Goal: Download file/media

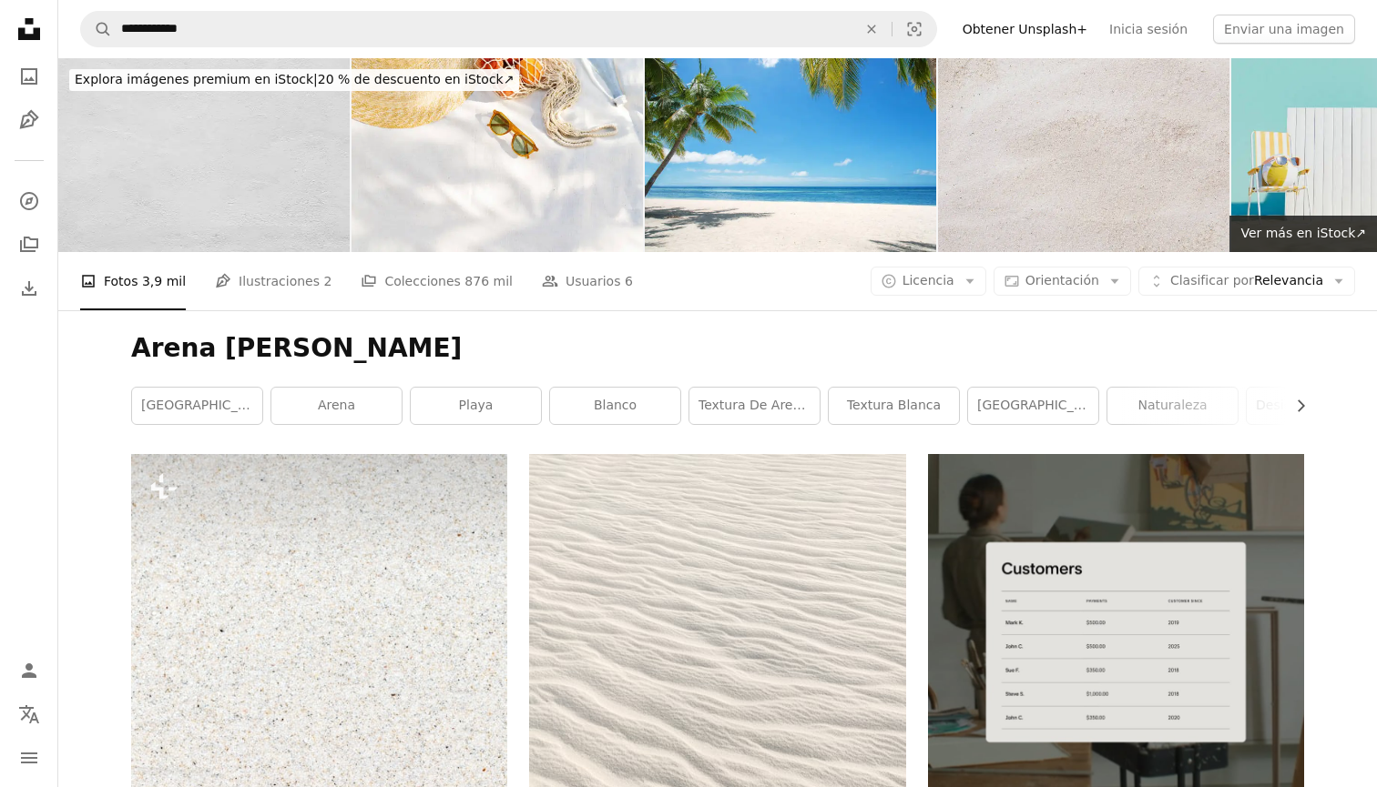
scroll to position [33713, 0]
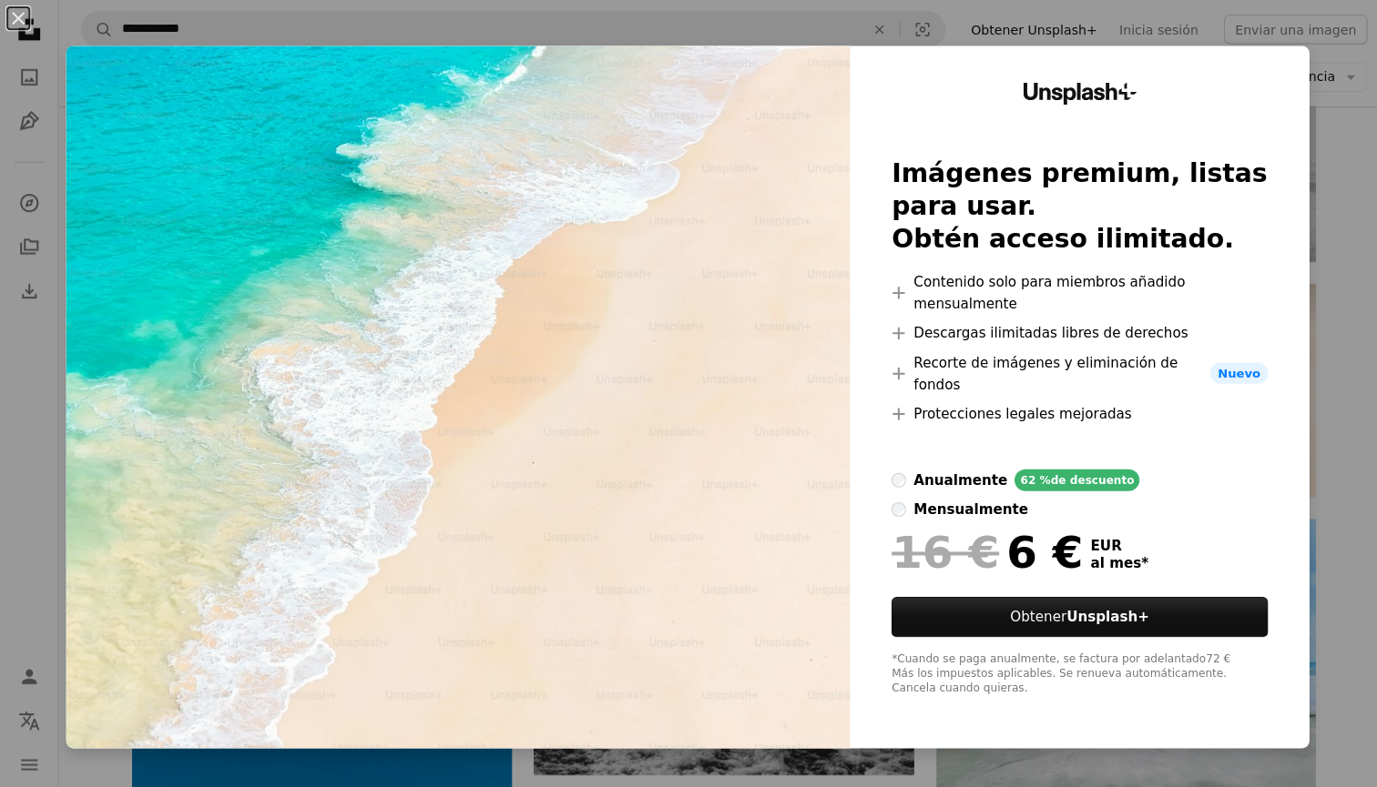
click at [1354, 93] on div "An X shape Unsplash+ Imágenes premium, listas para usar. Obtén acceso ilimitado…" at bounding box center [688, 393] width 1377 height 787
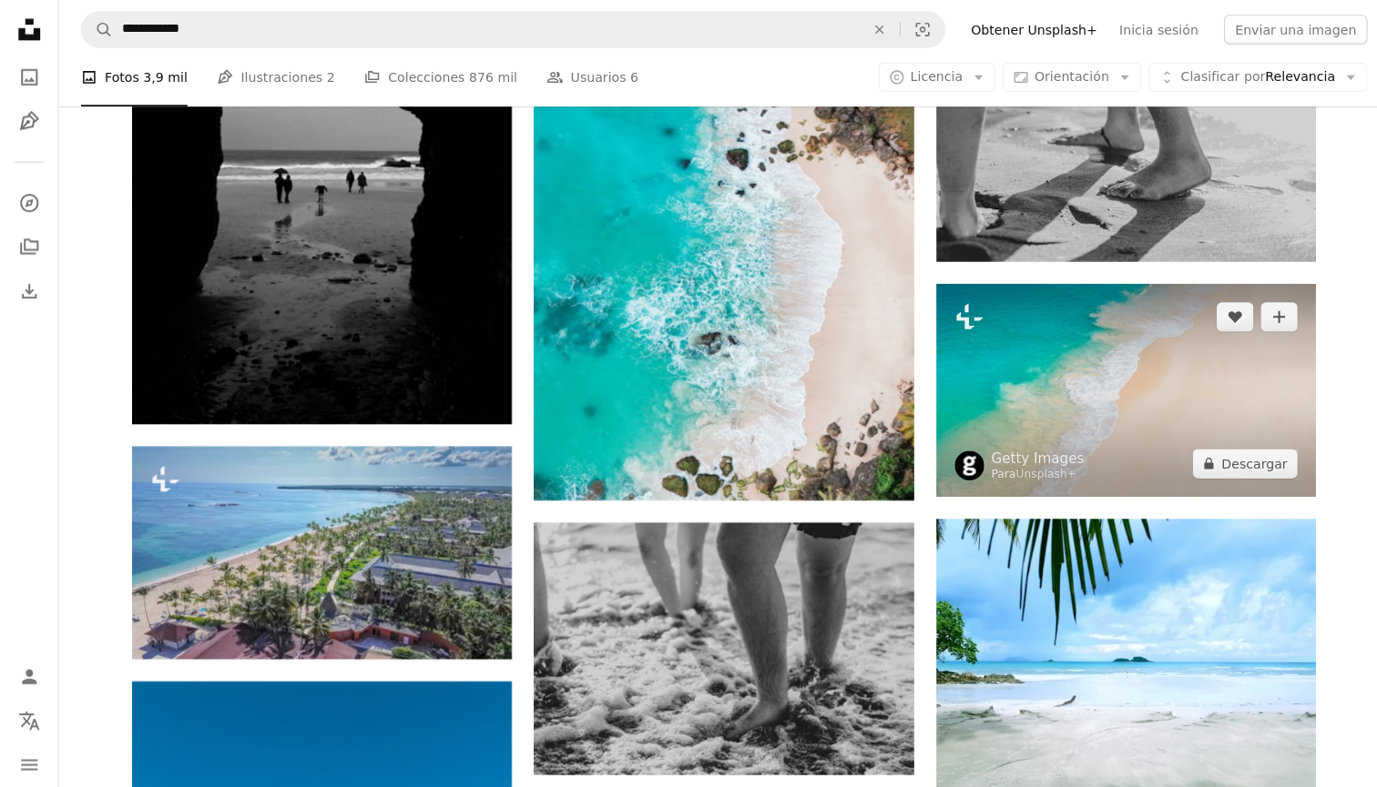
click at [1120, 323] on img at bounding box center [1116, 386] width 376 height 211
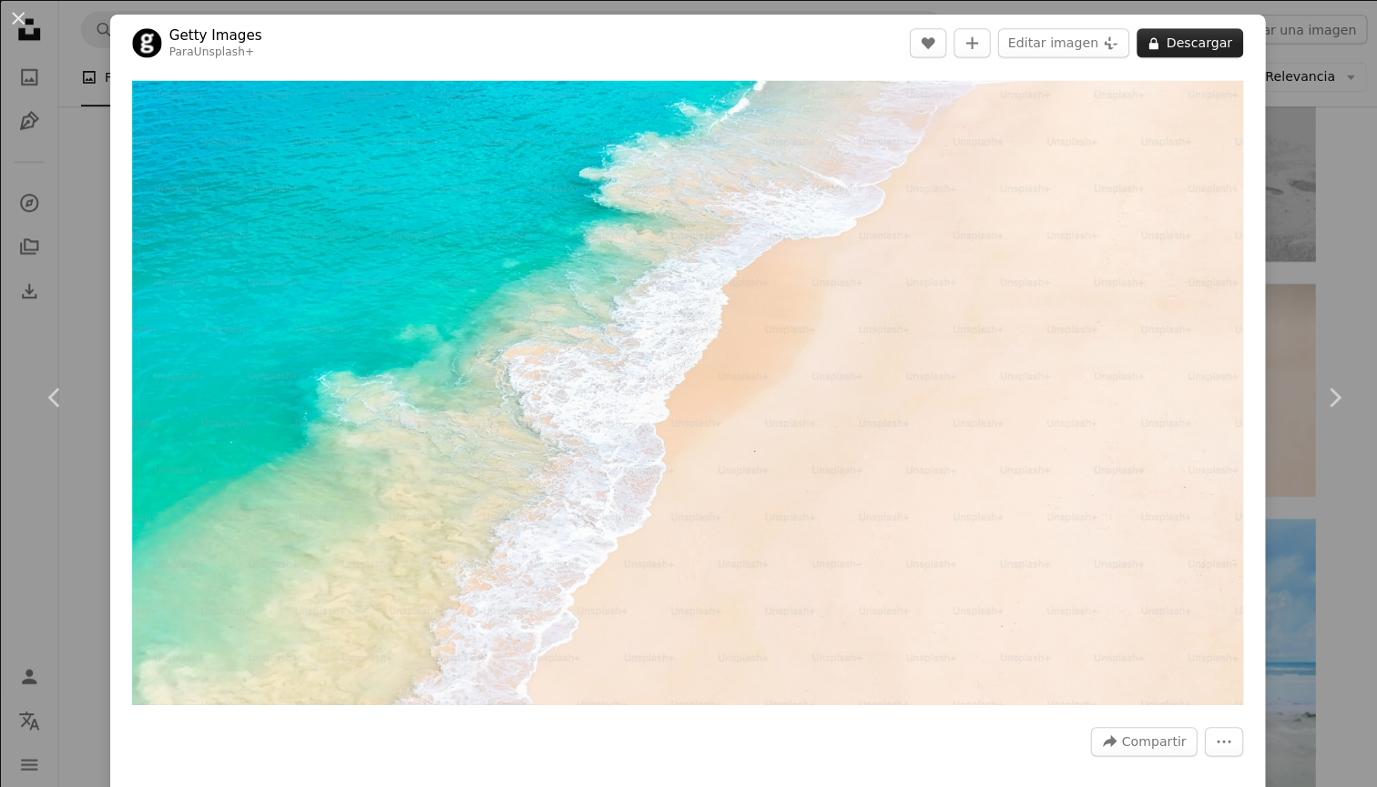
click at [1203, 53] on button "A lock Descargar" at bounding box center [1179, 42] width 106 height 29
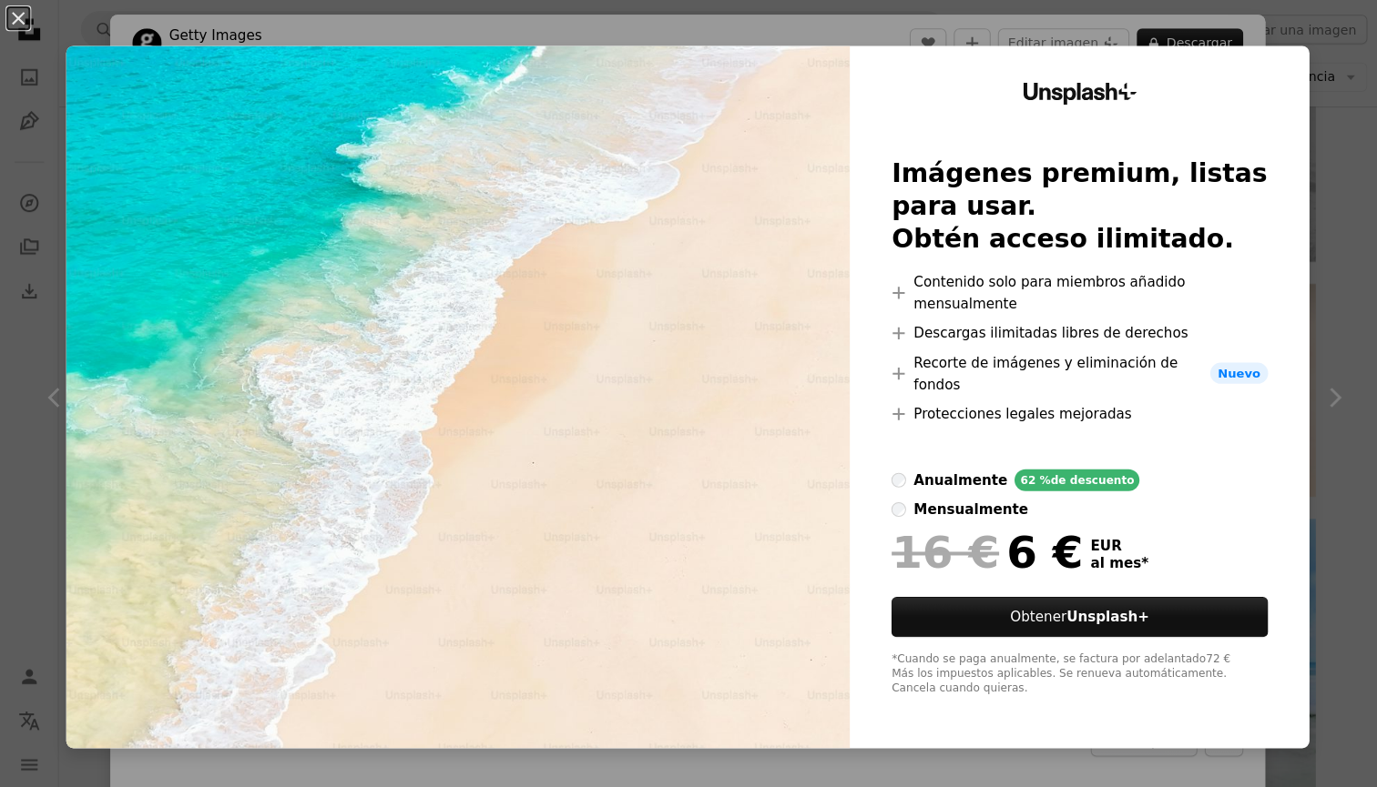
click at [1149, 25] on div "An X shape Unsplash+ Imágenes premium, listas para usar. Obtén acceso ilimitado…" at bounding box center [688, 393] width 1377 height 787
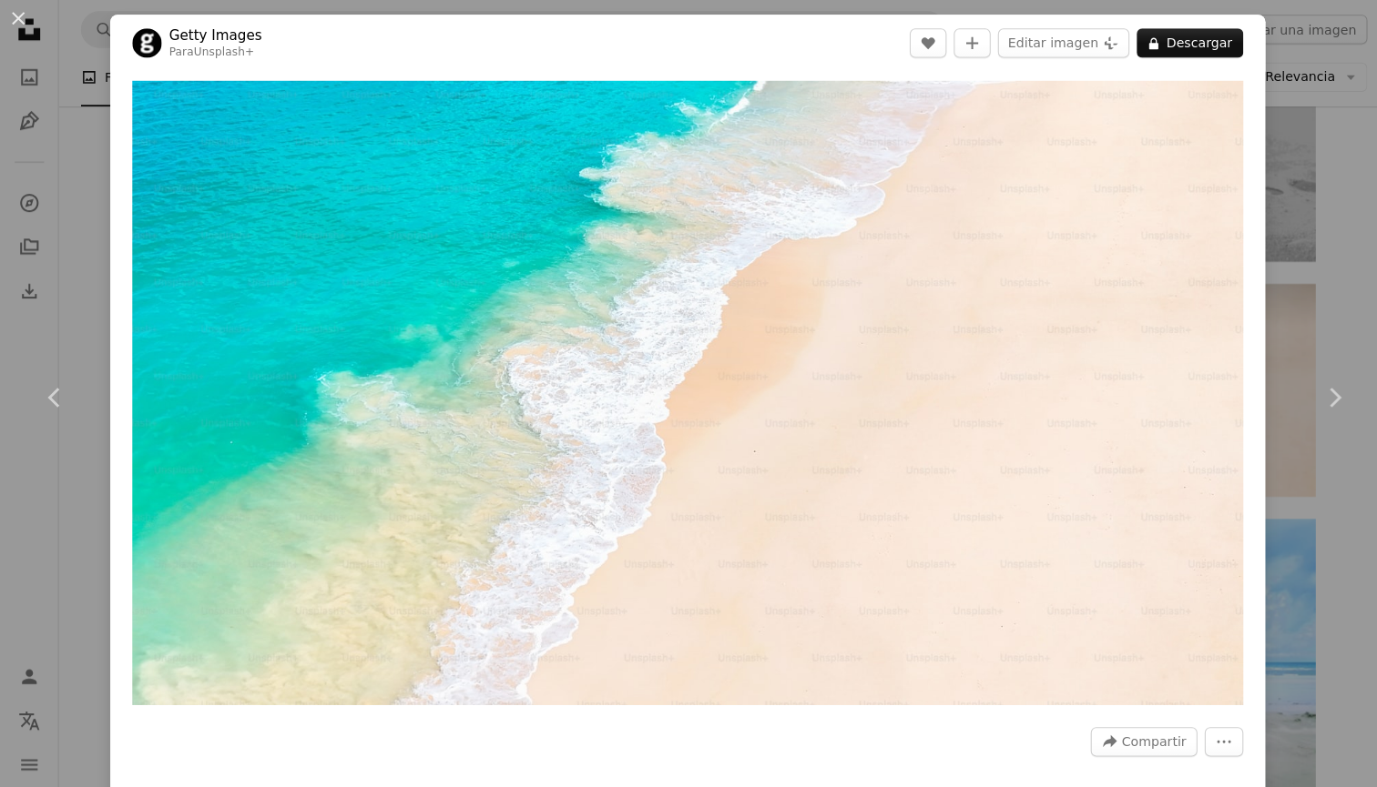
click at [1326, 214] on div "An X shape Chevron left Chevron right Getty Images Para Unsplash+ A heart A plu…" at bounding box center [688, 393] width 1377 height 787
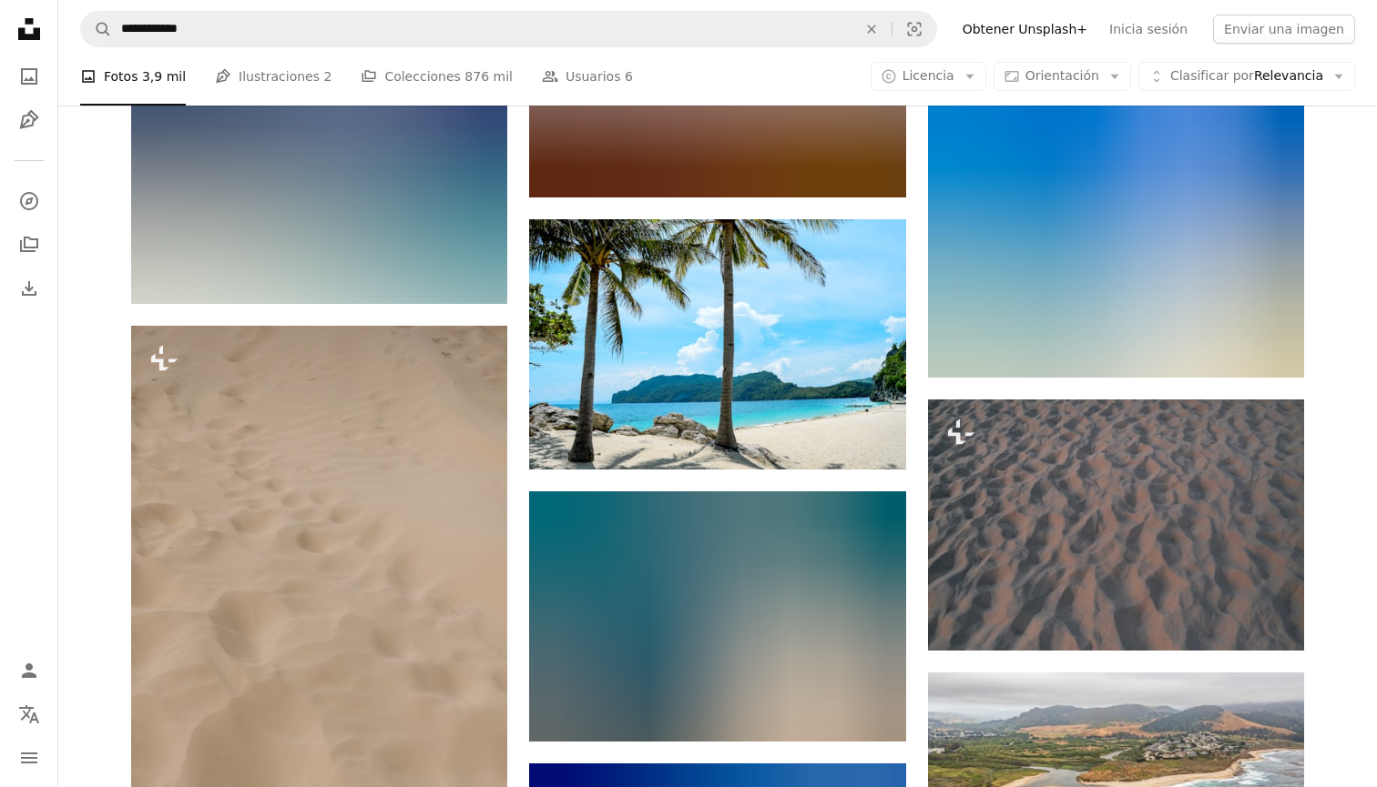
scroll to position [40573, 0]
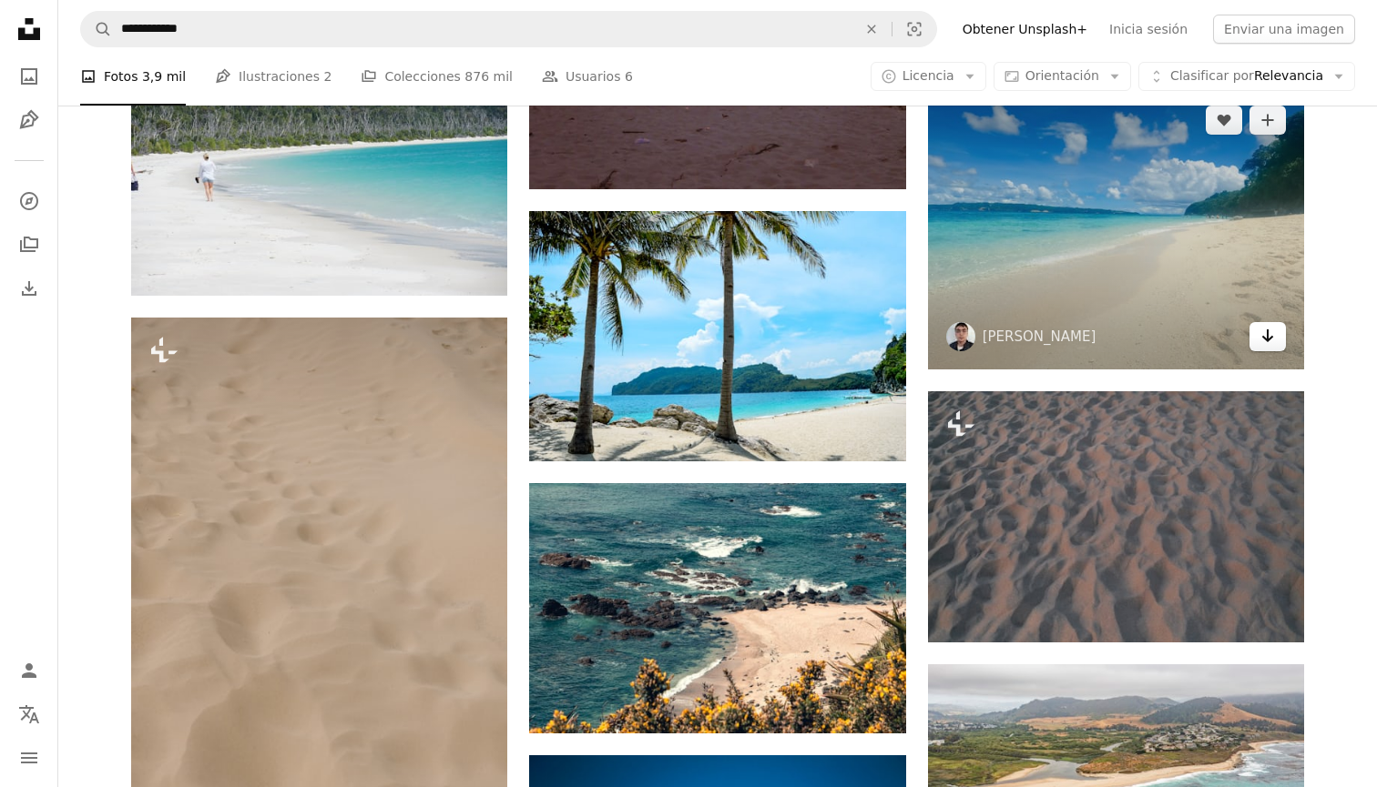
click at [1274, 338] on icon "Arrow pointing down" at bounding box center [1267, 336] width 15 height 22
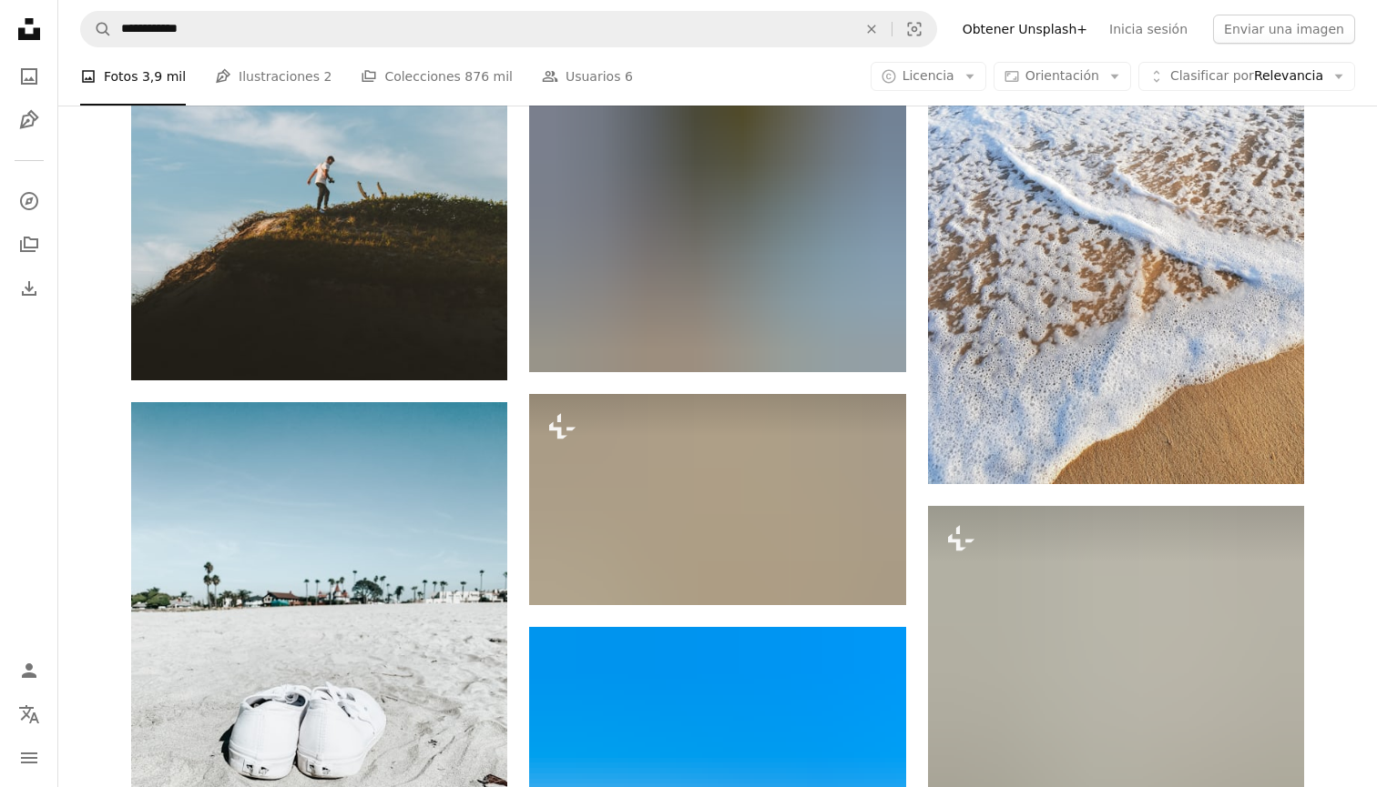
scroll to position [42686, 0]
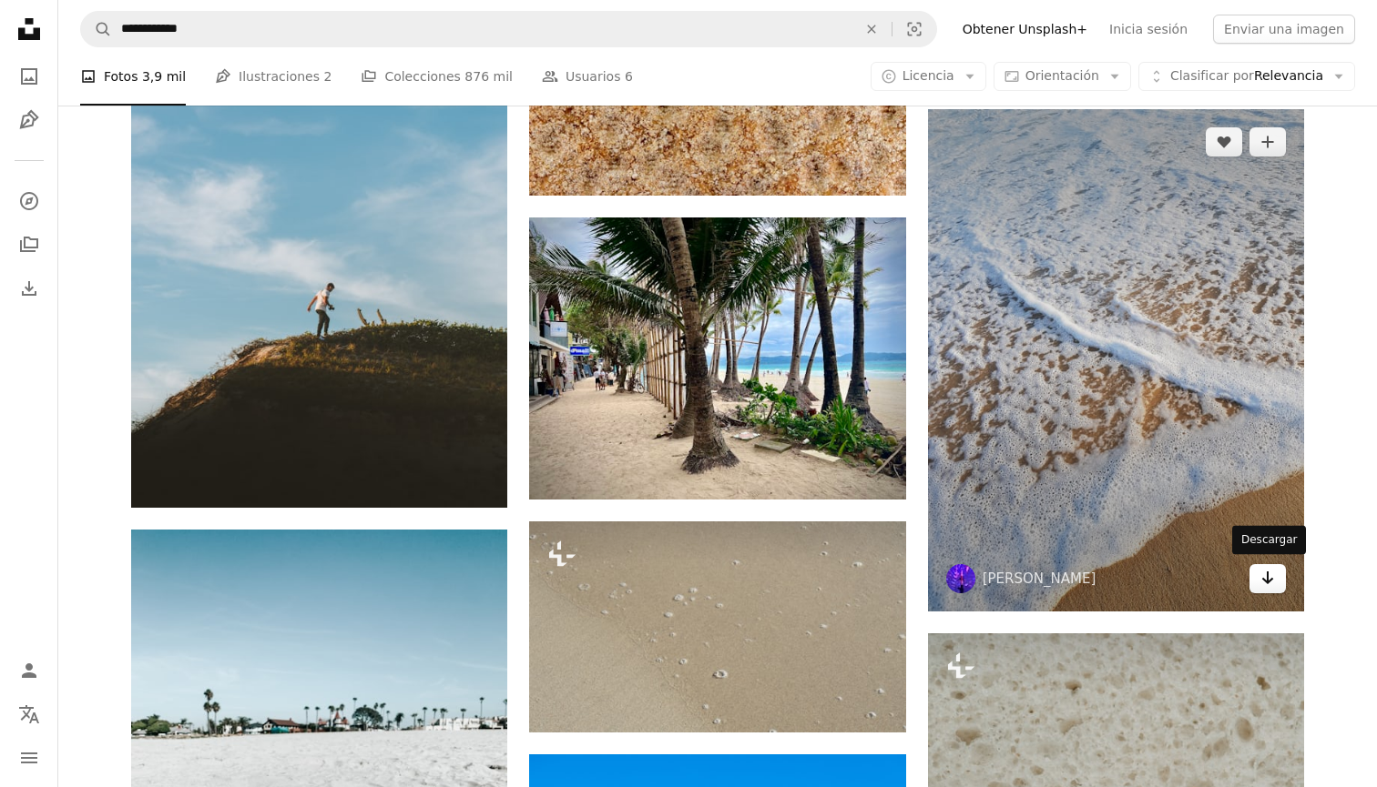
click at [1265, 577] on icon "Arrow pointing down" at bounding box center [1267, 578] width 15 height 22
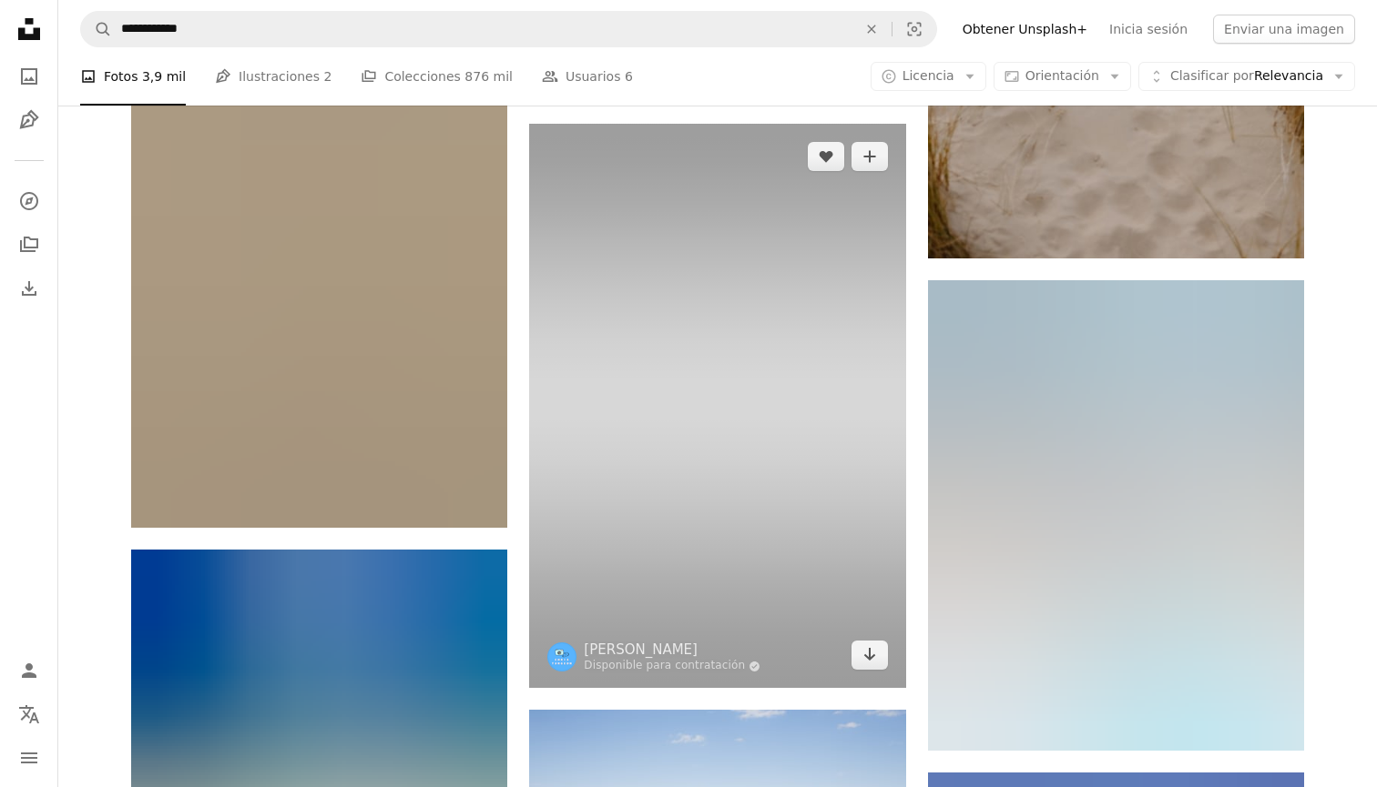
scroll to position [45528, 0]
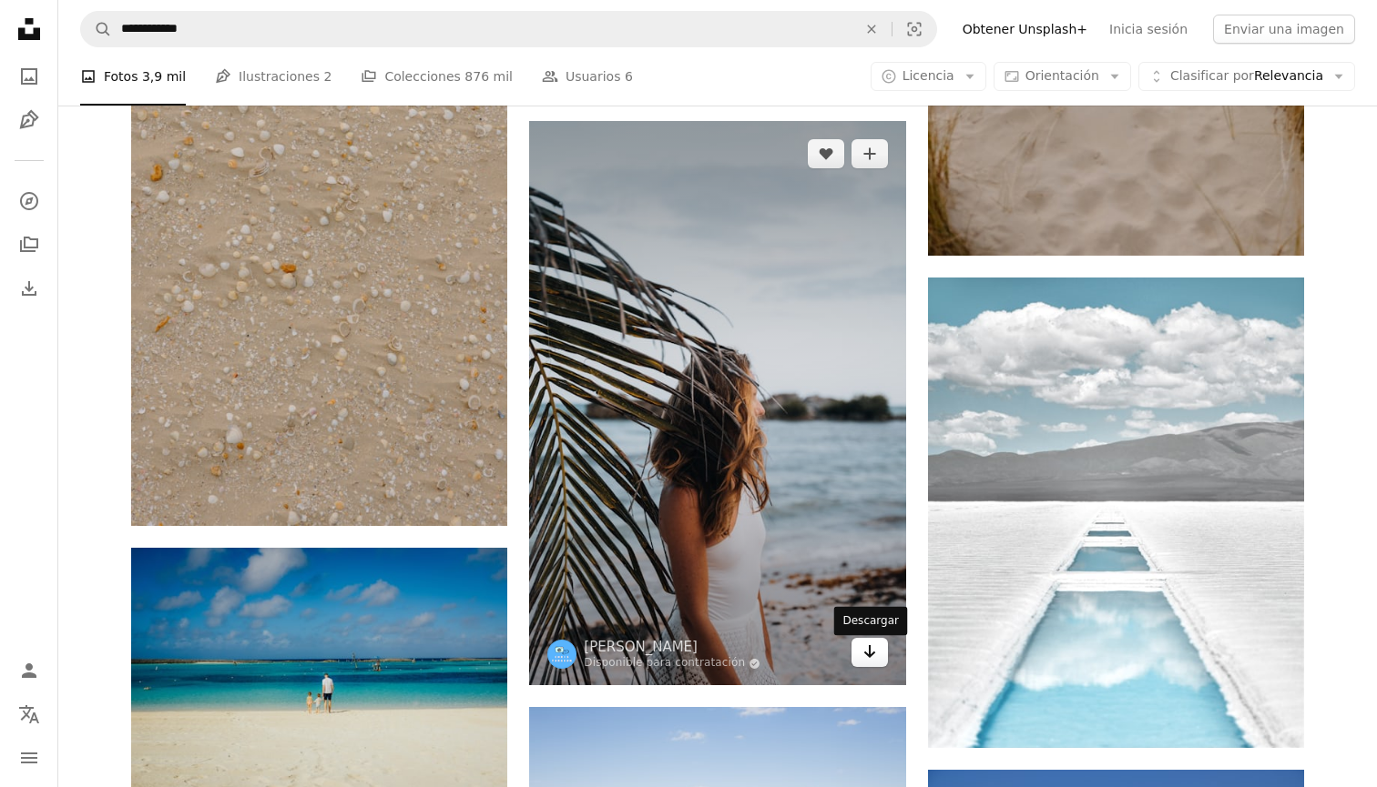
click at [879, 661] on link "Arrow pointing down" at bounding box center [869, 652] width 36 height 29
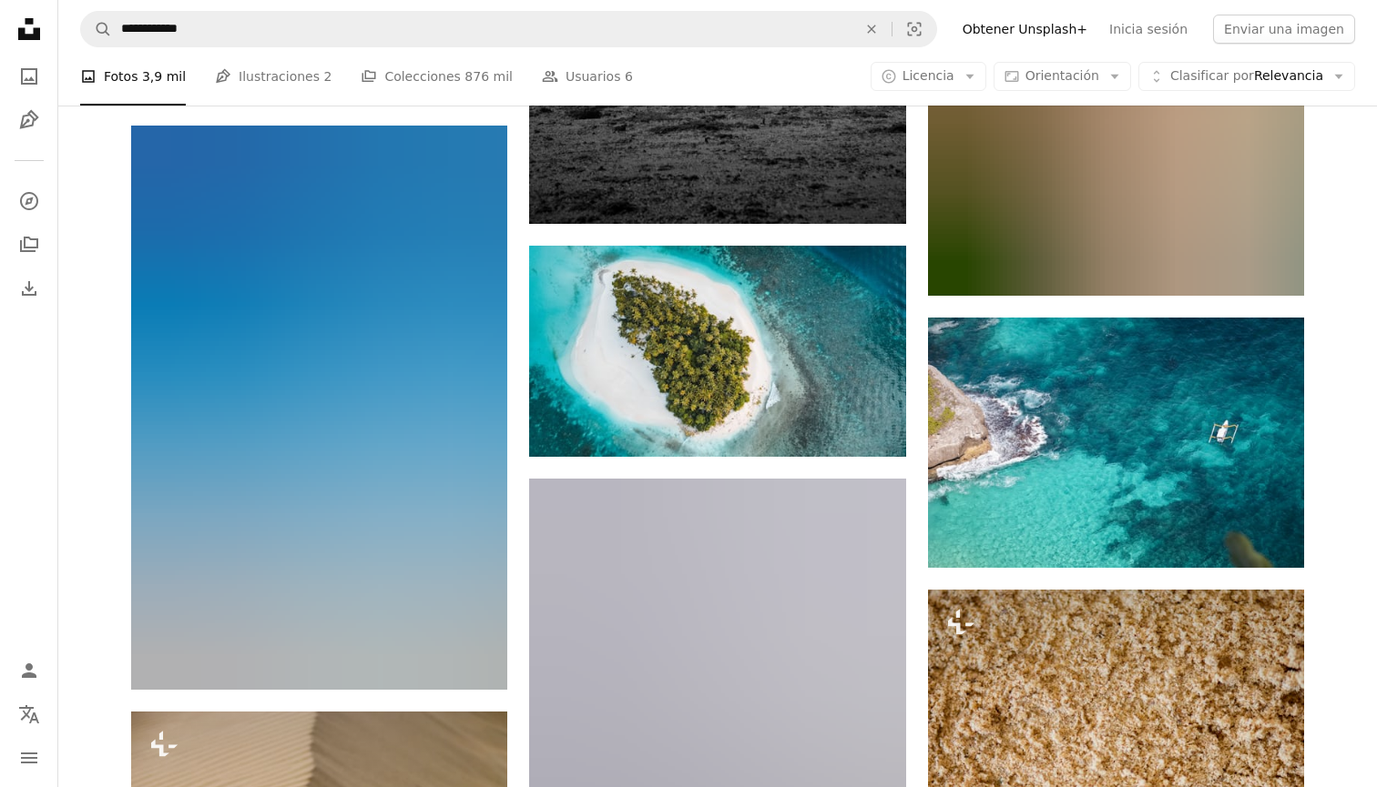
scroll to position [47953, 0]
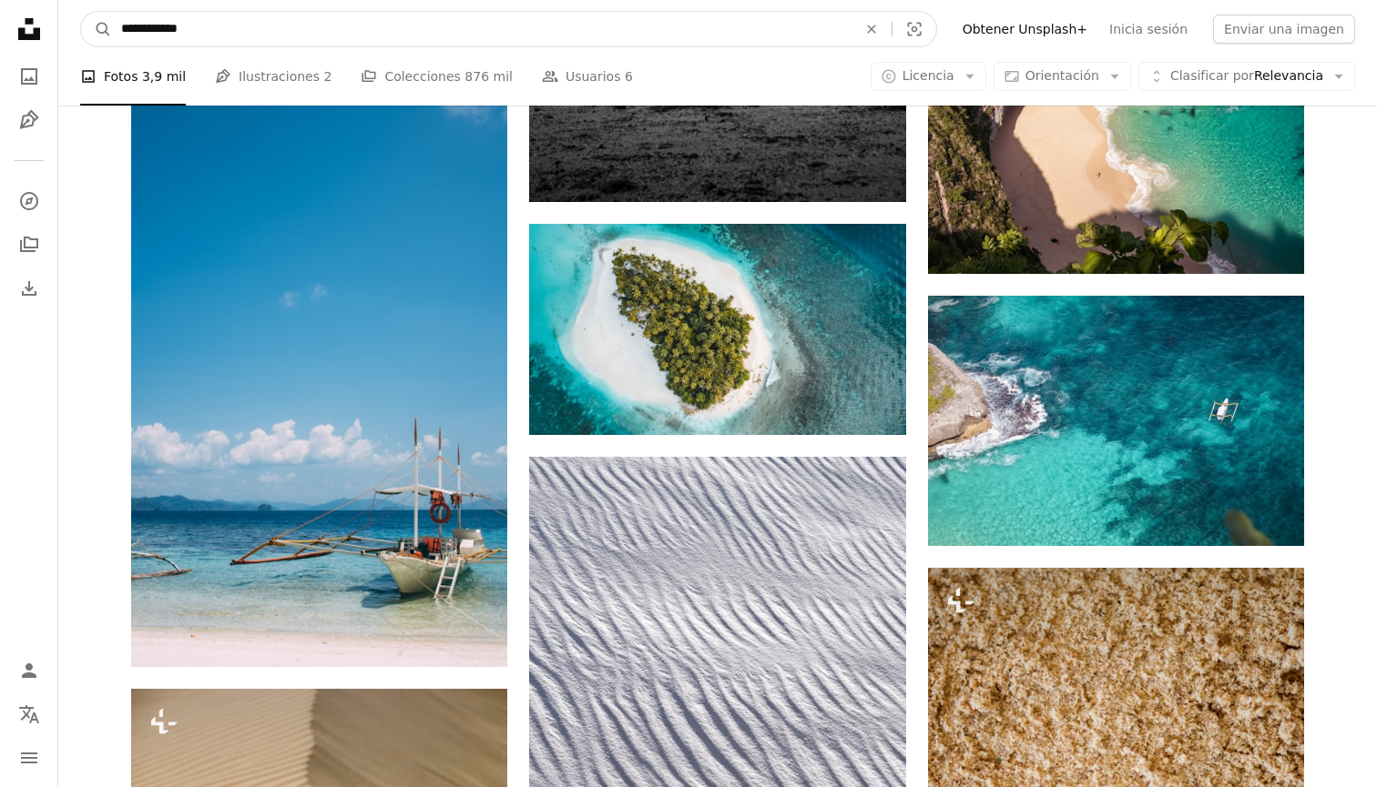
click at [349, 27] on input "**********" at bounding box center [481, 29] width 739 height 35
type input "**********"
click at [97, 29] on button "A magnifying glass" at bounding box center [96, 29] width 31 height 35
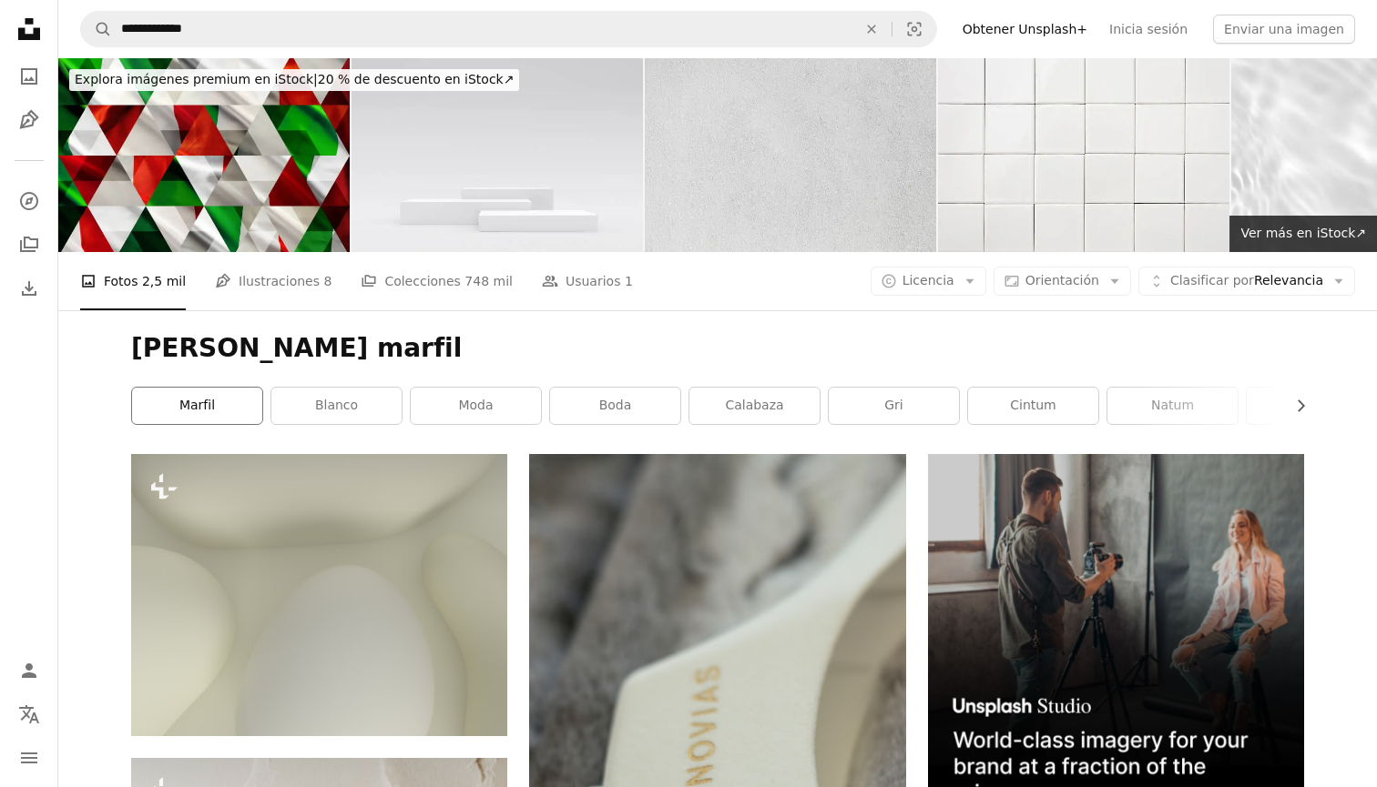
click at [235, 398] on link "Marfil" at bounding box center [197, 406] width 130 height 36
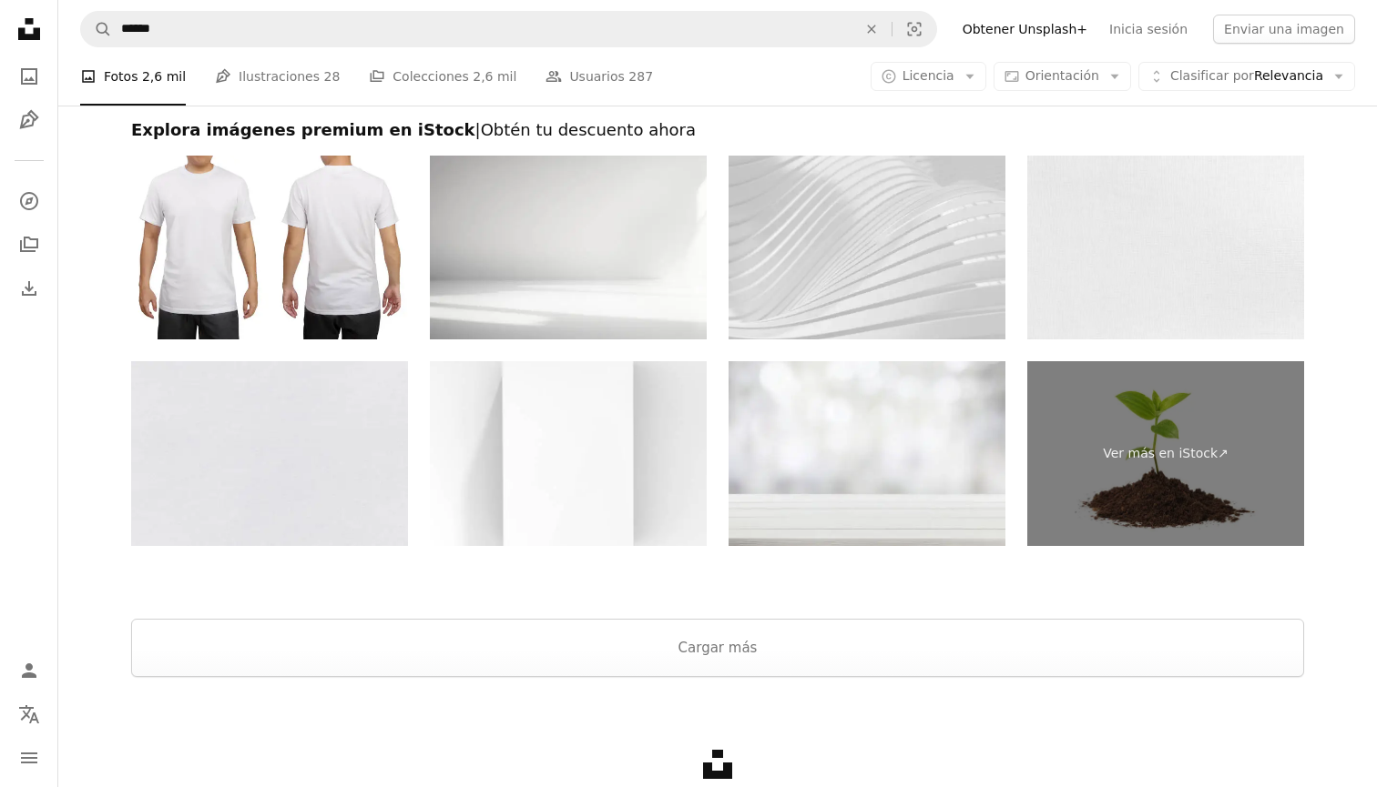
scroll to position [3687, 0]
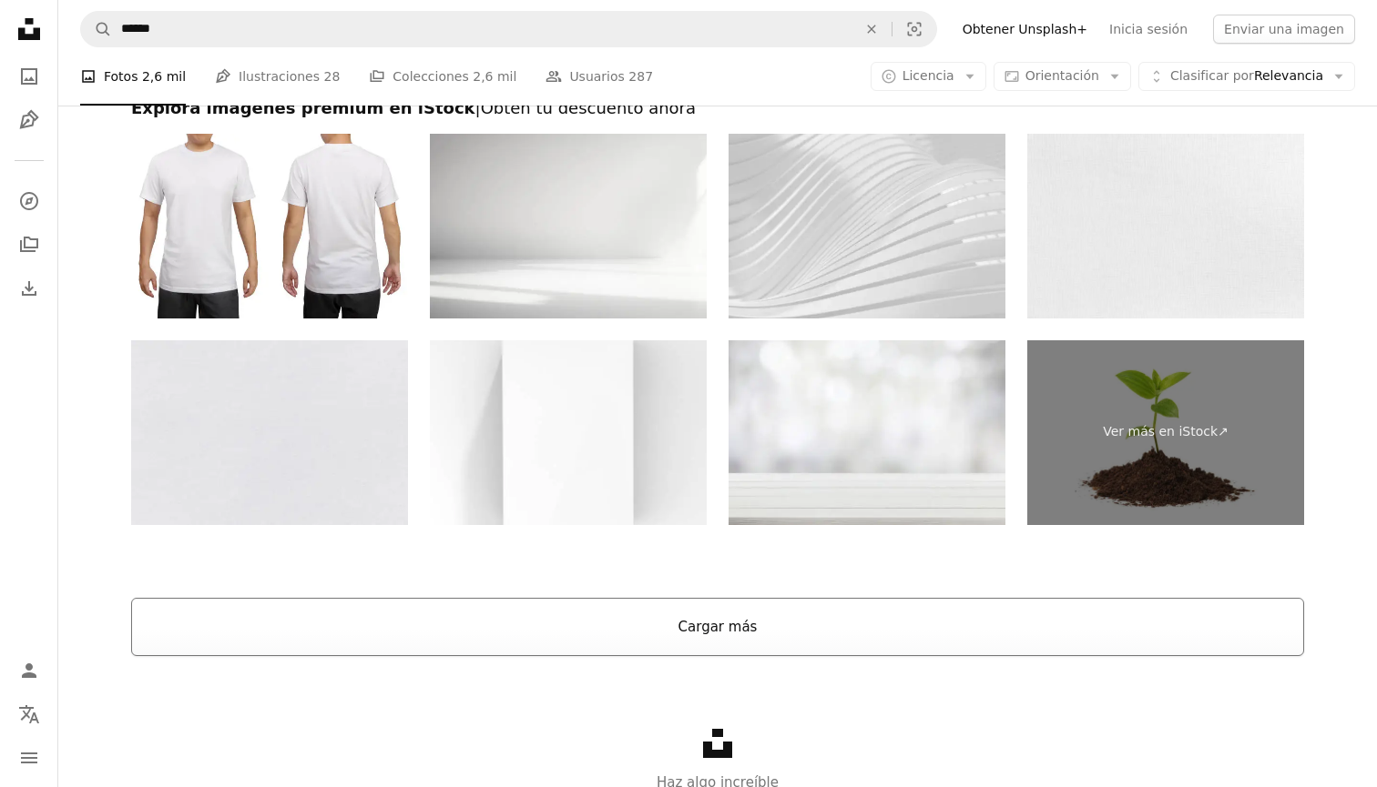
click at [565, 618] on button "Cargar más" at bounding box center [717, 627] width 1173 height 58
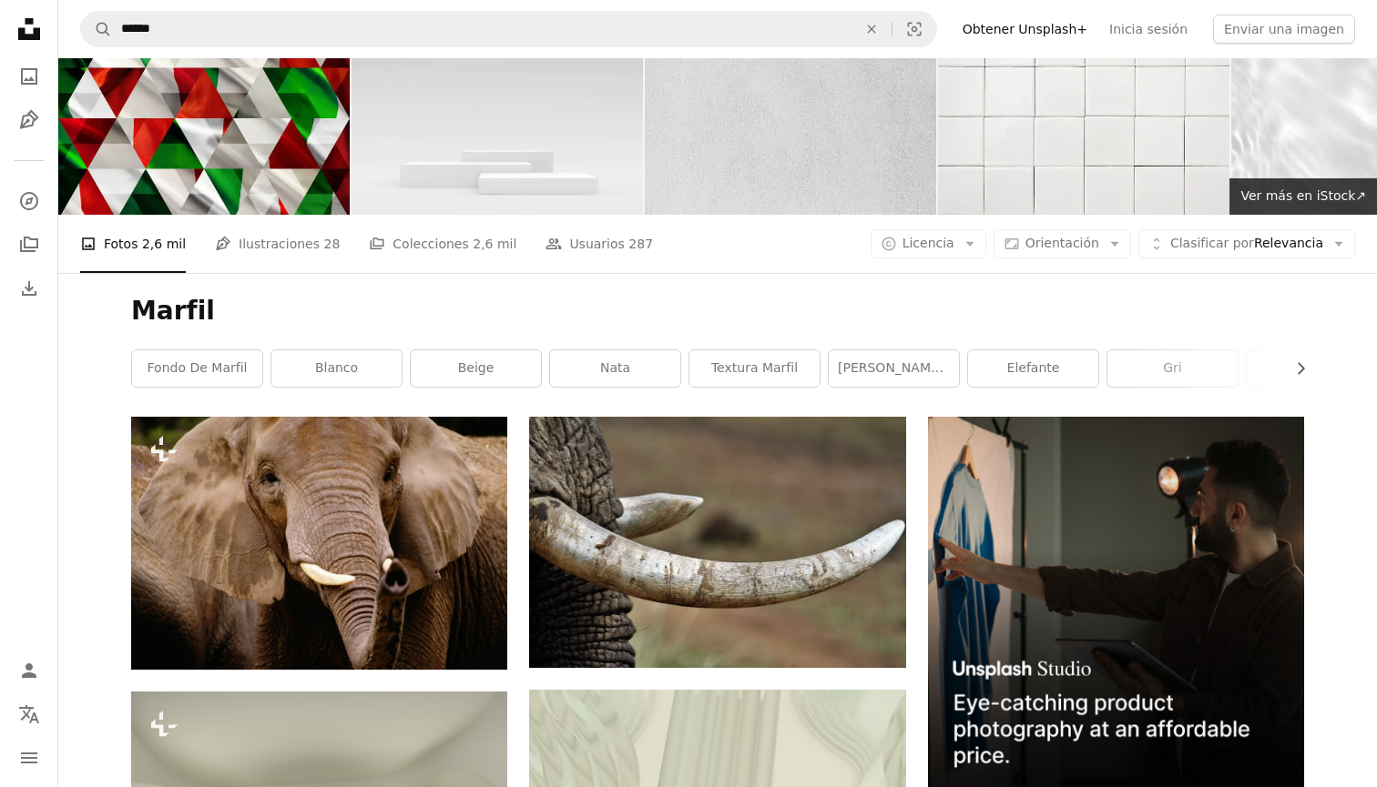
scroll to position [28, 0]
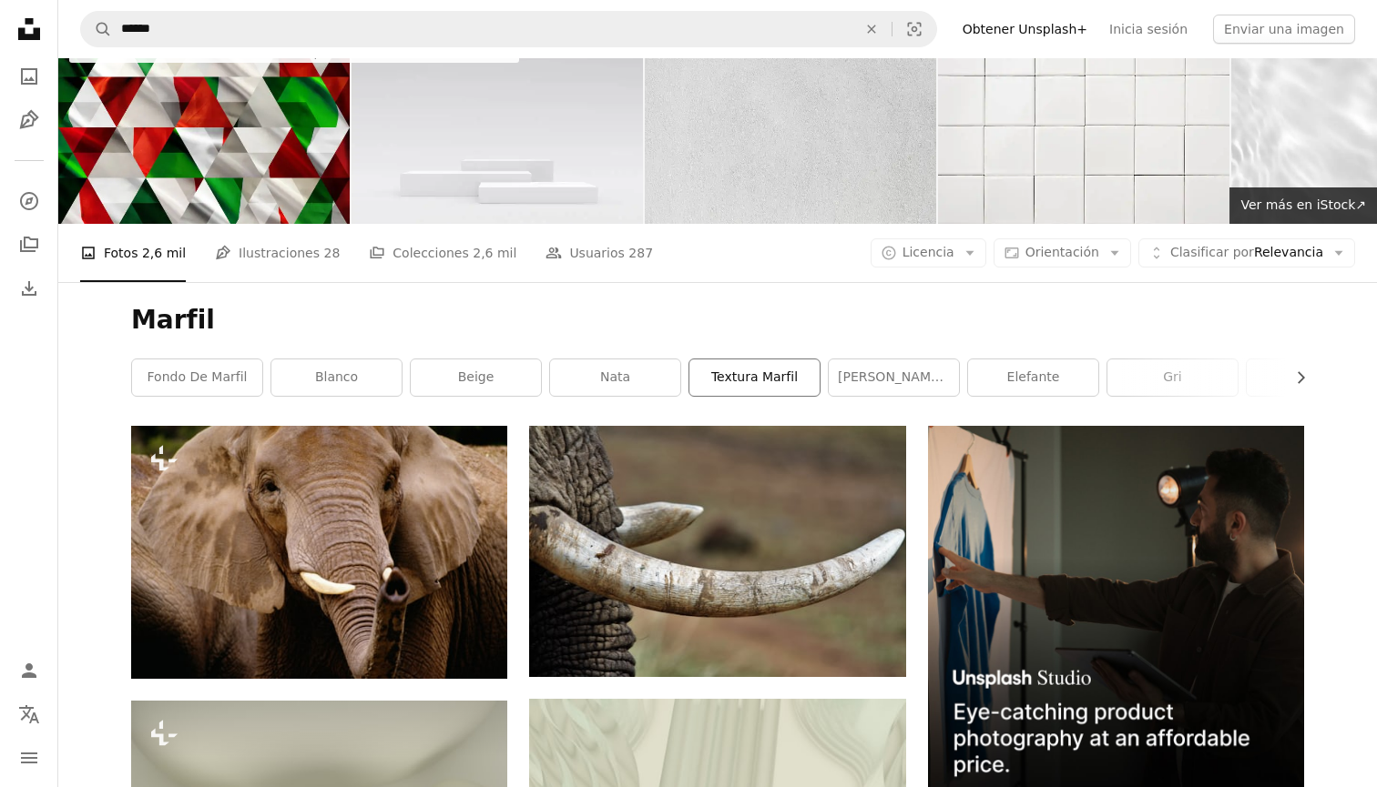
click at [797, 380] on link "textura marfil" at bounding box center [754, 378] width 130 height 36
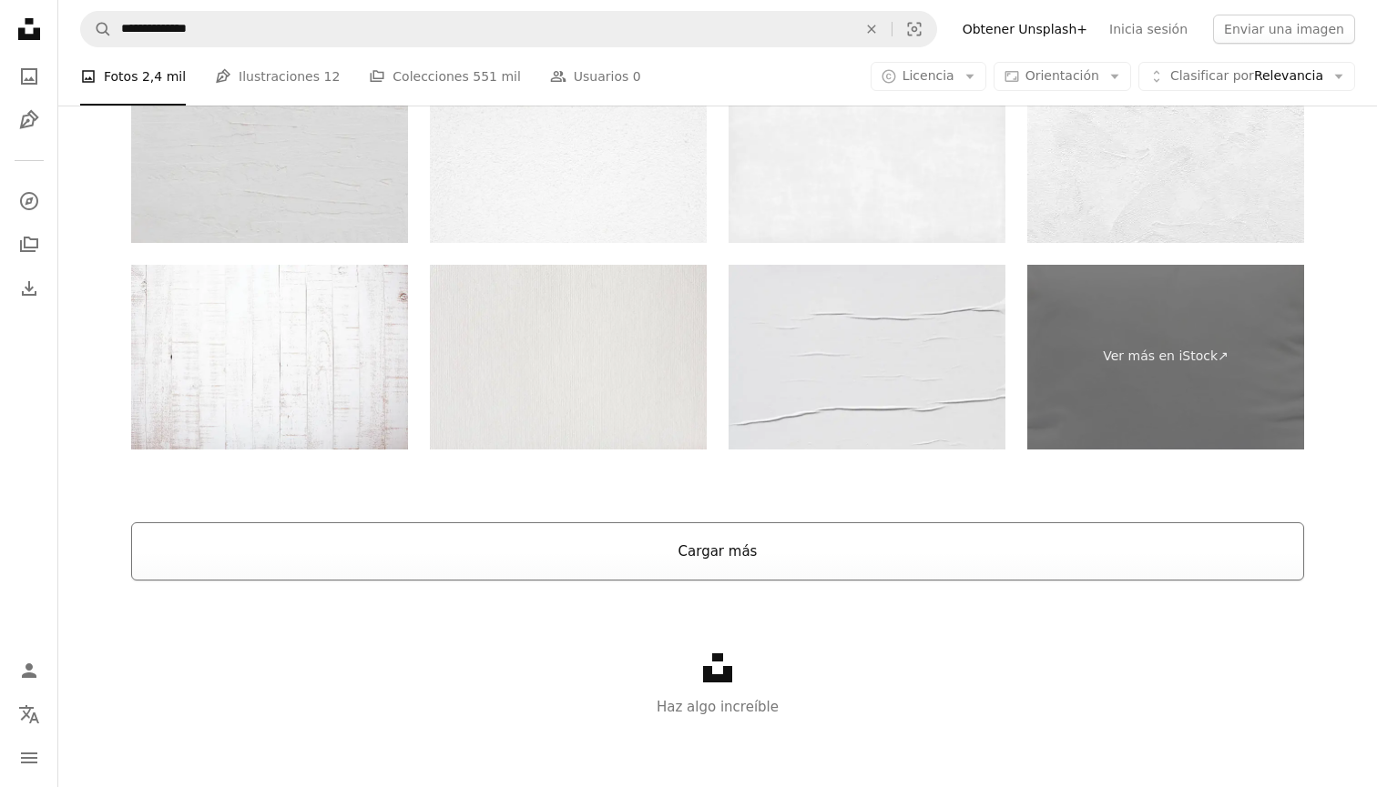
click at [802, 565] on button "Cargar más" at bounding box center [717, 552] width 1173 height 58
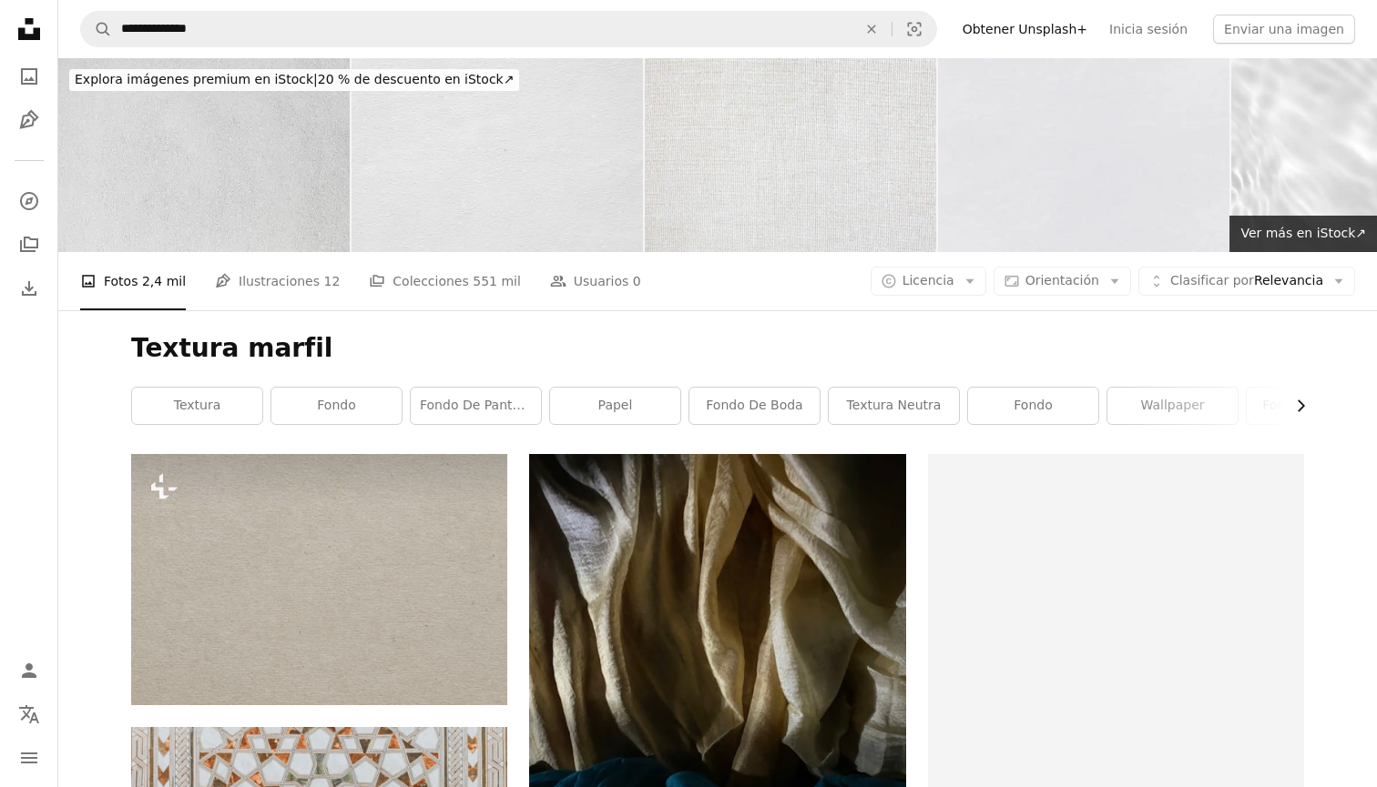
click at [1308, 402] on icon "Chevron right" at bounding box center [1300, 406] width 18 height 18
click at [139, 406] on icon "Chevron left" at bounding box center [135, 406] width 18 height 18
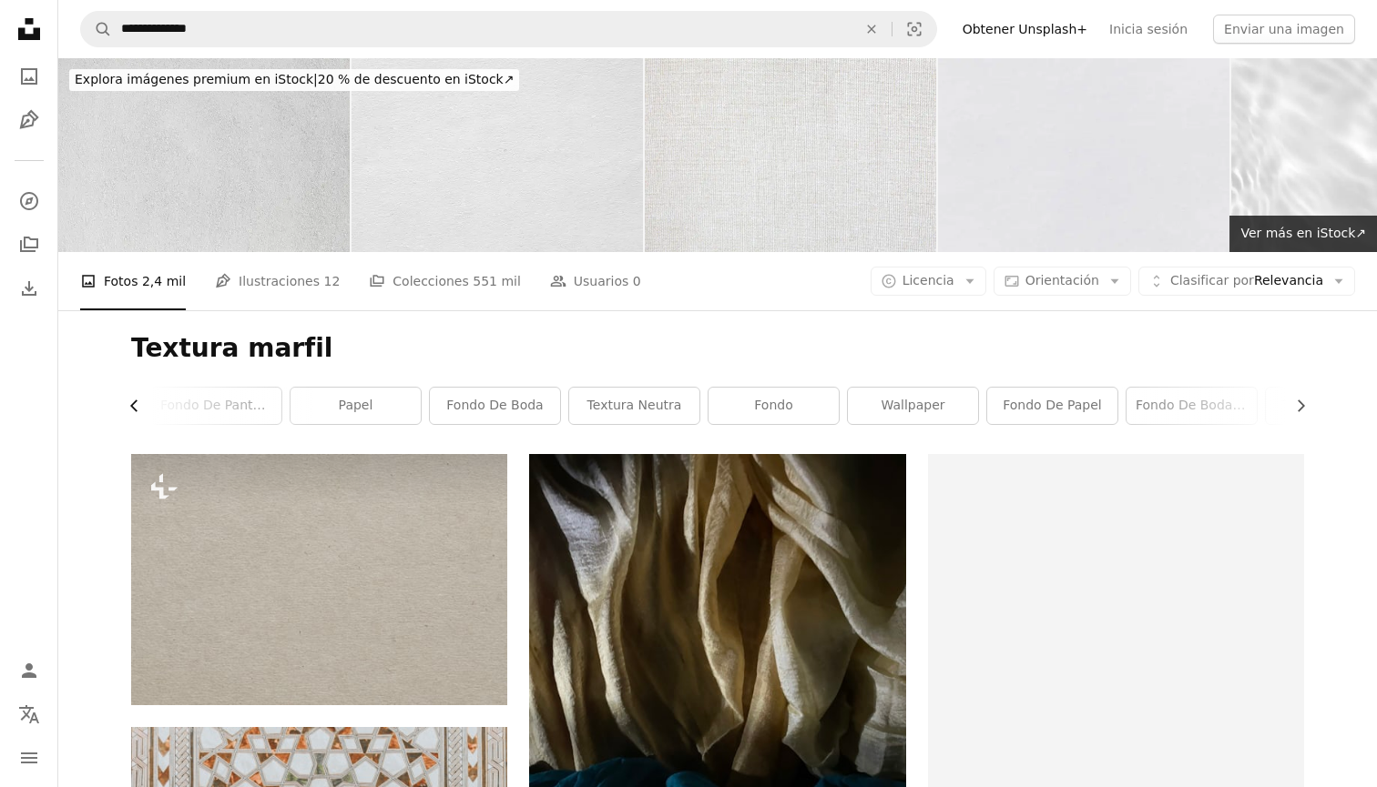
scroll to position [0, 218]
click at [139, 406] on icon "Chevron left" at bounding box center [135, 406] width 18 height 18
click at [139, 406] on link "textura" at bounding box center [197, 406] width 130 height 36
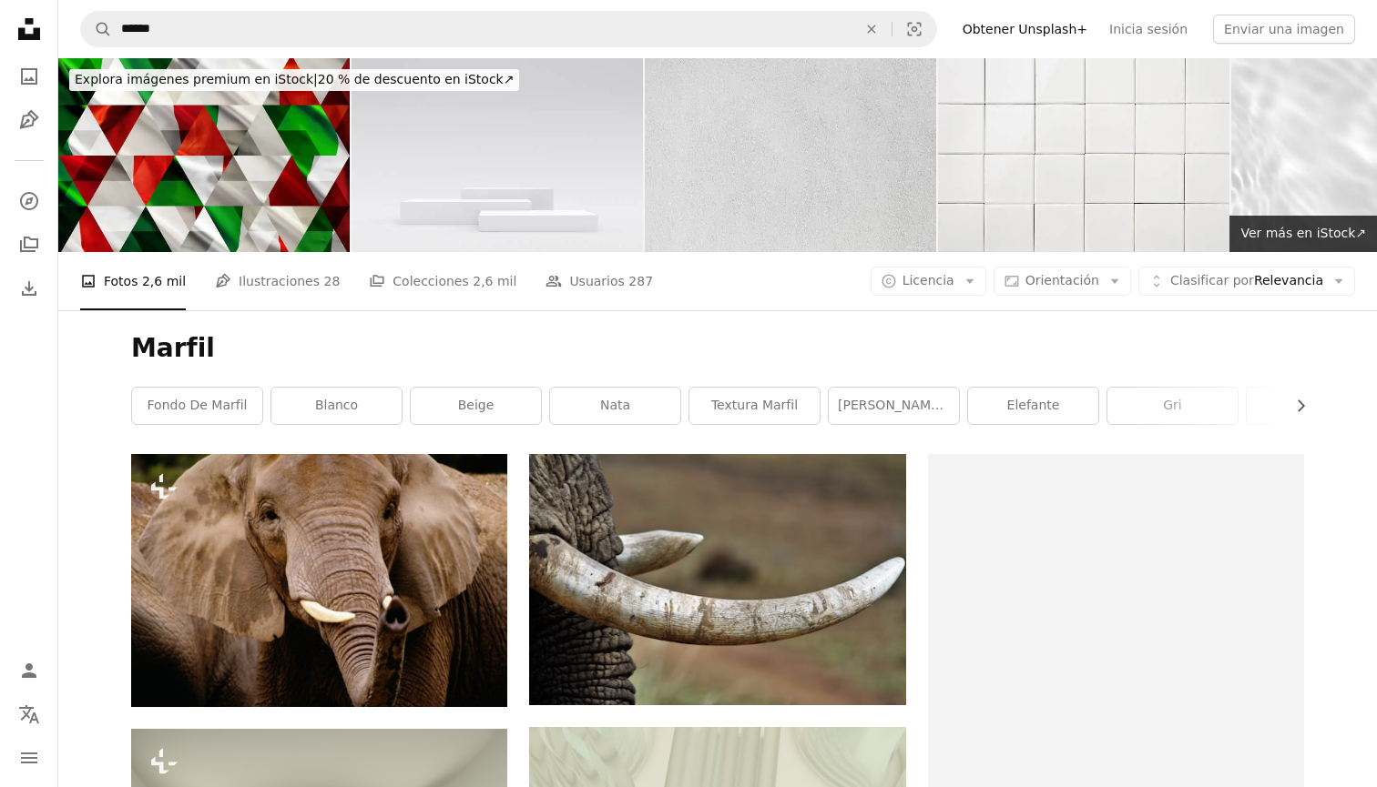
scroll to position [28, 0]
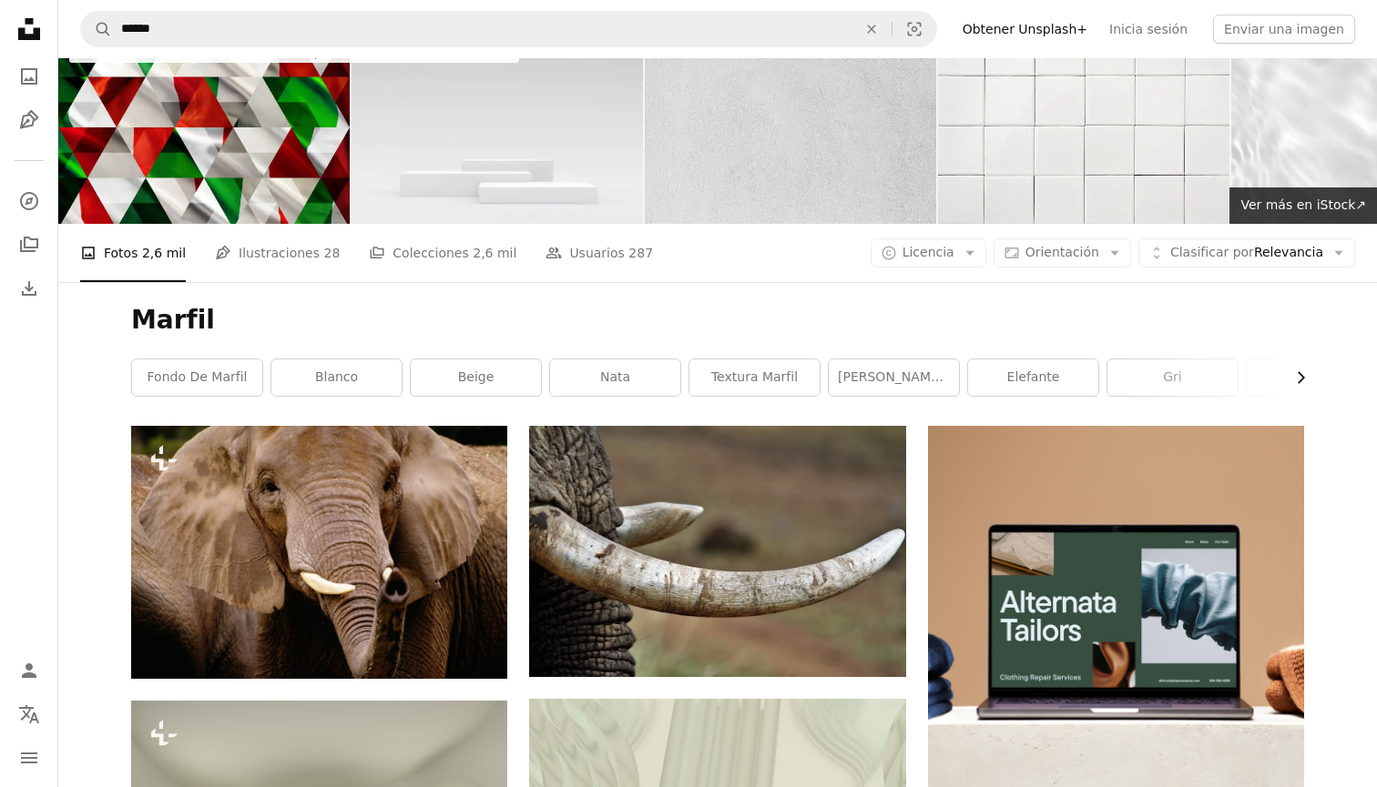
click at [1295, 376] on icon "Chevron right" at bounding box center [1300, 378] width 18 height 18
click at [1231, 377] on link "hacer" at bounding box center [1238, 378] width 130 height 36
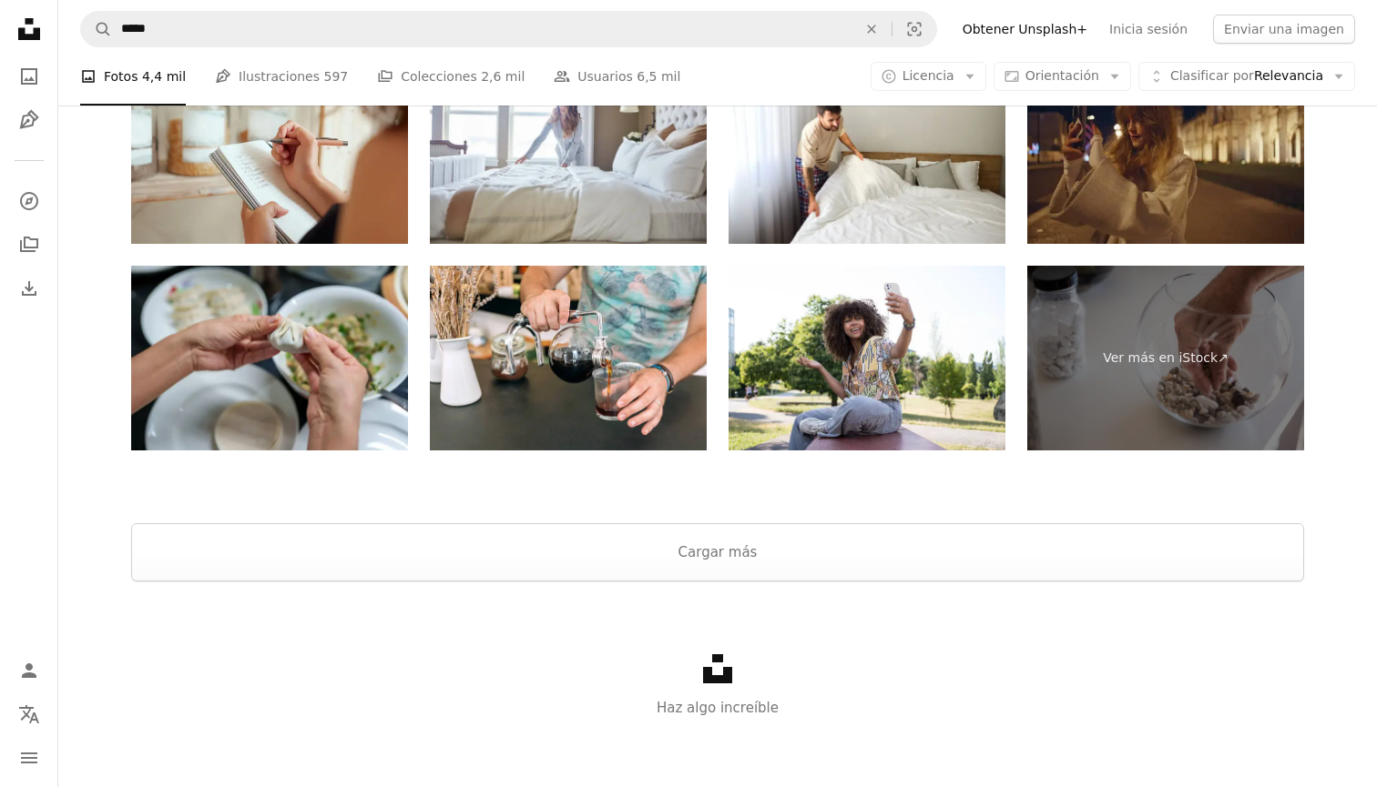
scroll to position [3297, 0]
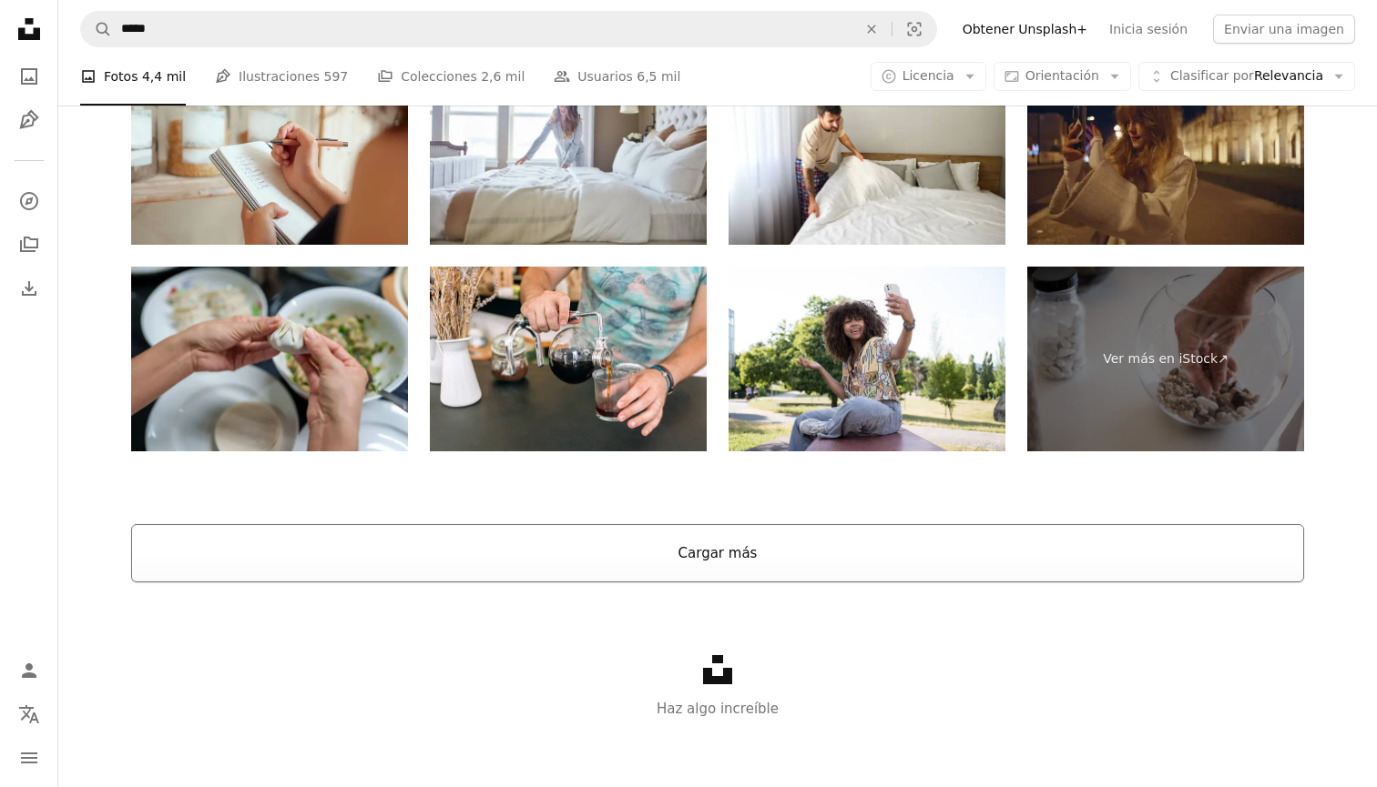
click at [885, 541] on button "Cargar más" at bounding box center [717, 553] width 1173 height 58
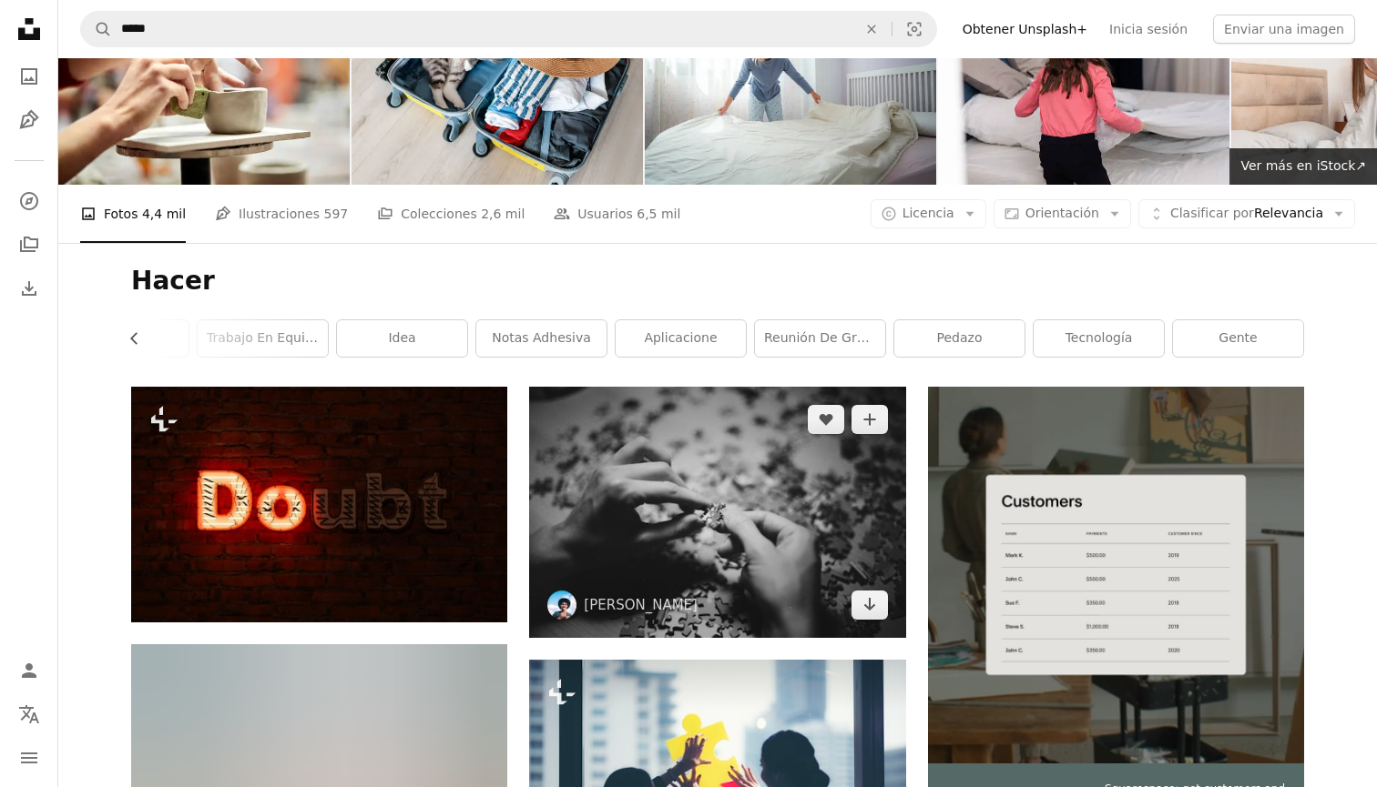
scroll to position [75, 0]
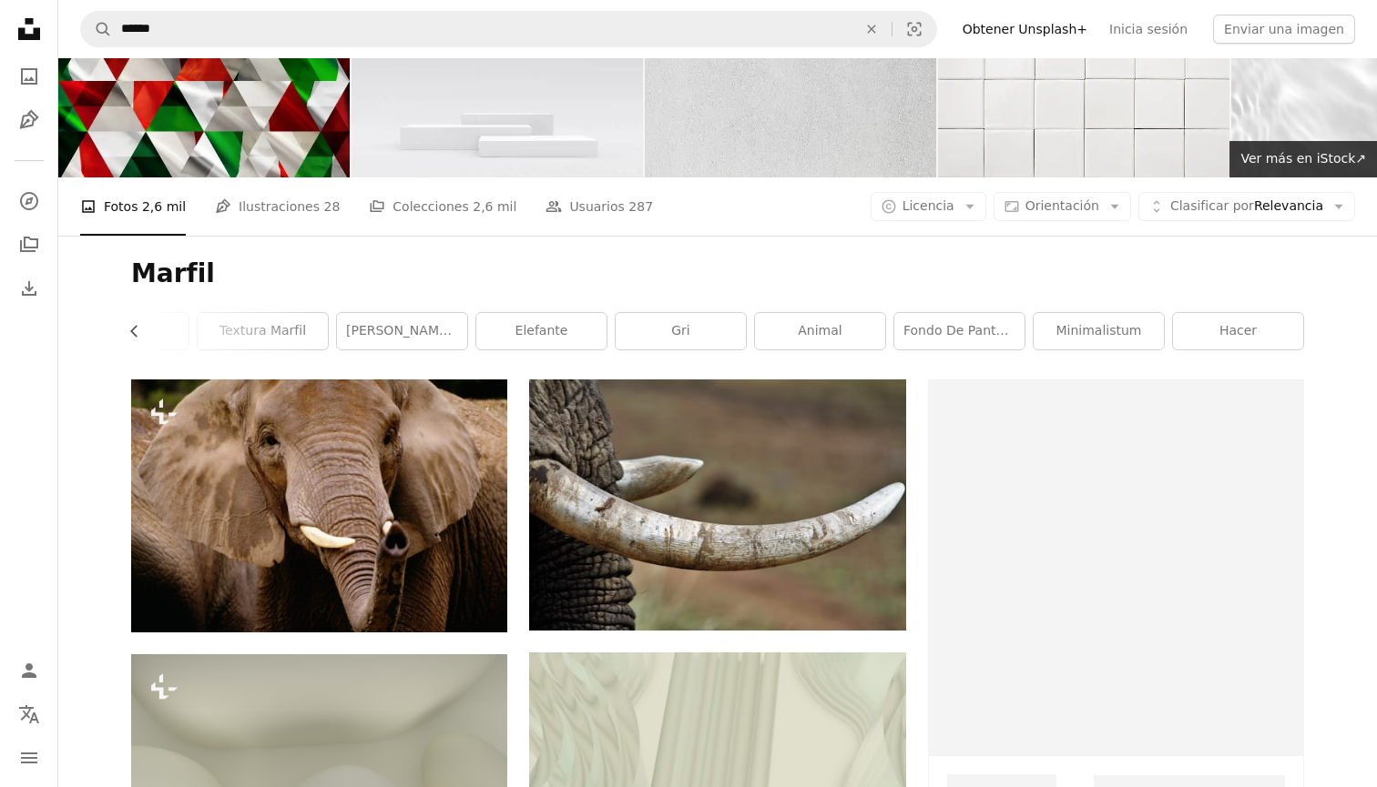
scroll to position [28, 0]
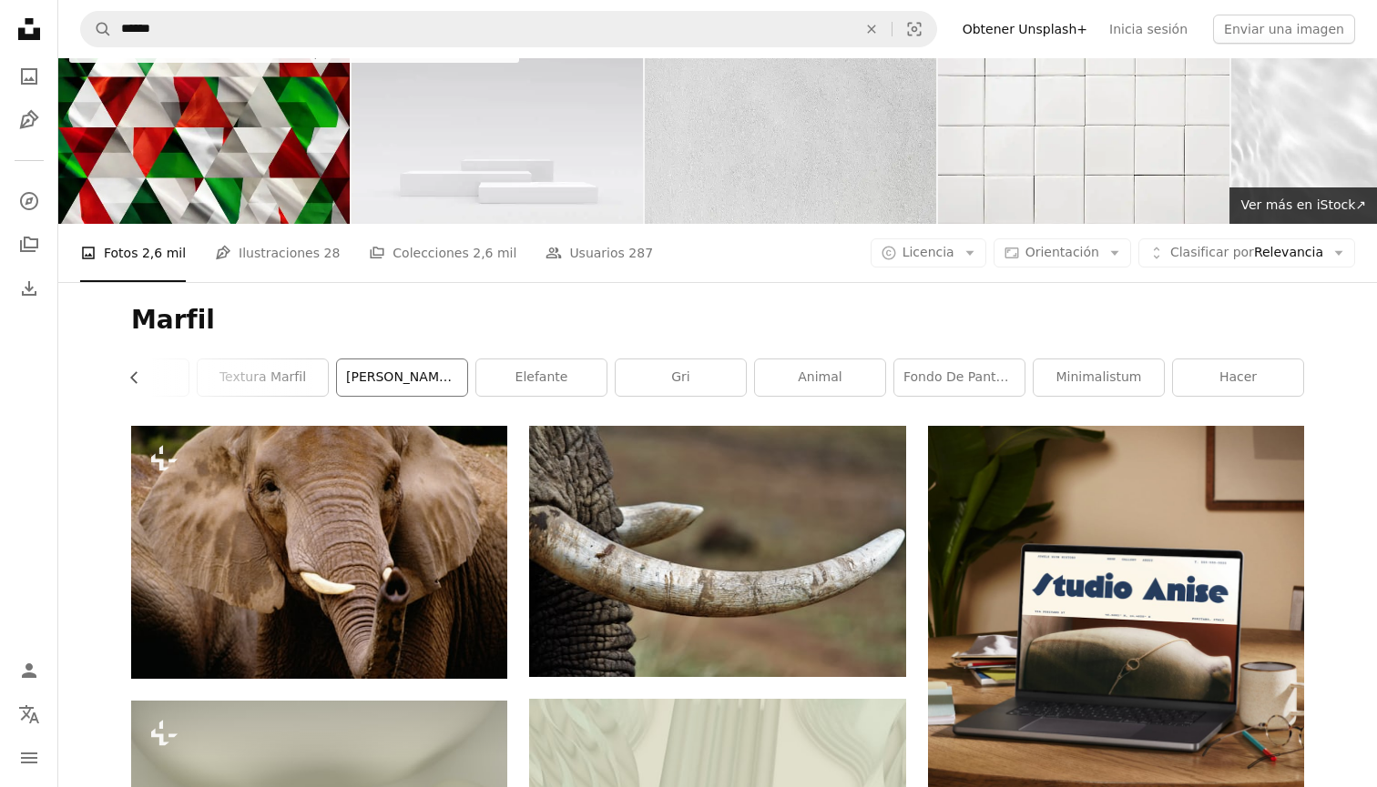
click at [452, 381] on link "[PERSON_NAME] marfil" at bounding box center [402, 378] width 130 height 36
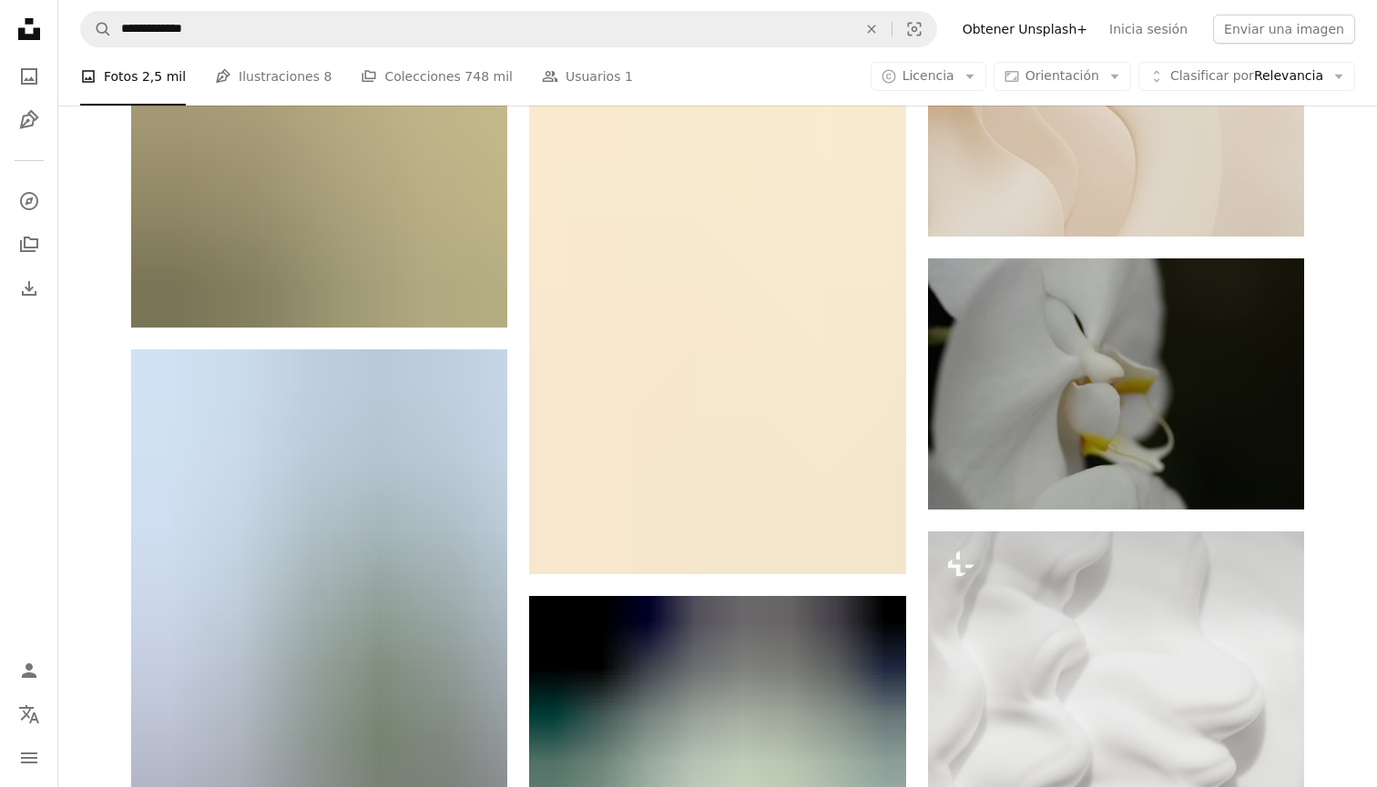
scroll to position [40810, 0]
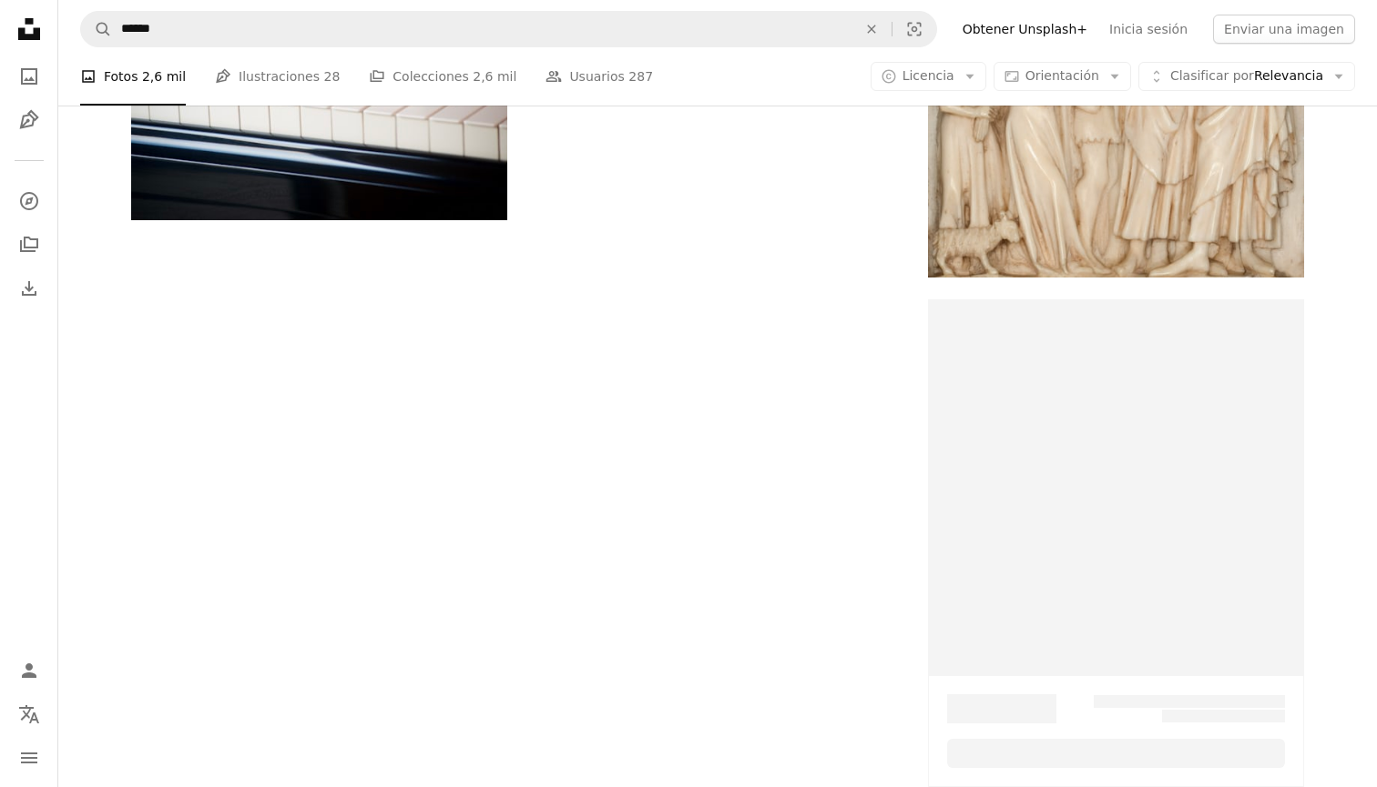
scroll to position [28, 0]
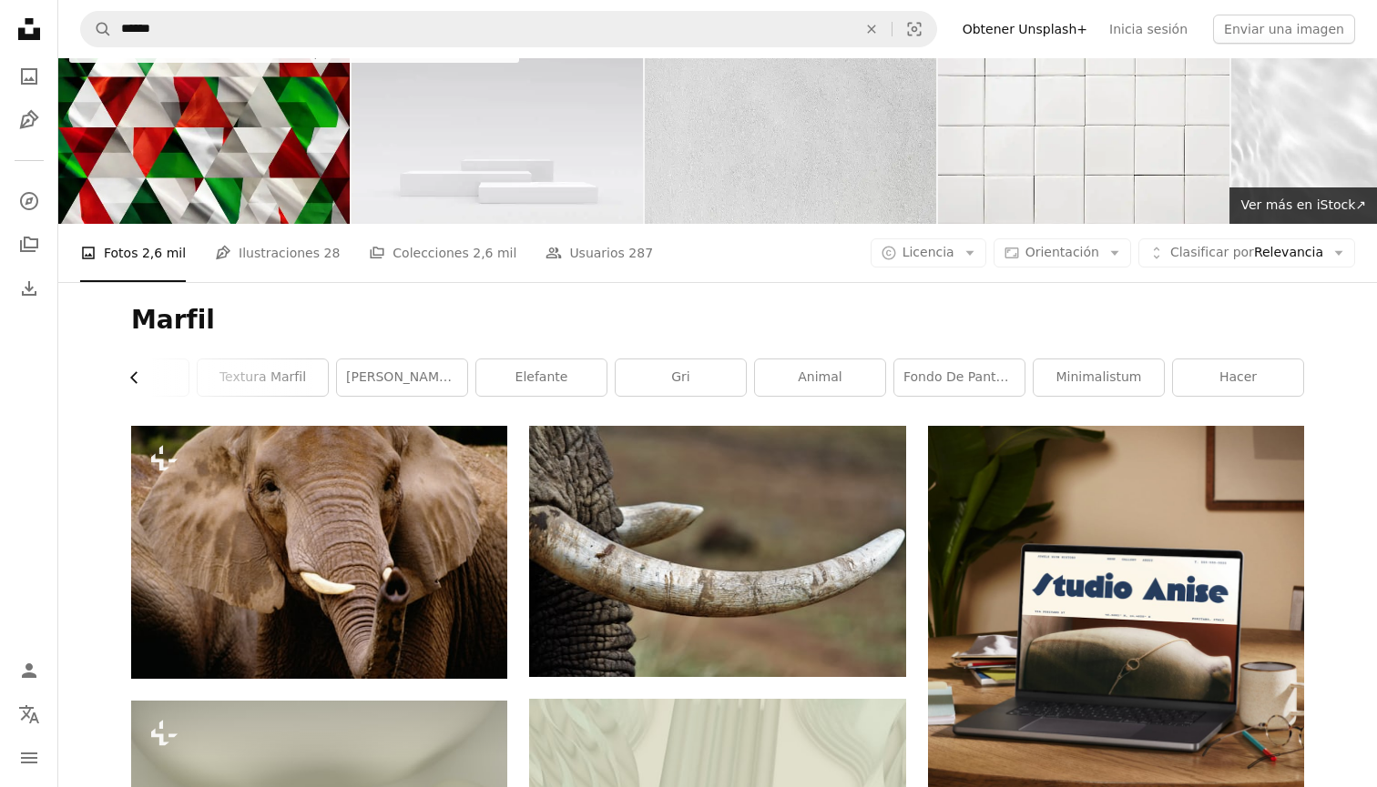
click at [133, 375] on icon "button" at bounding box center [133, 378] width 7 height 12
click at [211, 383] on link "Fondo de marfil" at bounding box center [197, 378] width 130 height 36
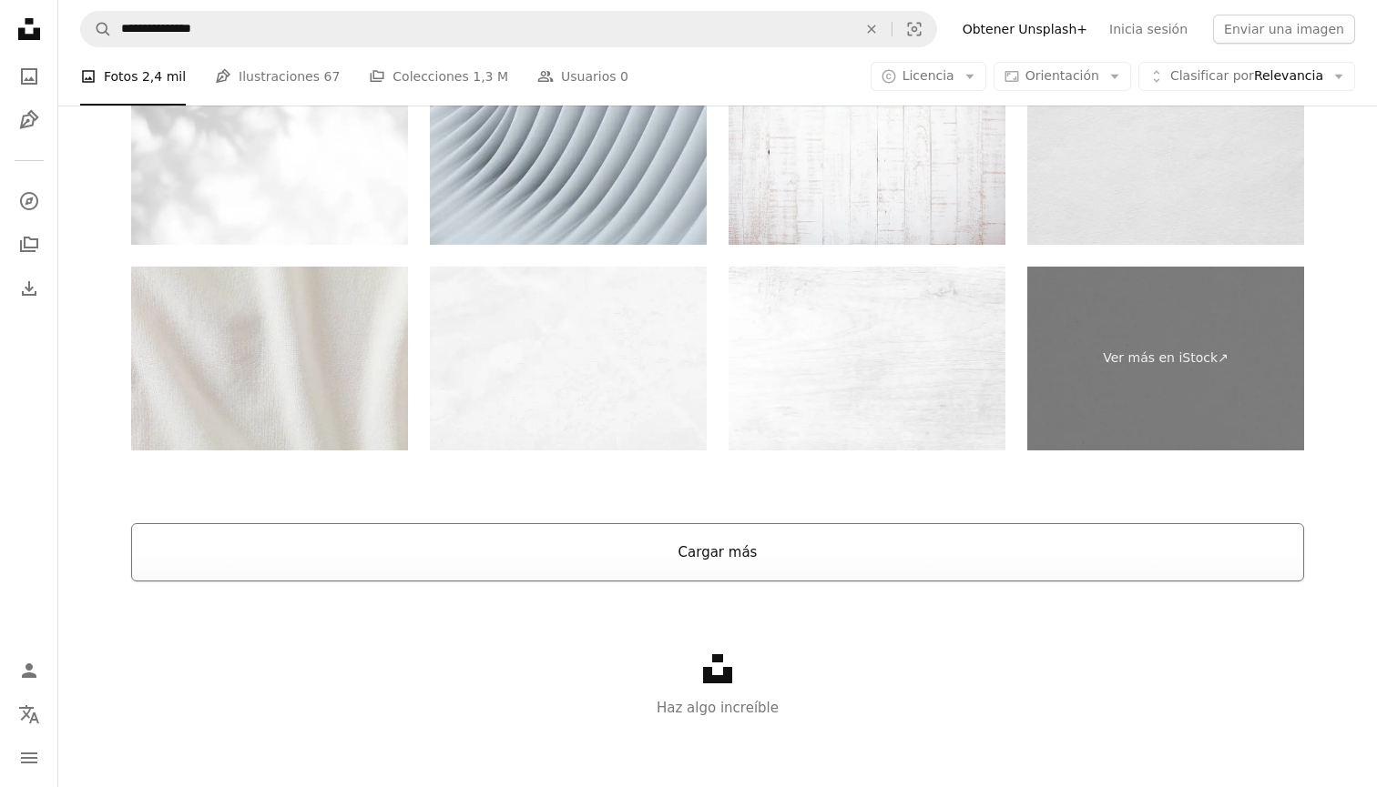
click at [567, 532] on button "Cargar más" at bounding box center [717, 552] width 1173 height 58
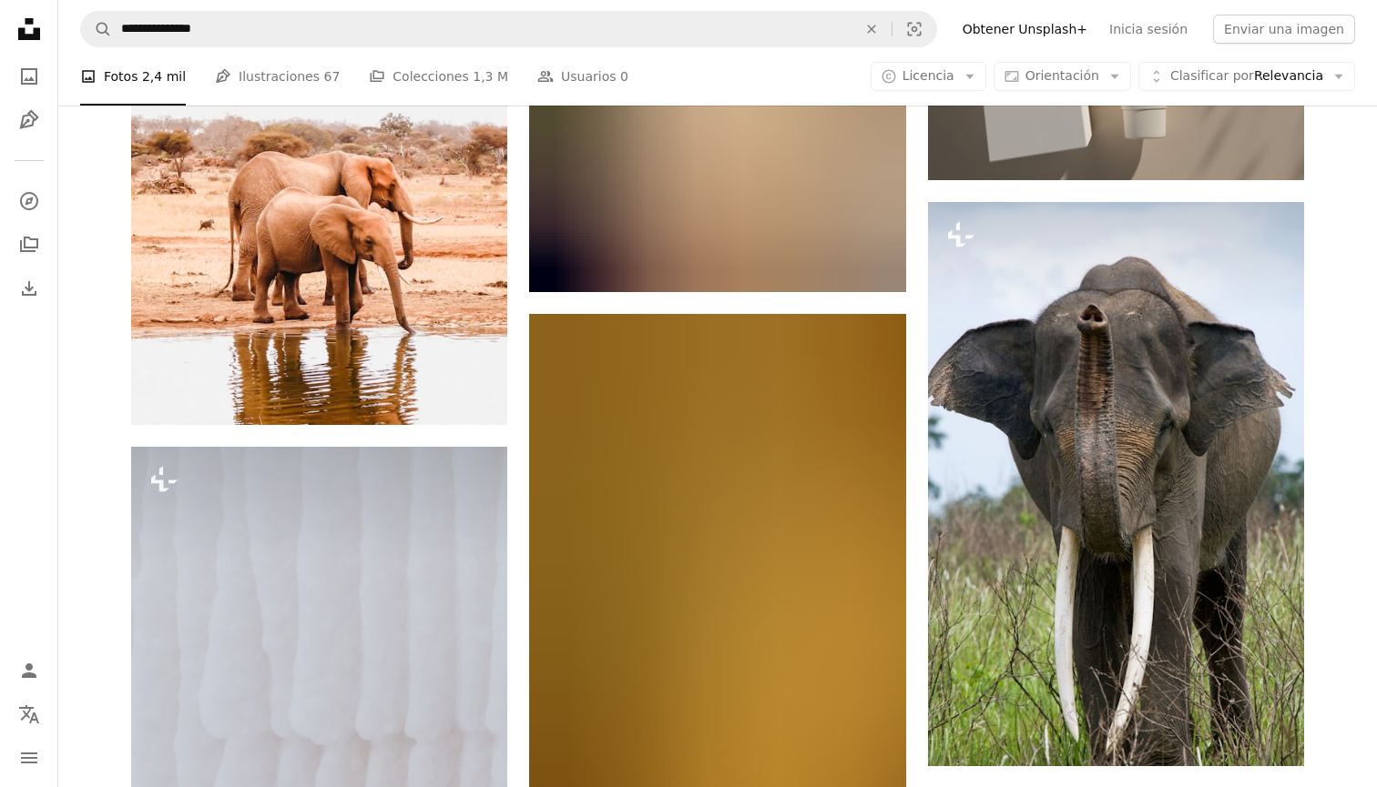
scroll to position [41883, 0]
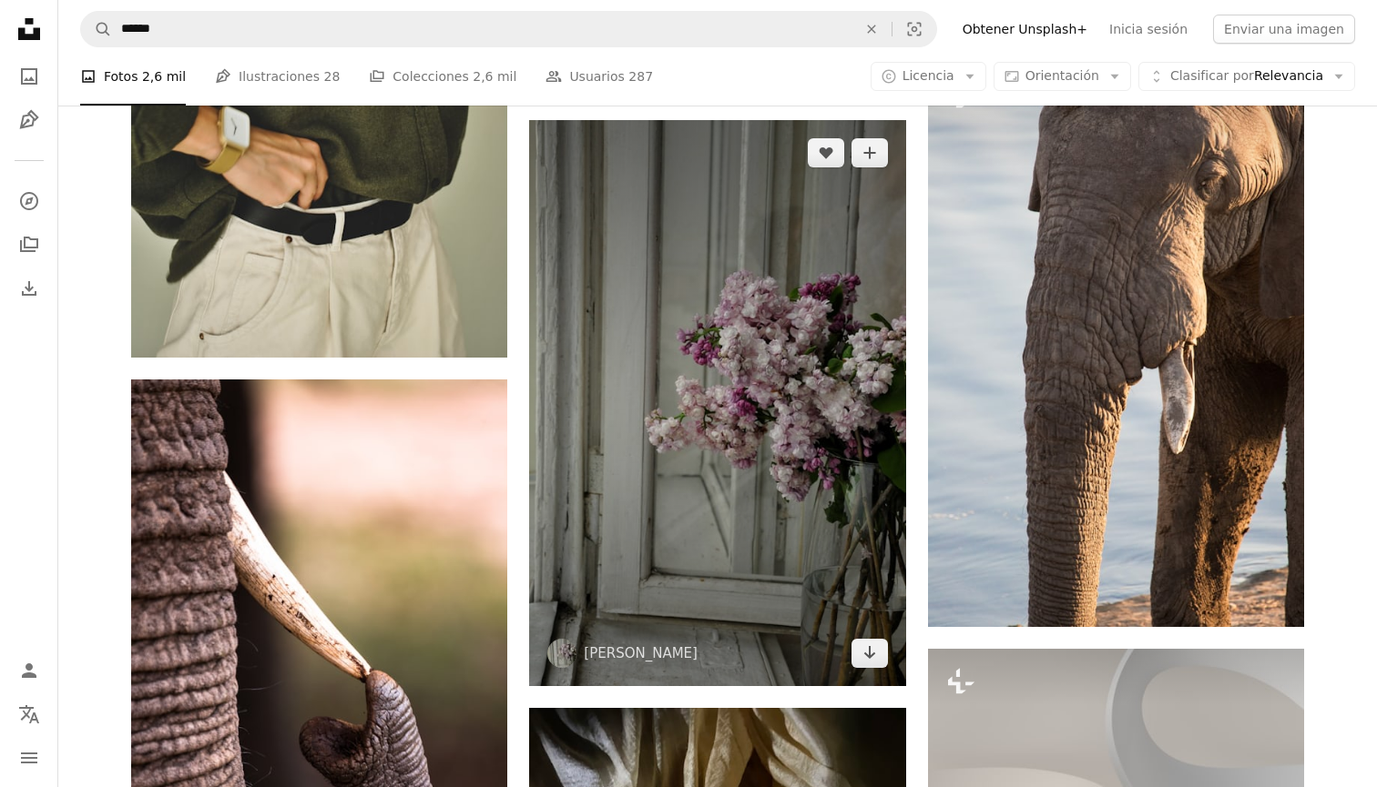
scroll to position [4780, 0]
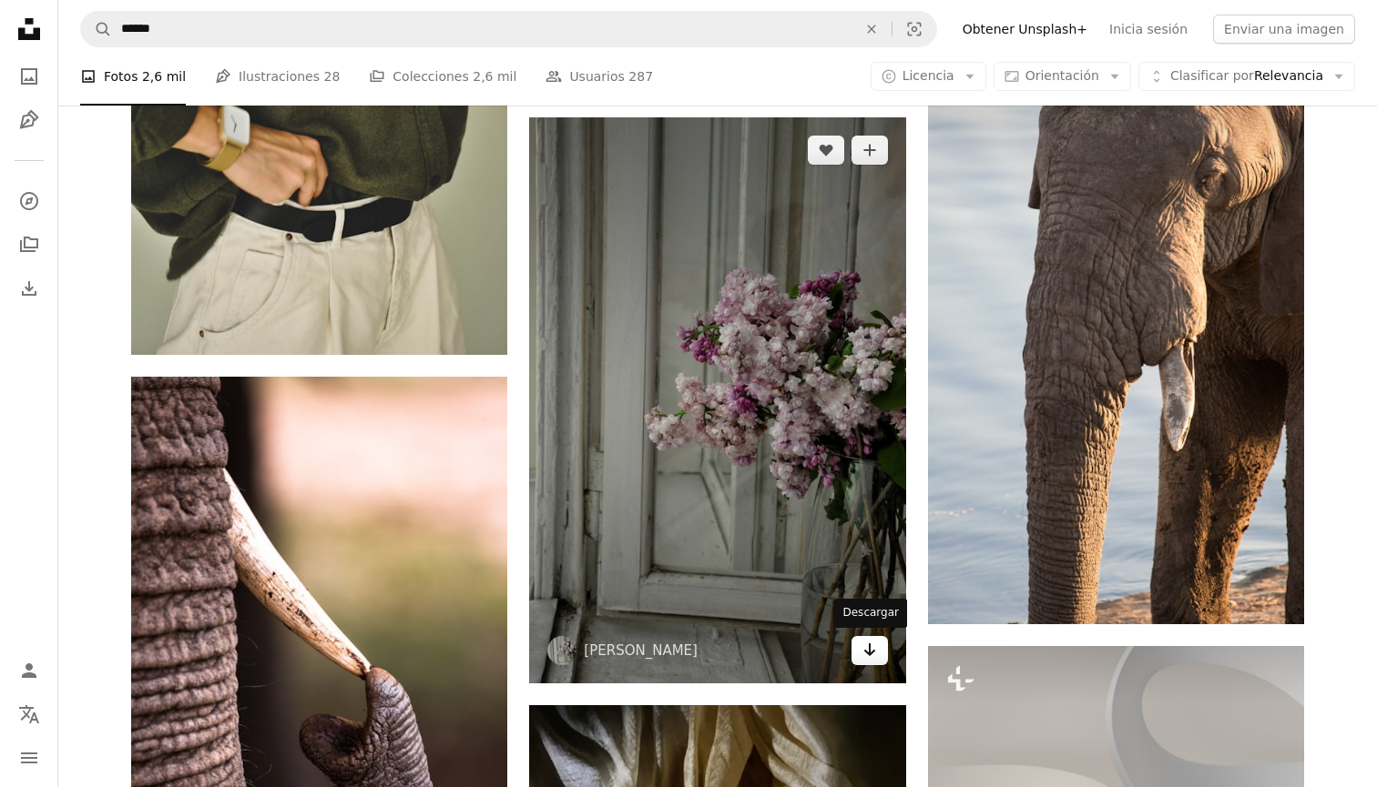
click at [874, 654] on icon "Arrow pointing down" at bounding box center [869, 650] width 15 height 22
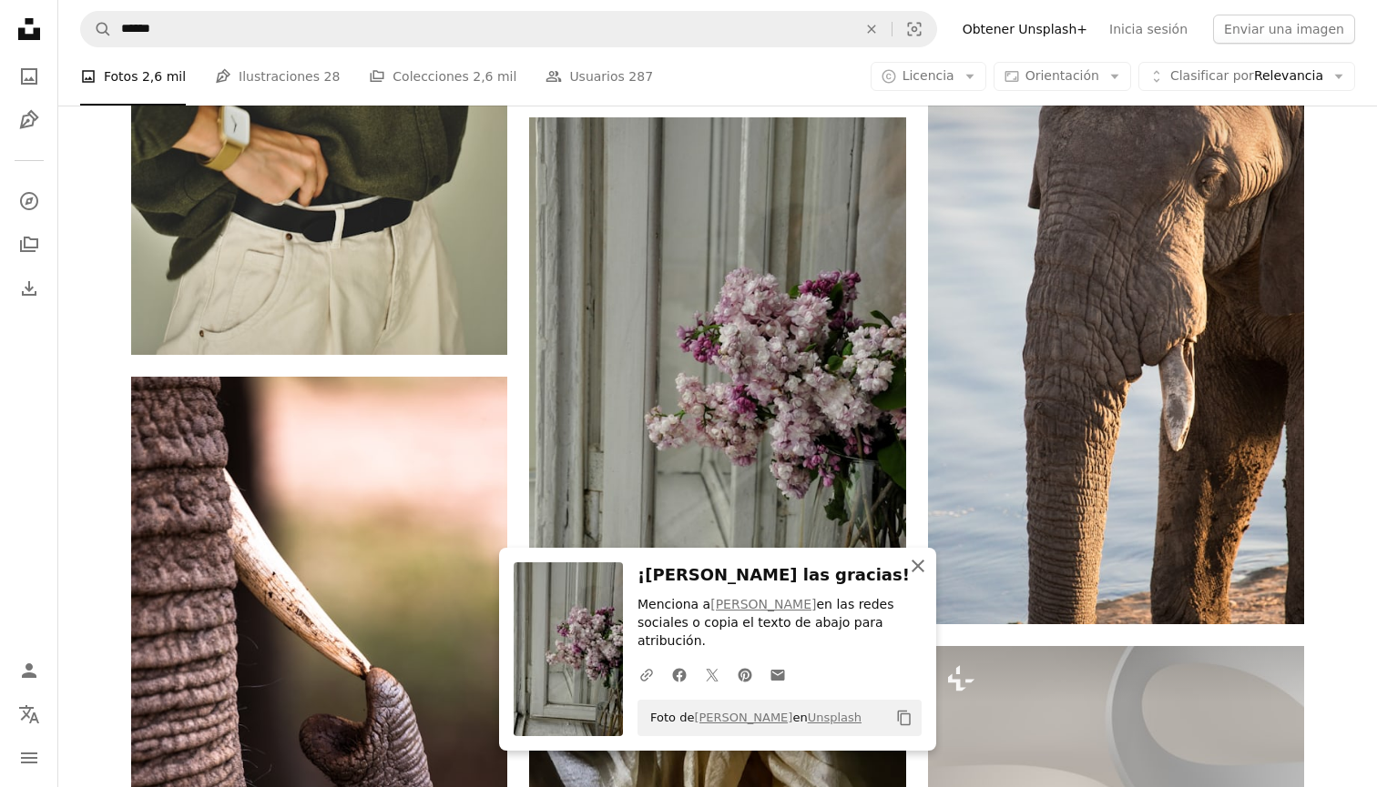
click at [919, 571] on icon "button" at bounding box center [917, 566] width 13 height 13
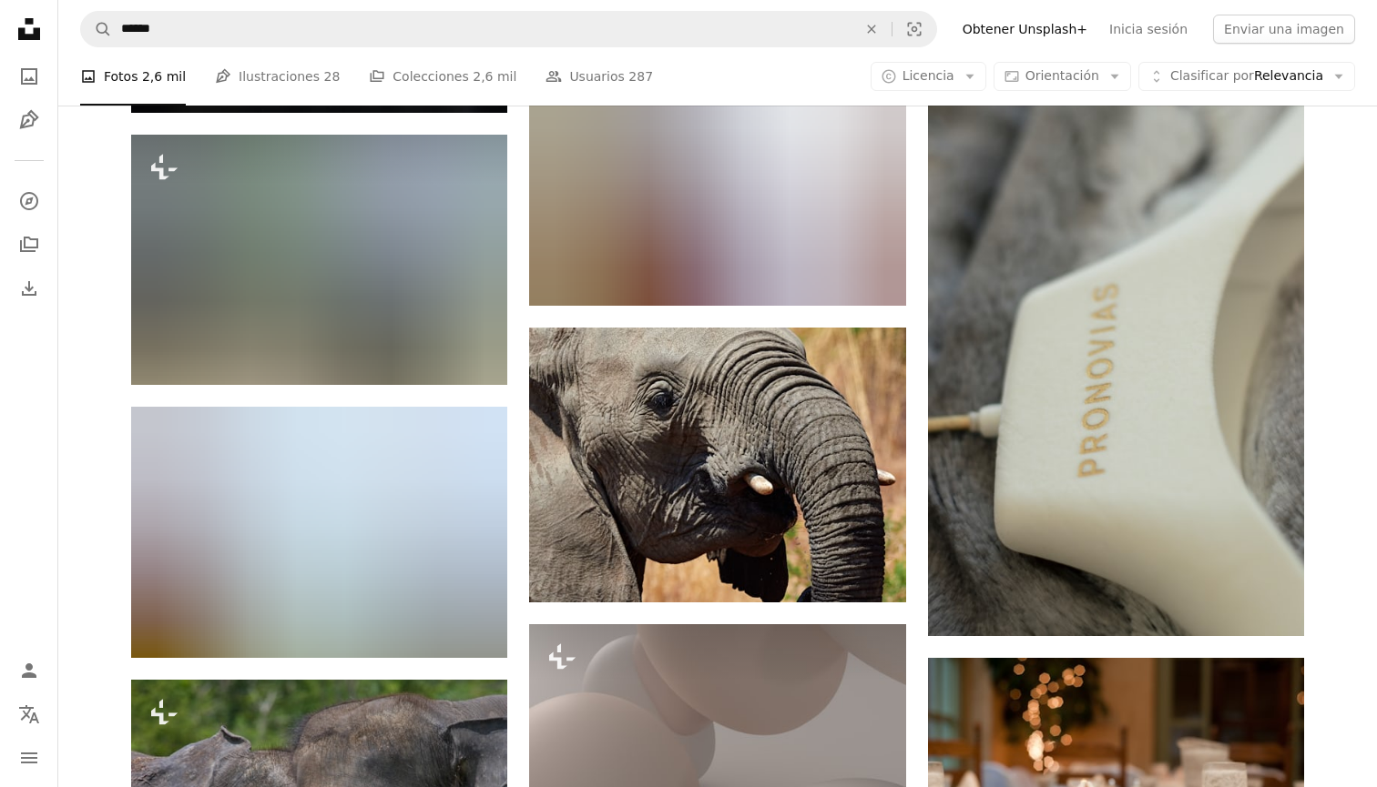
scroll to position [6773, 0]
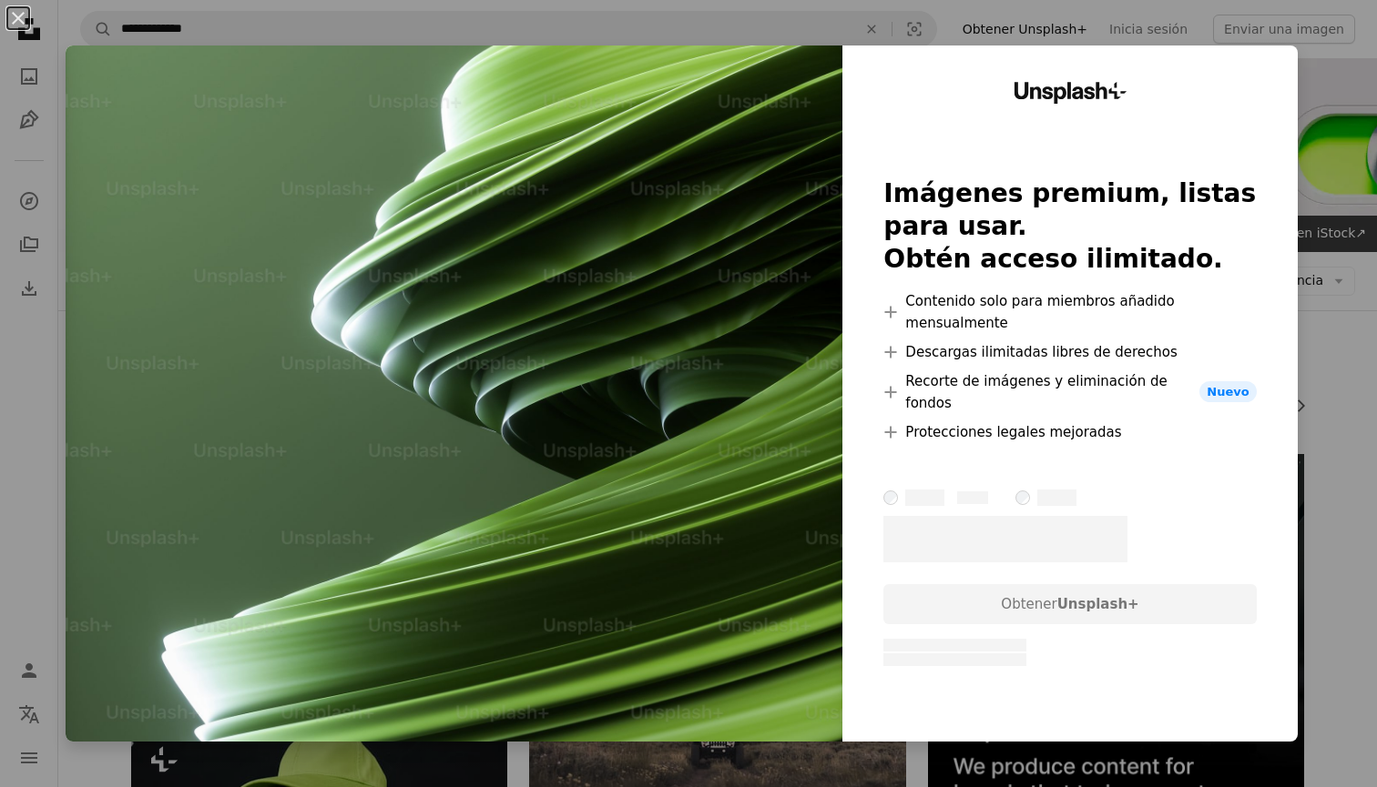
scroll to position [8783, 0]
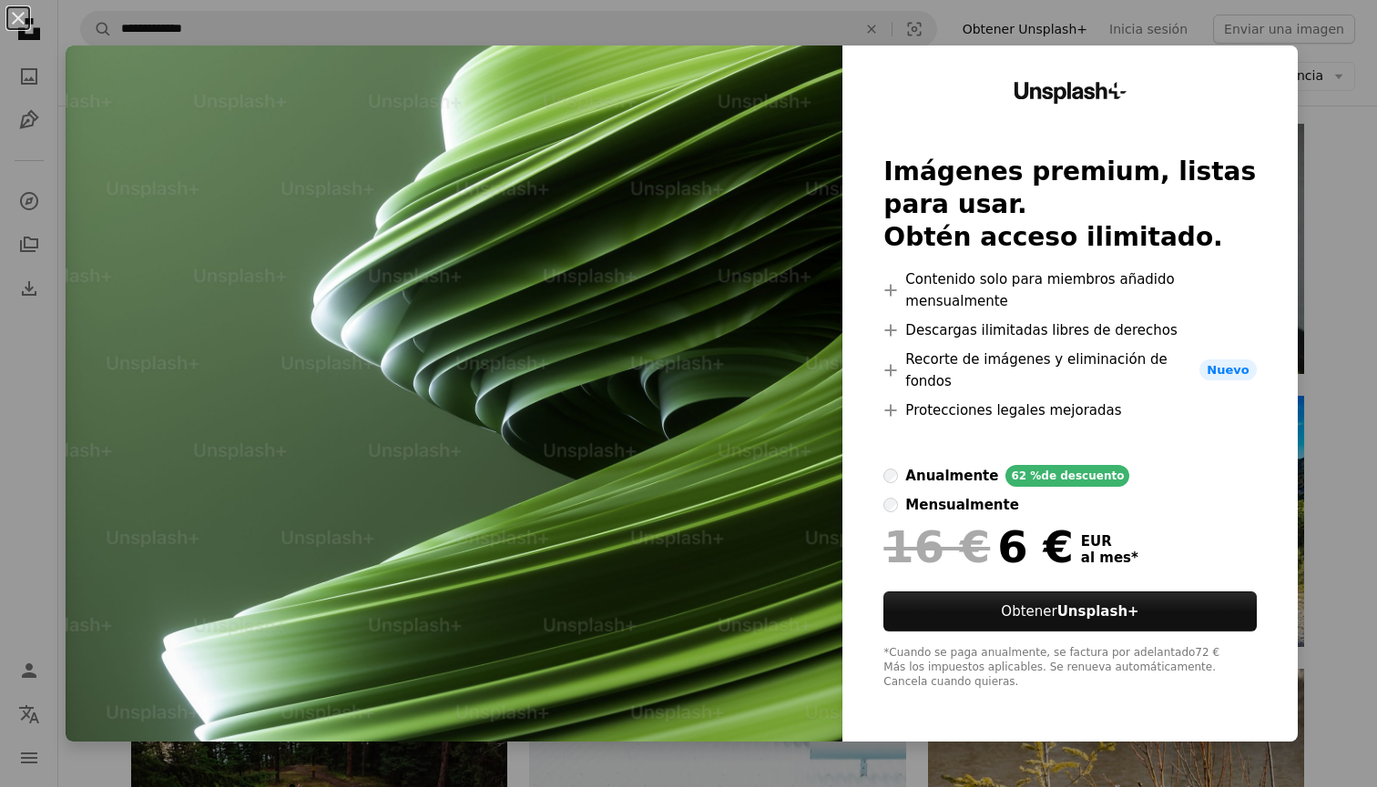
click at [1167, 14] on div "An X shape Unsplash+ Imágenes premium, listas para usar. Obtén acceso ilimitado…" at bounding box center [688, 393] width 1377 height 787
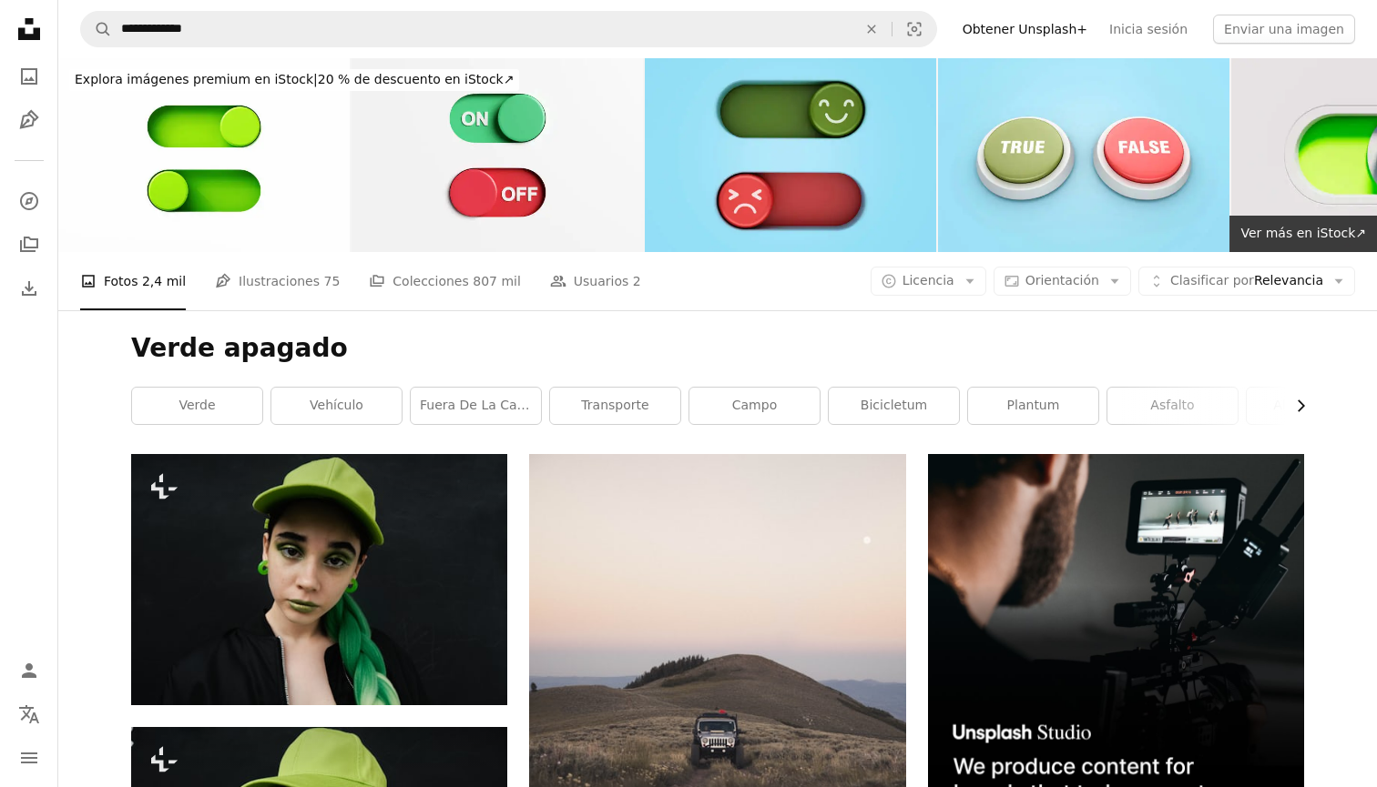
click at [1304, 410] on icon "Chevron right" at bounding box center [1300, 406] width 18 height 18
click at [1197, 408] on link "naturaleza" at bounding box center [1178, 406] width 130 height 36
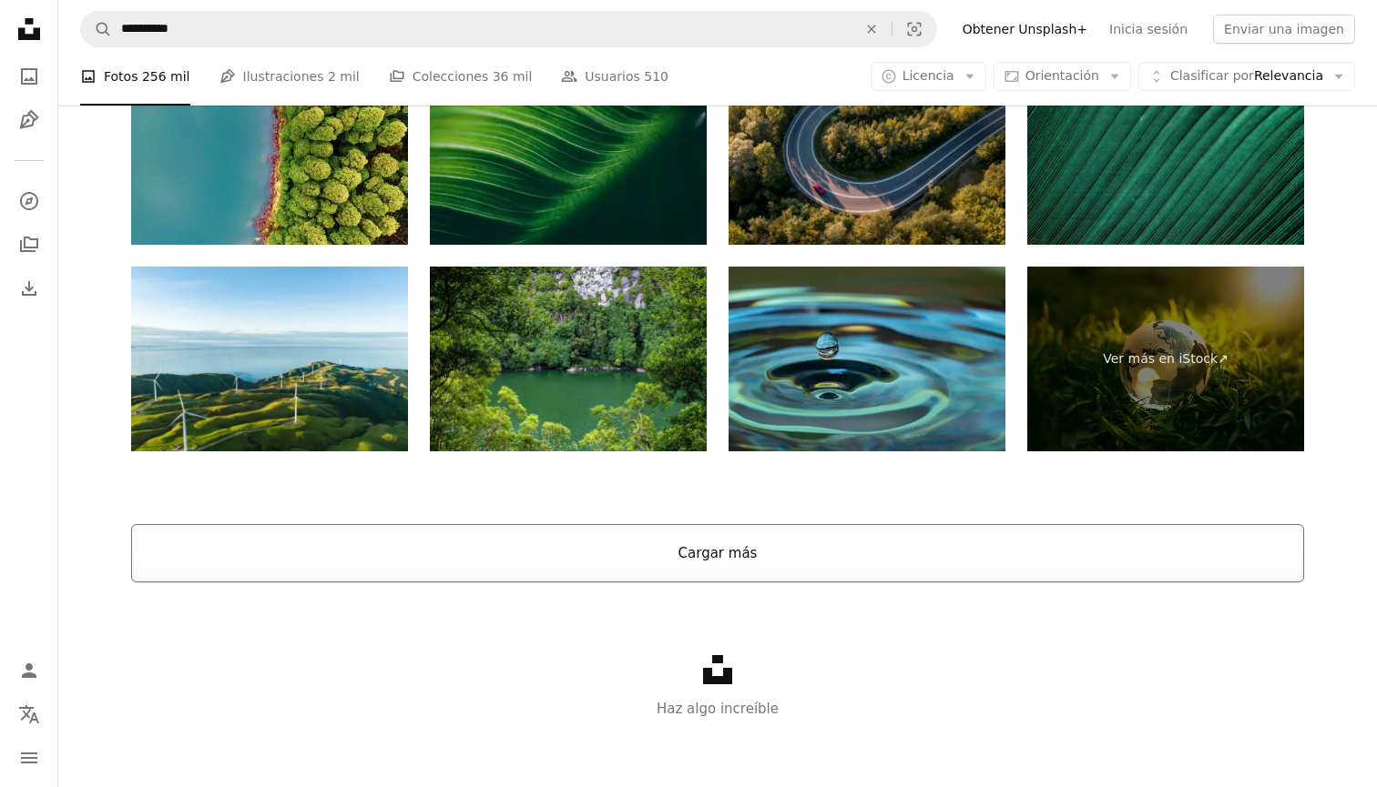
click at [915, 548] on button "Cargar más" at bounding box center [717, 553] width 1173 height 58
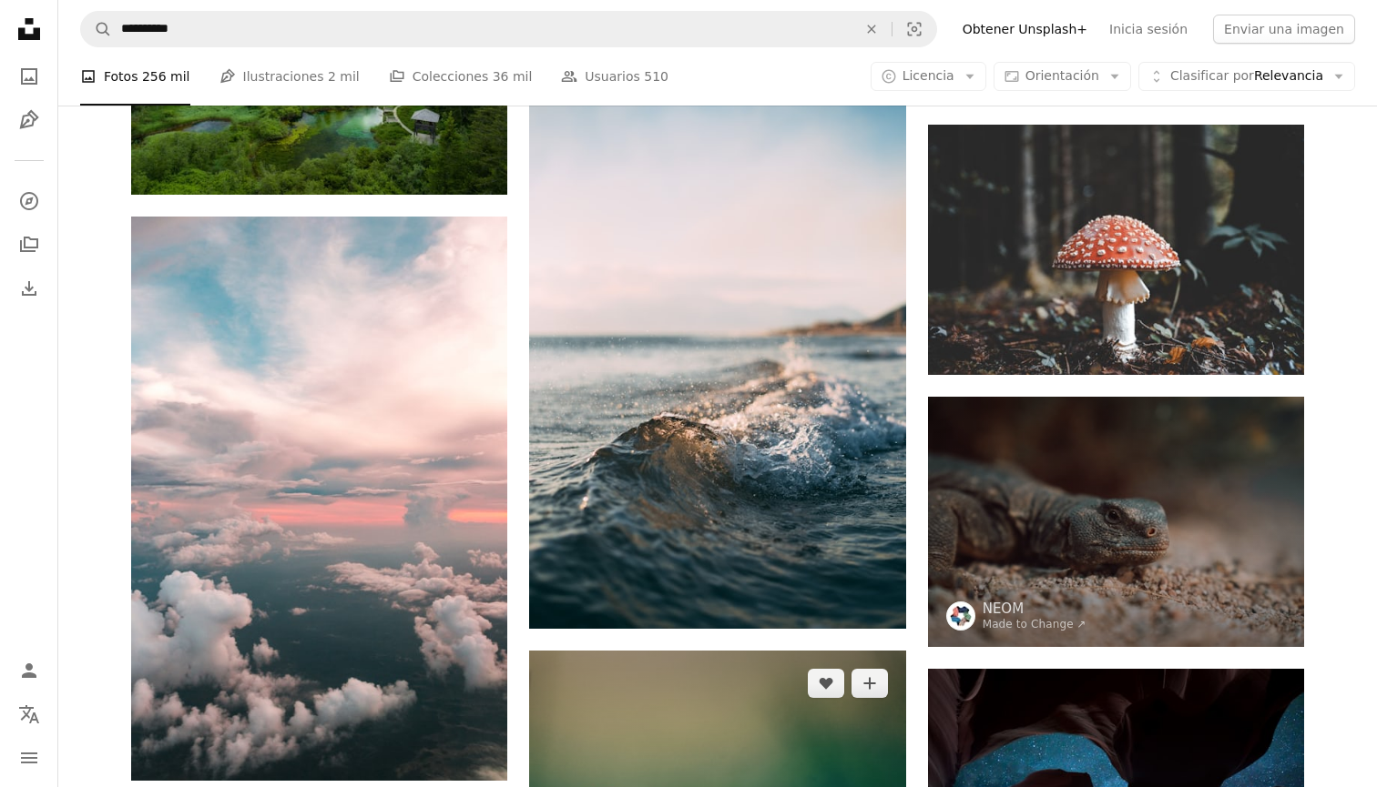
scroll to position [5310, 0]
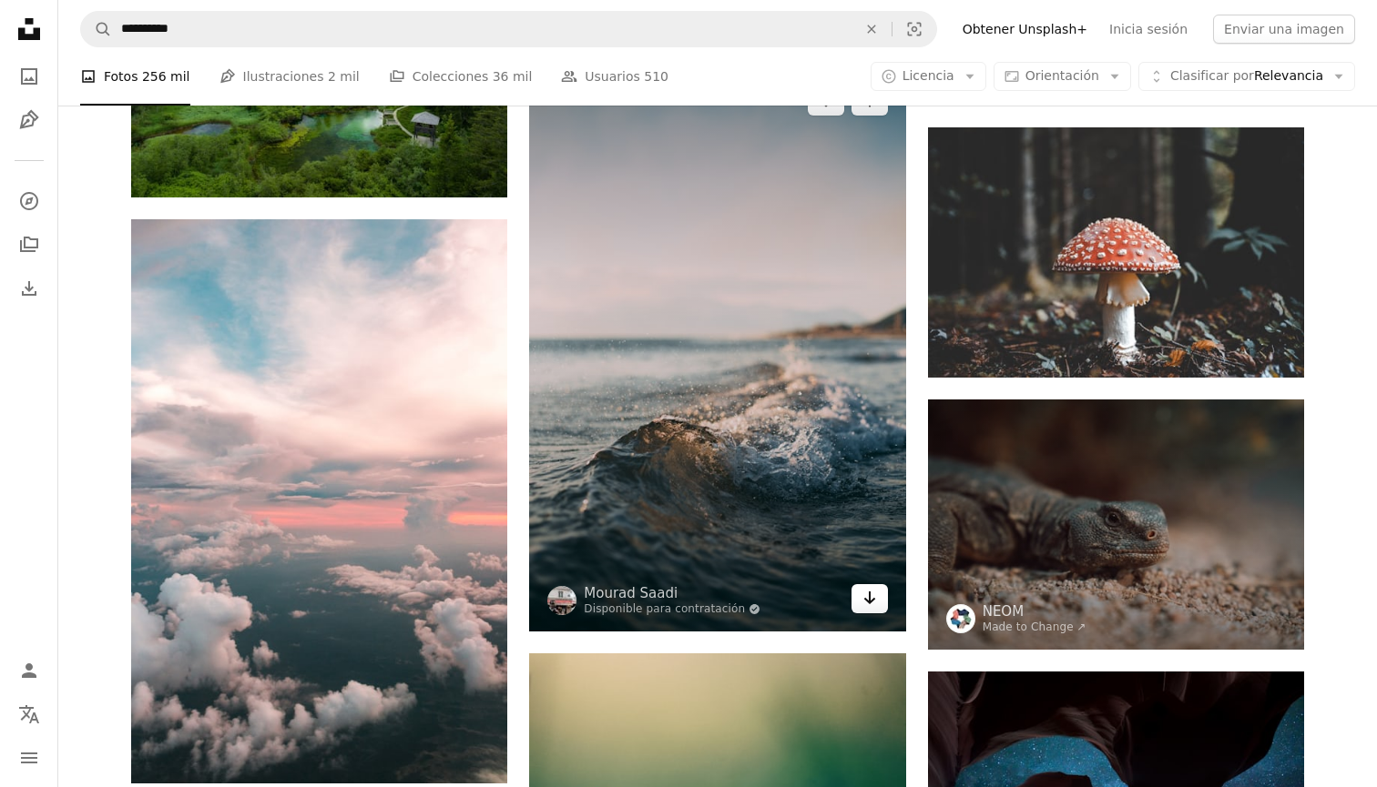
click at [871, 596] on icon "Arrow pointing down" at bounding box center [869, 598] width 15 height 22
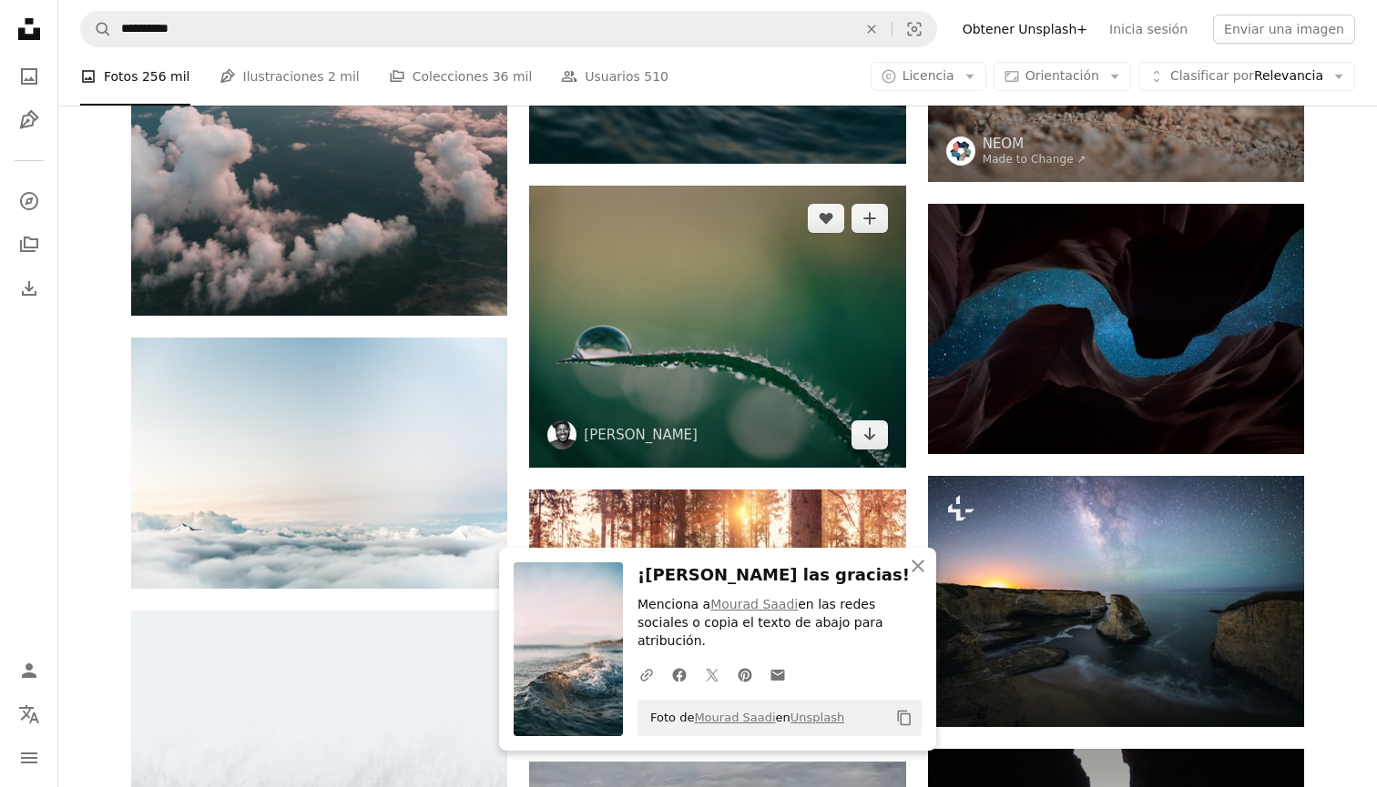
scroll to position [5824, 0]
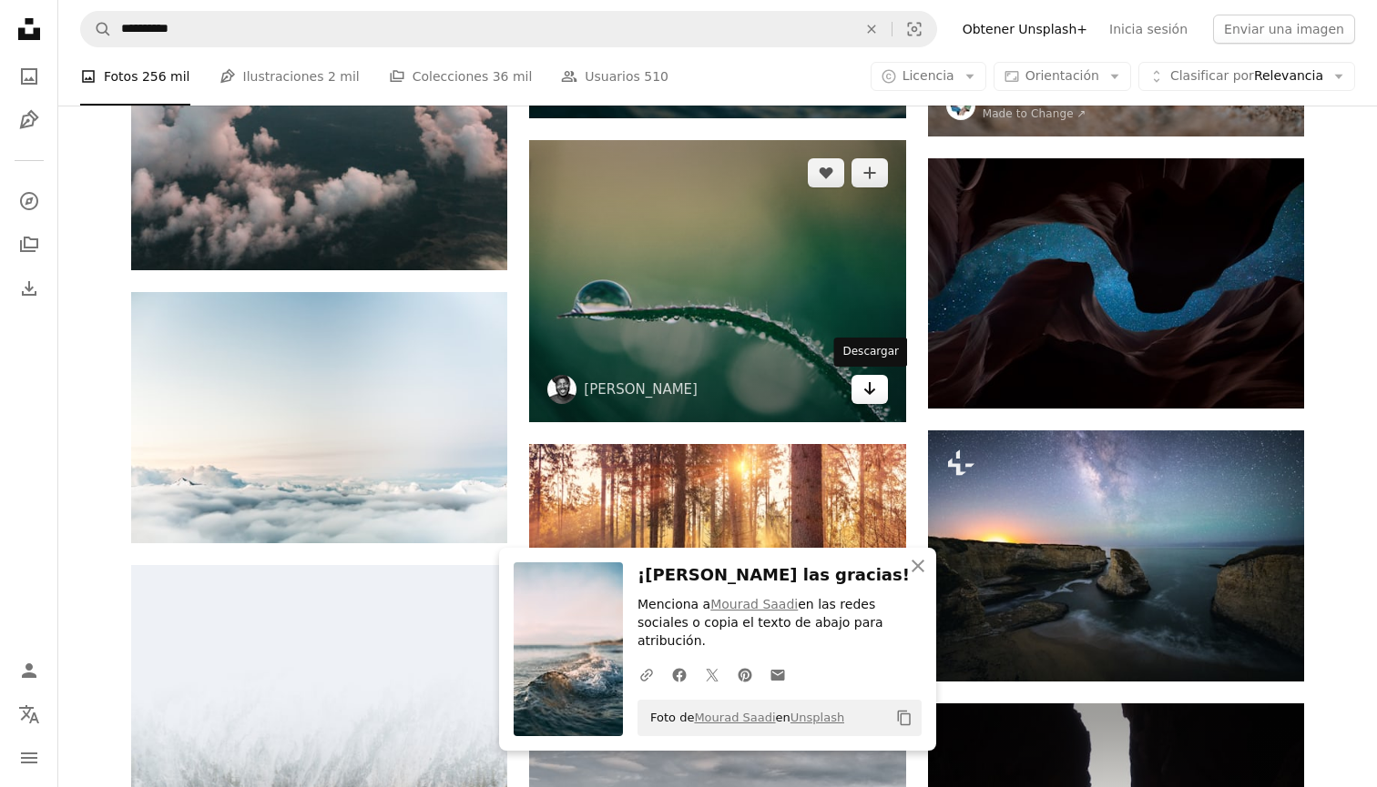
click at [875, 395] on icon "Arrow pointing down" at bounding box center [869, 389] width 15 height 22
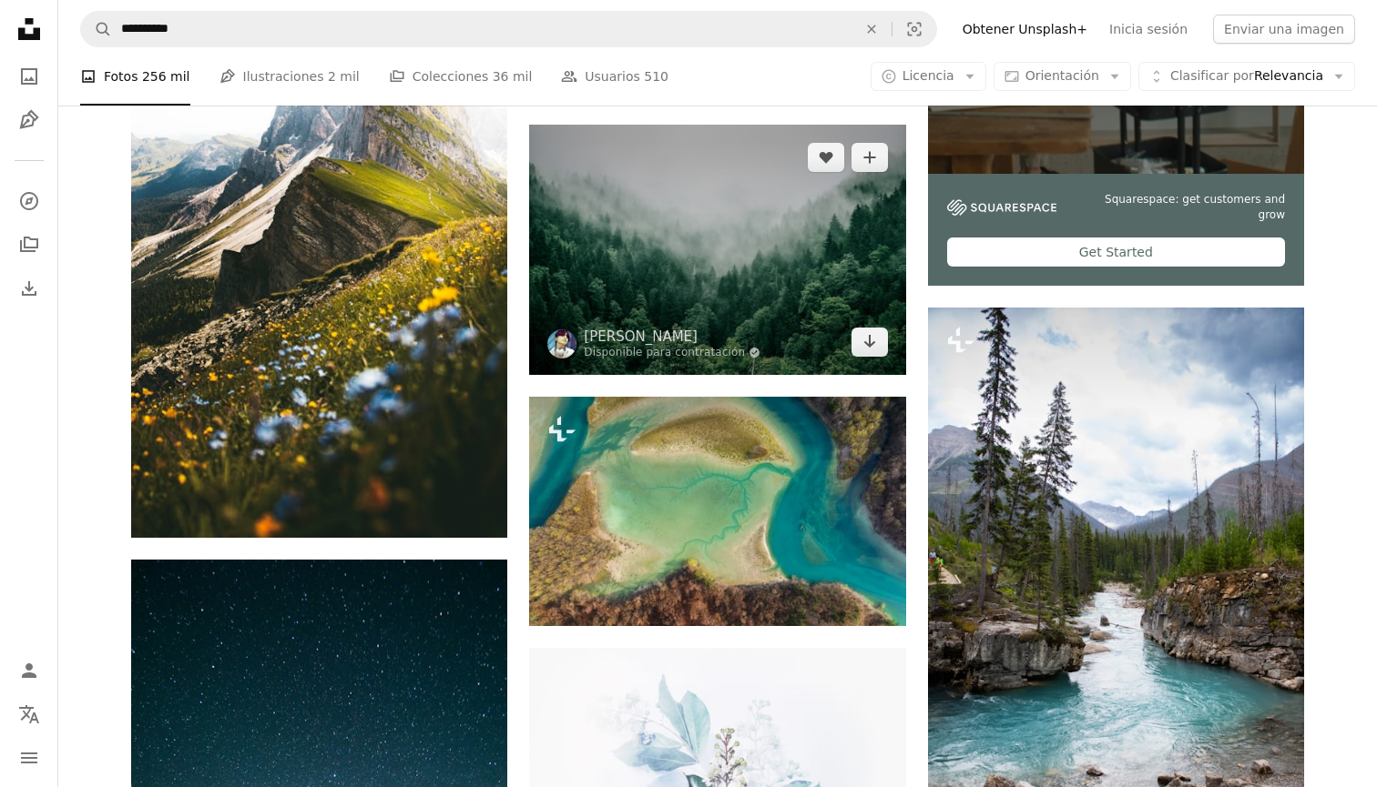
scroll to position [7004, 0]
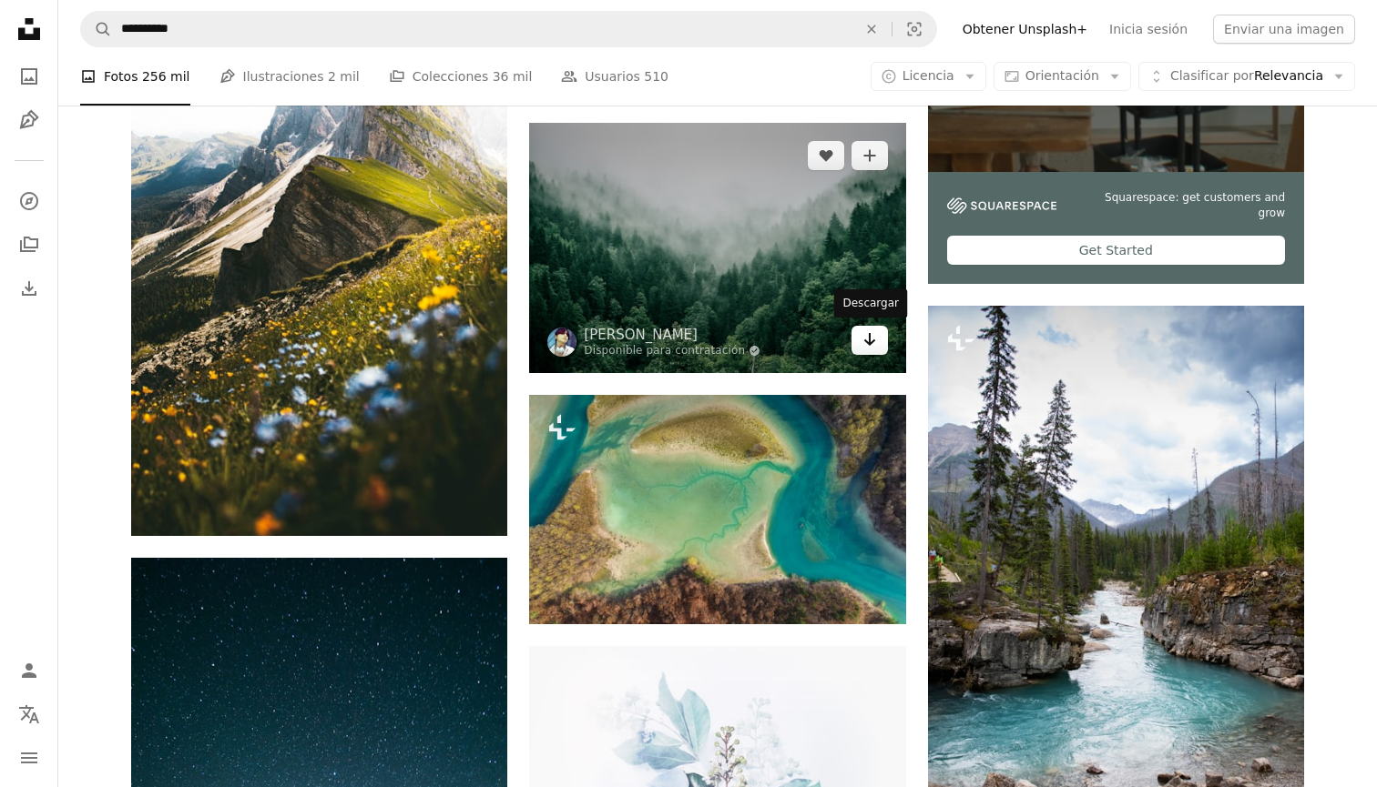
click at [866, 340] on icon "Descargar" at bounding box center [869, 339] width 12 height 13
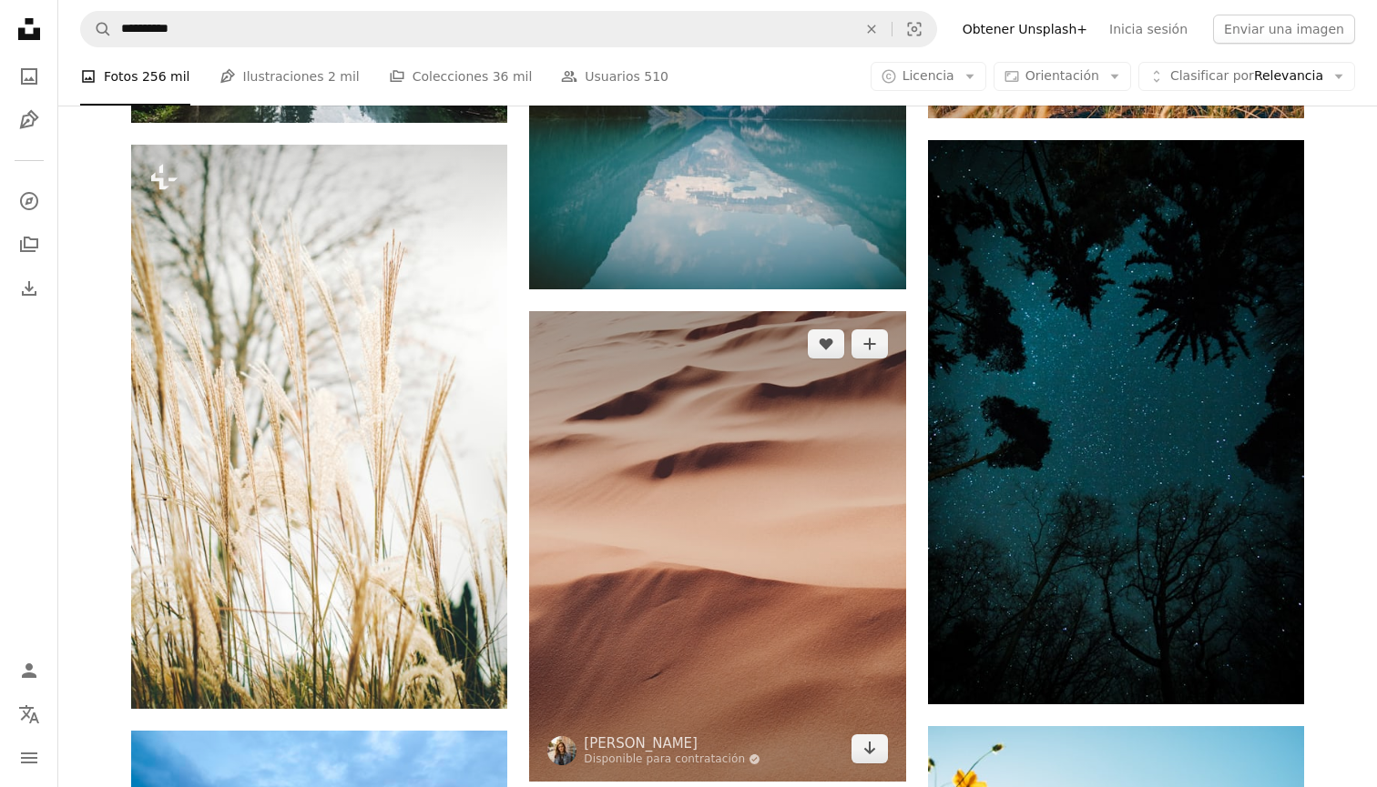
scroll to position [10412, 0]
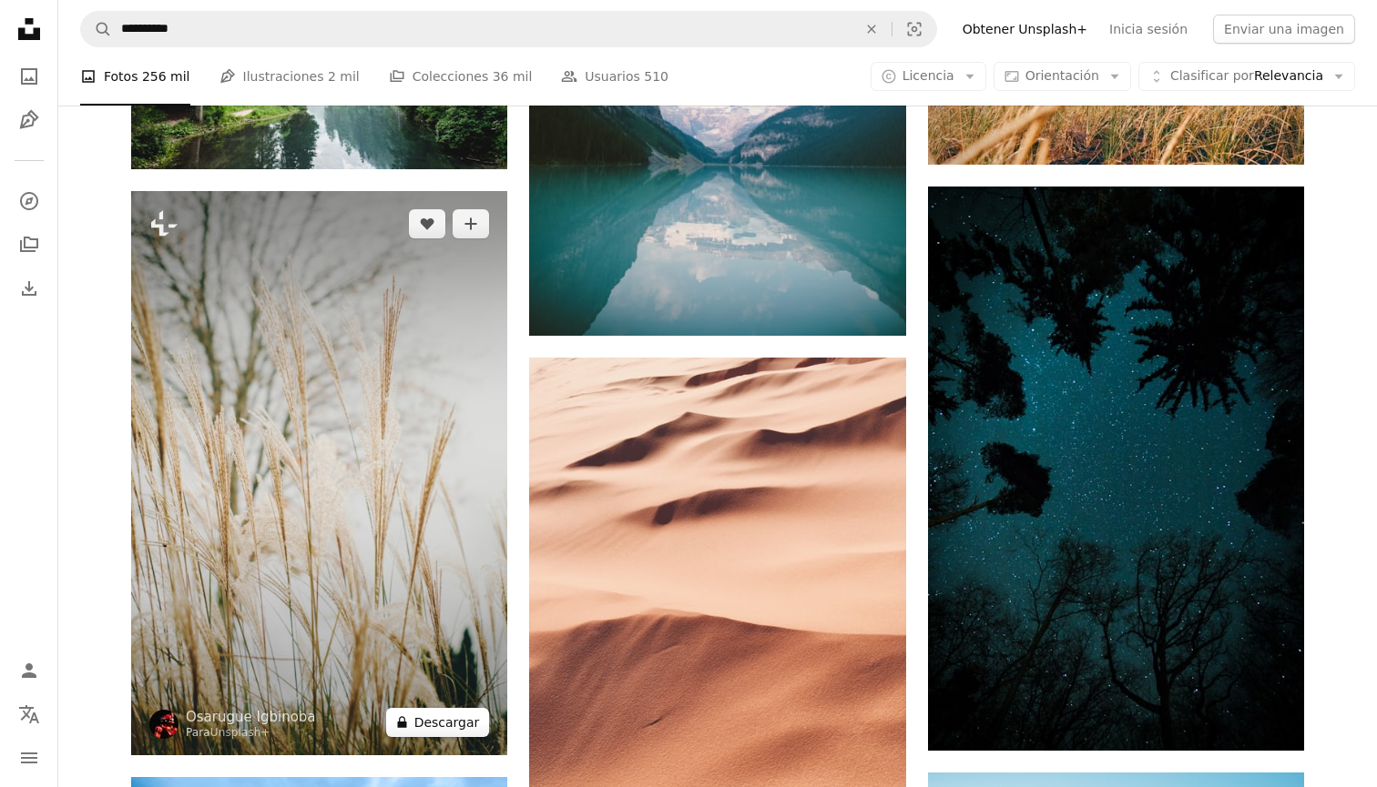
click at [456, 715] on button "A lock Descargar" at bounding box center [438, 722] width 104 height 29
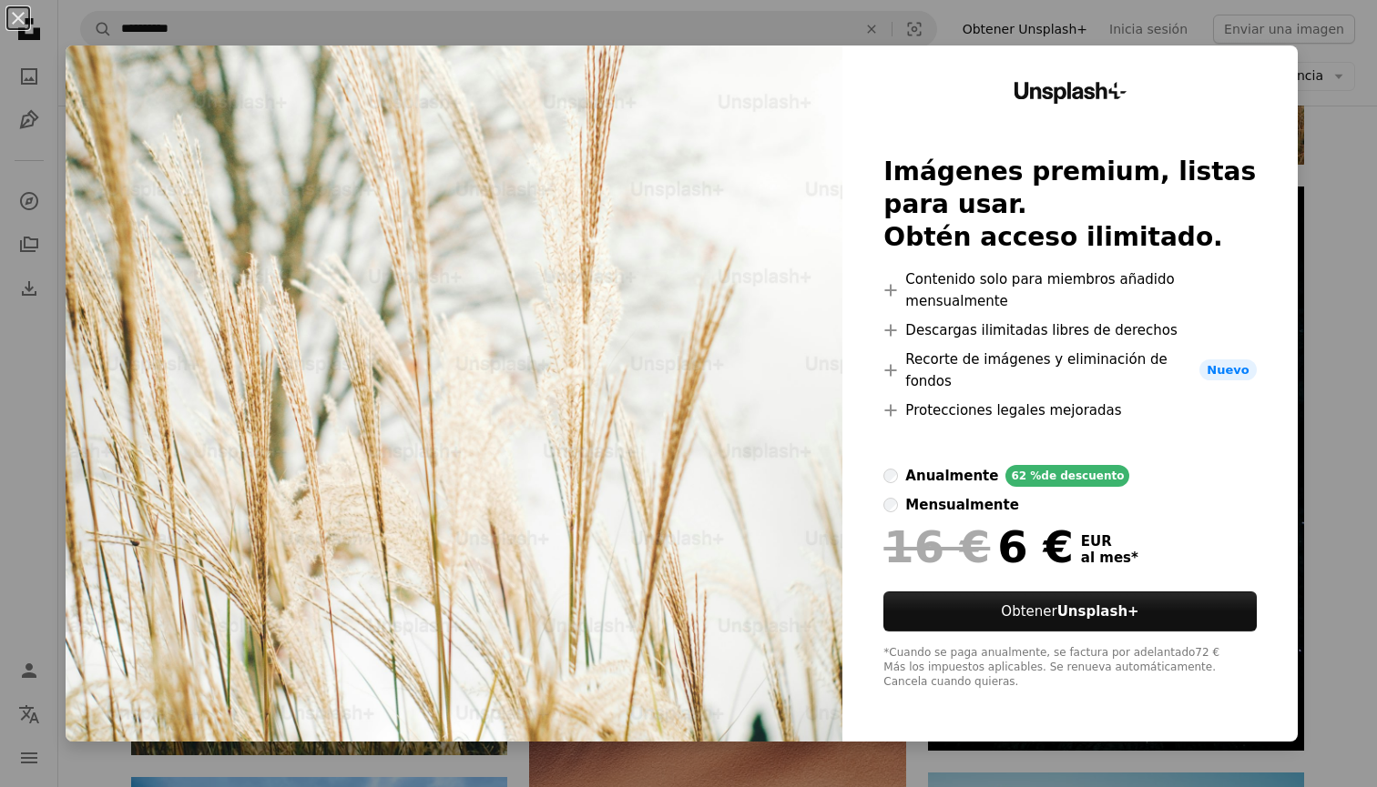
click at [742, 30] on div "An X shape Unsplash+ Imágenes premium, listas para usar. Obtén acceso ilimitado…" at bounding box center [688, 393] width 1377 height 787
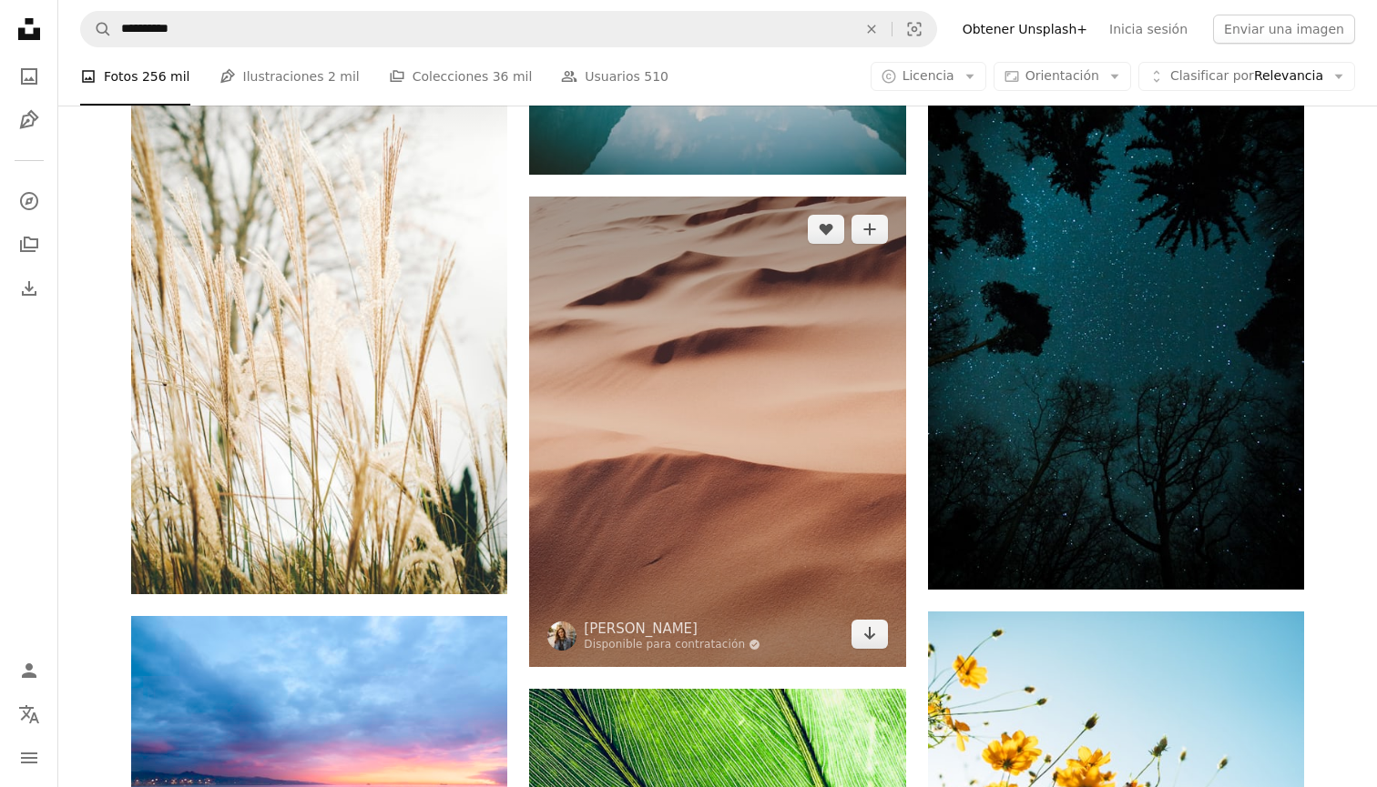
scroll to position [10622, 0]
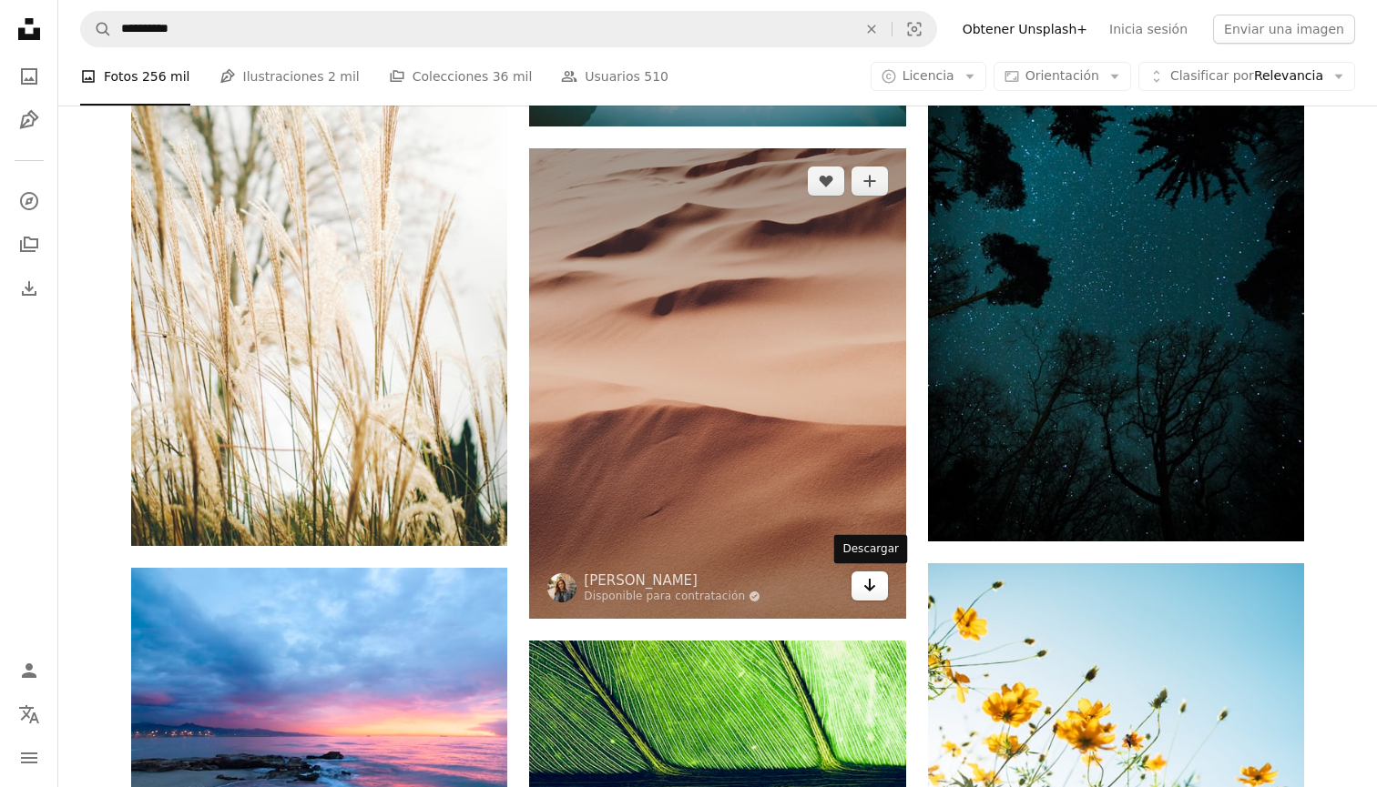
click at [867, 585] on icon "Arrow pointing down" at bounding box center [869, 585] width 15 height 22
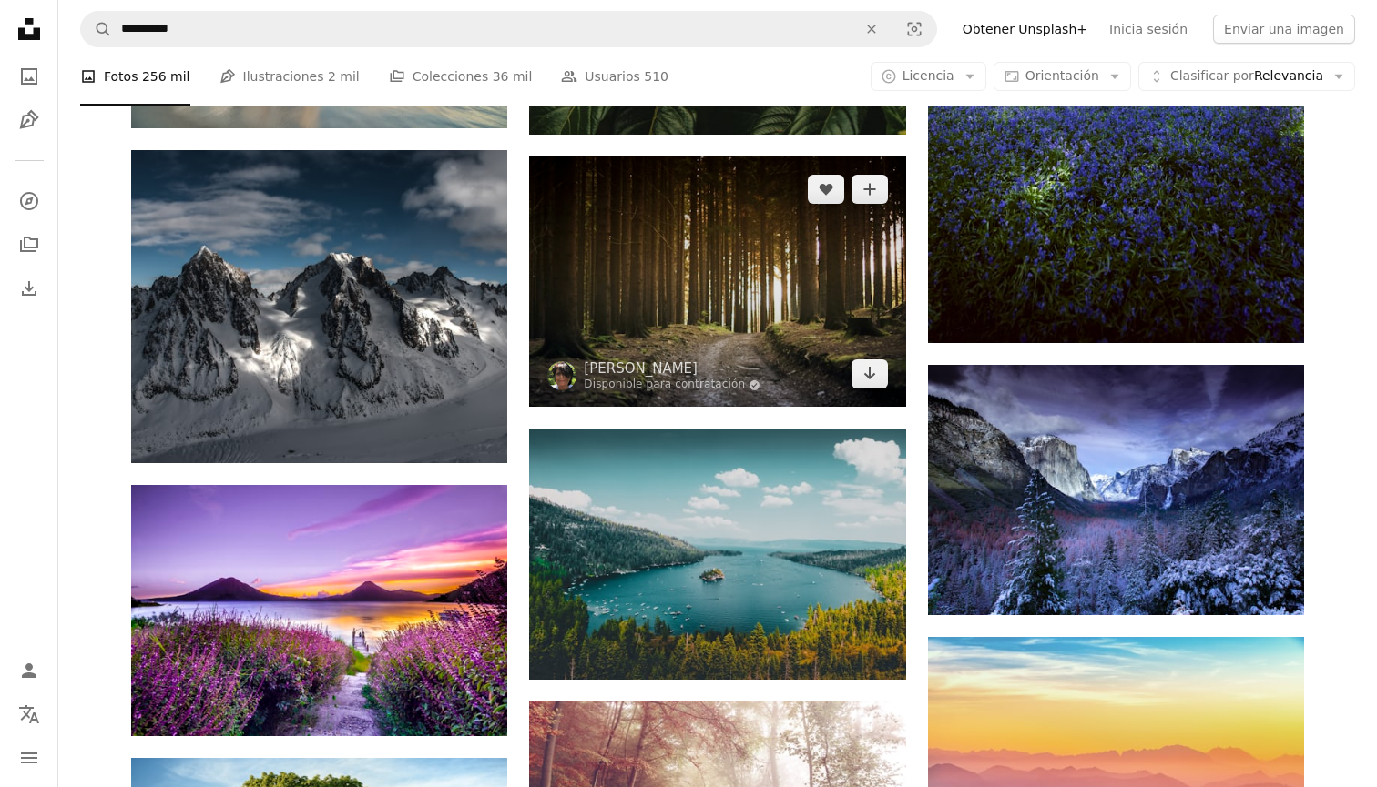
scroll to position [14815, 0]
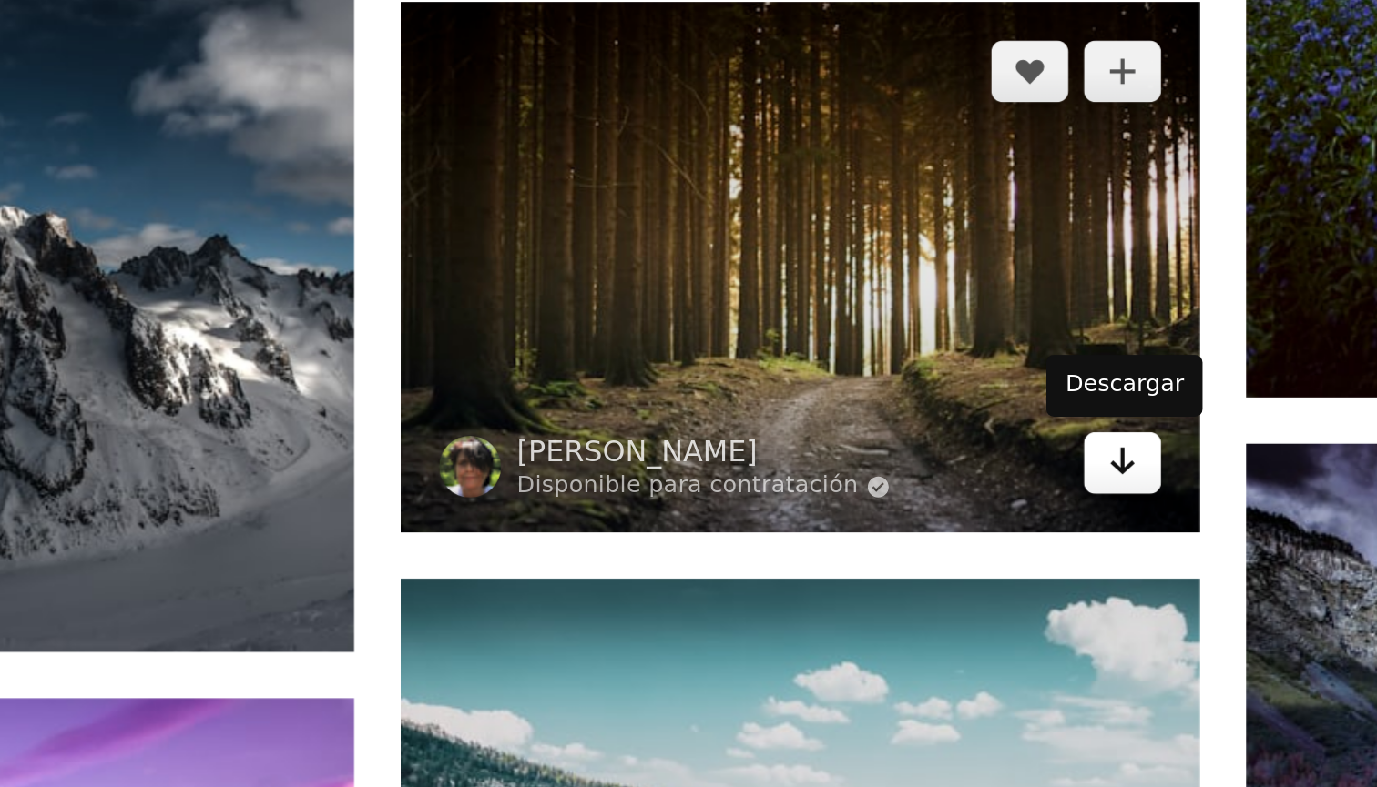
click at [862, 623] on icon "Arrow pointing down" at bounding box center [869, 634] width 15 height 22
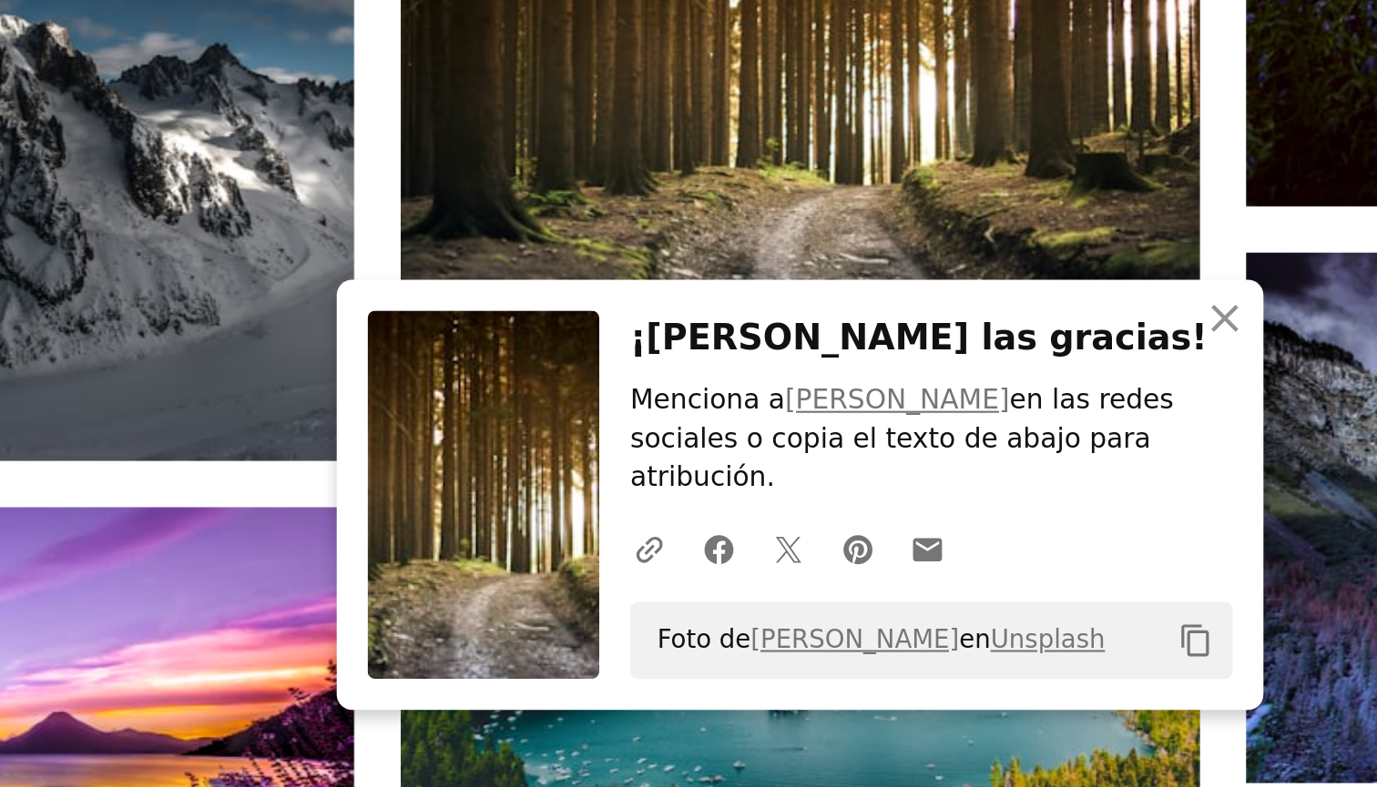
scroll to position [14921, 0]
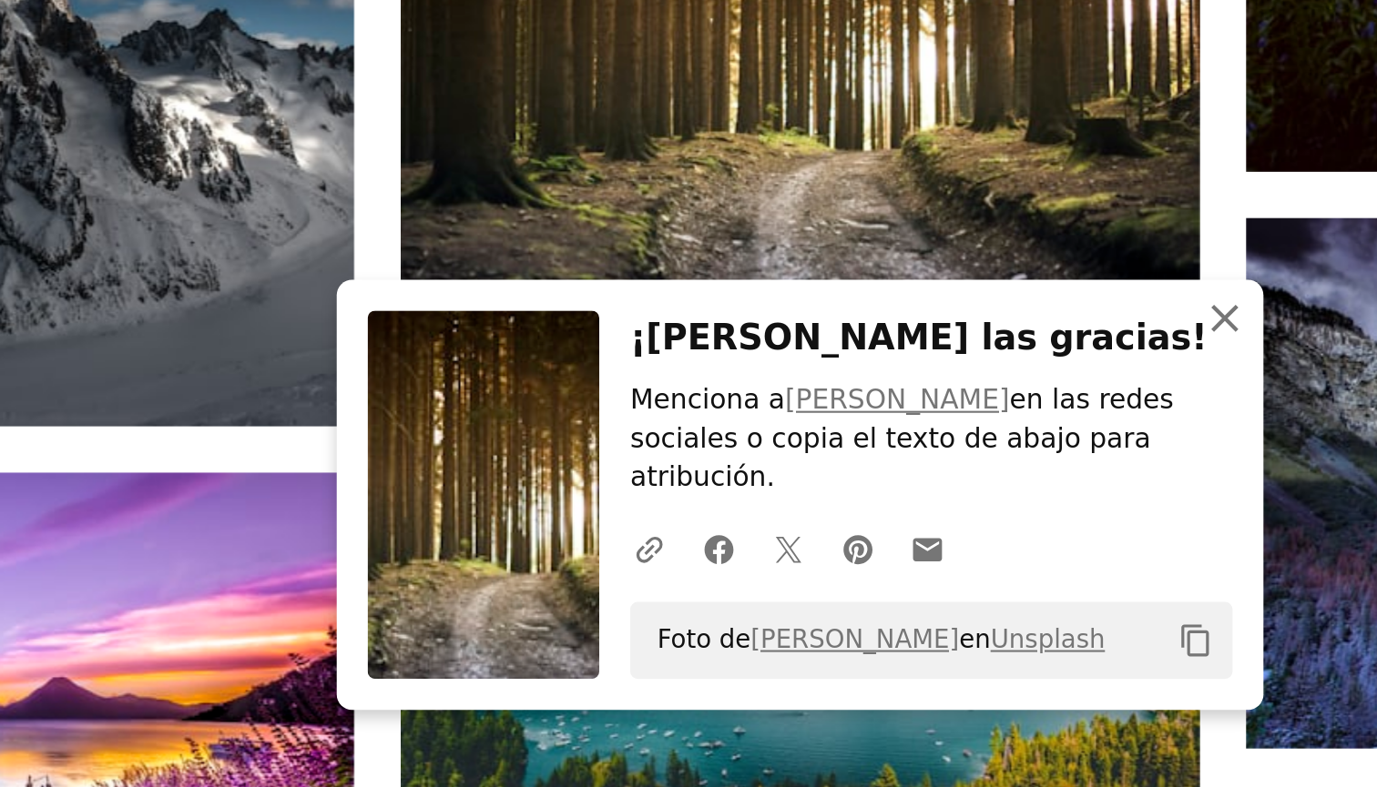
click at [911, 560] on icon "button" at bounding box center [917, 566] width 13 height 13
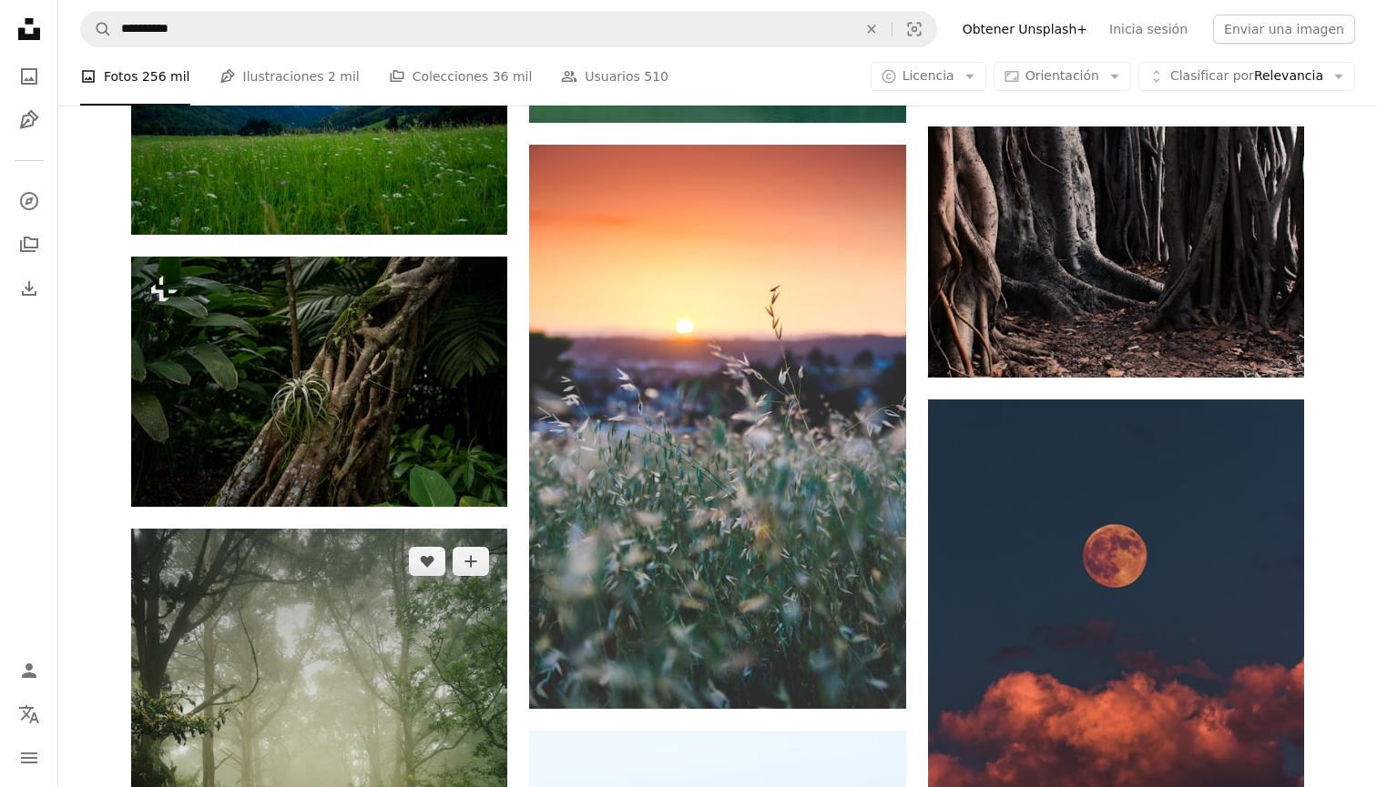
scroll to position [18376, 0]
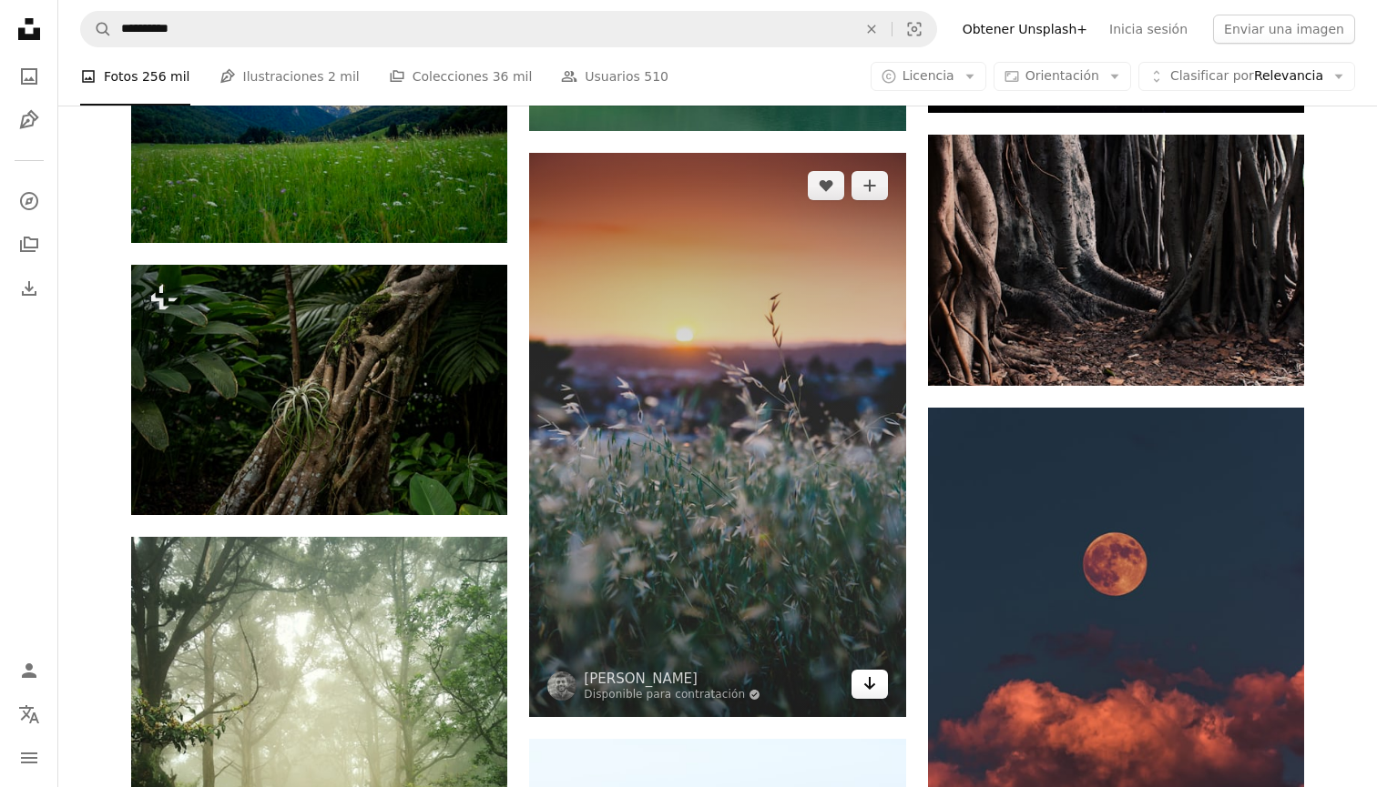
click at [869, 683] on icon "Descargar" at bounding box center [869, 683] width 12 height 13
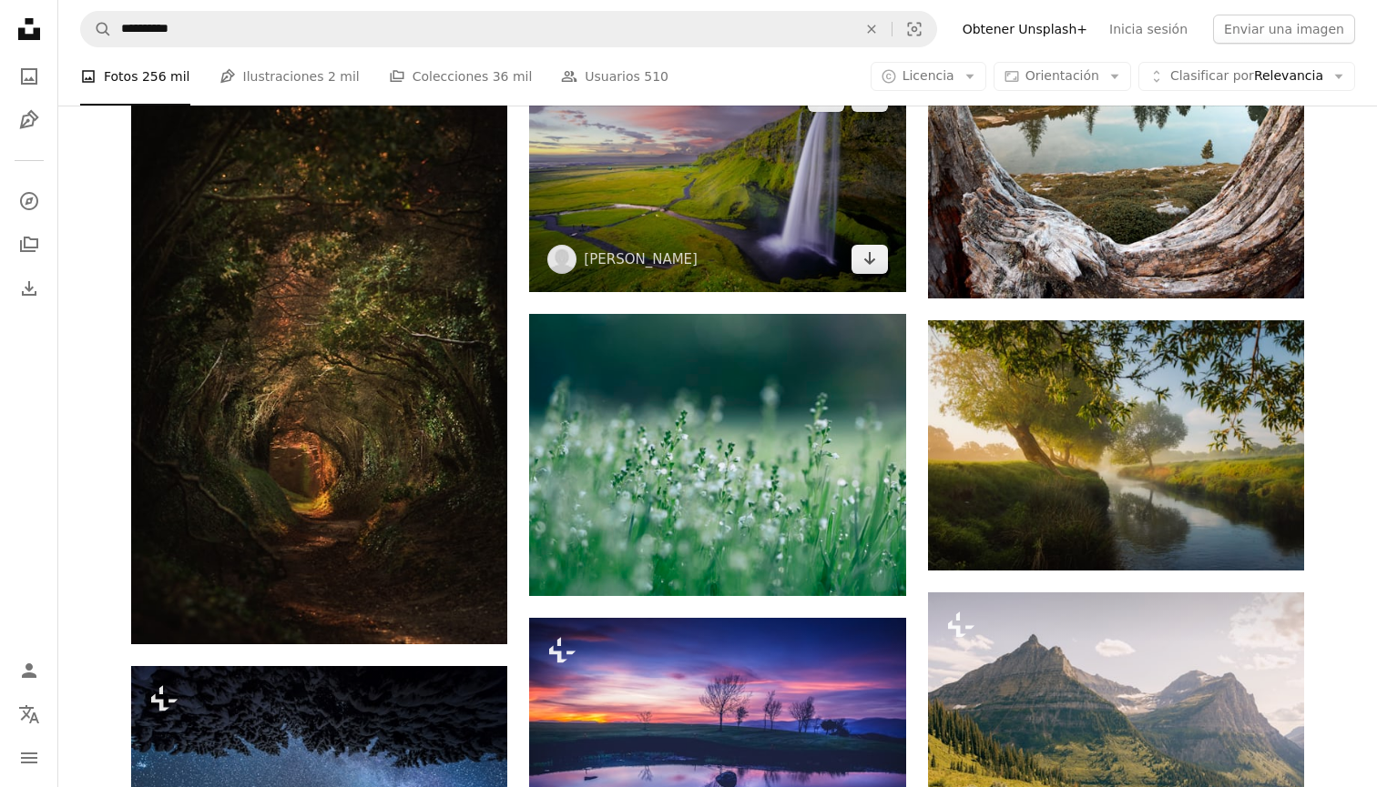
scroll to position [19637, 0]
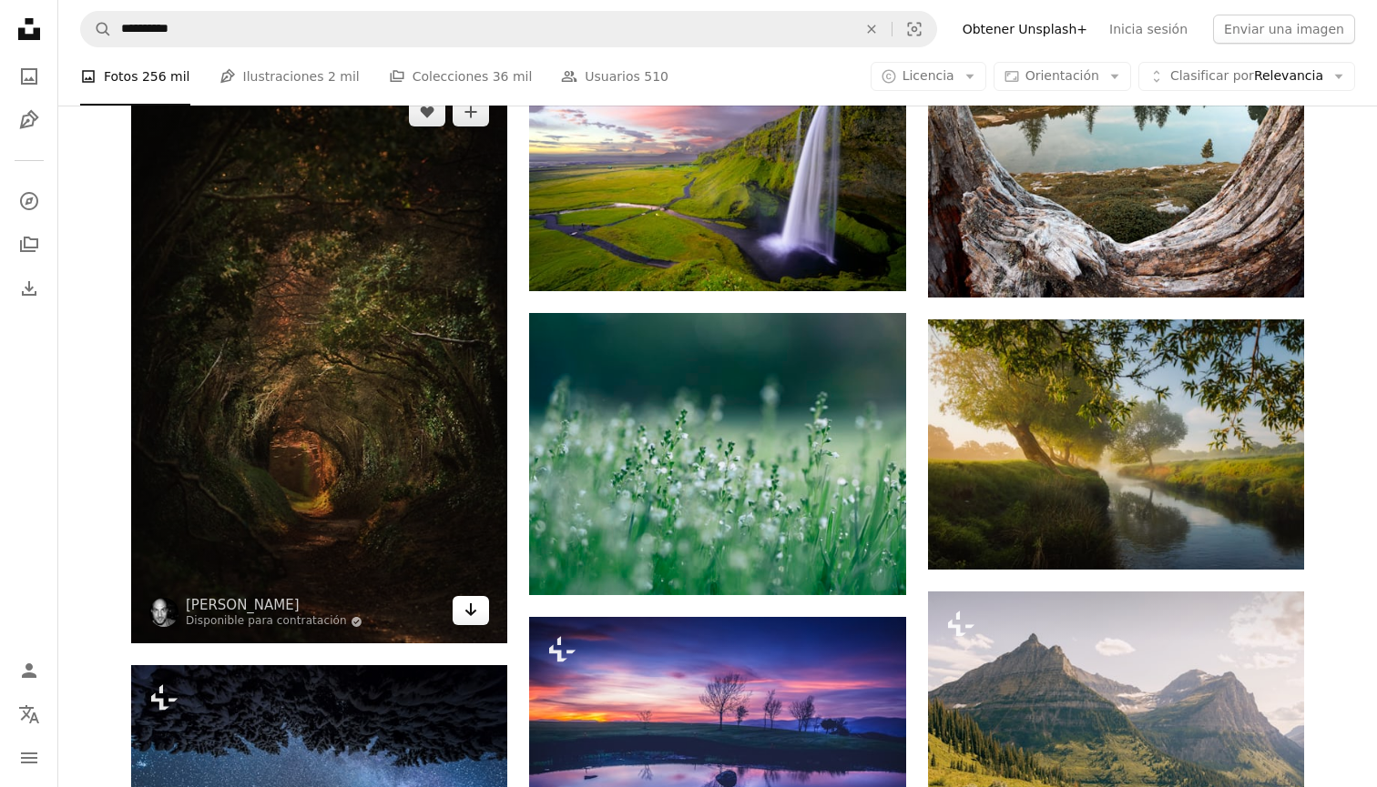
click at [478, 605] on icon "Arrow pointing down" at bounding box center [470, 610] width 15 height 22
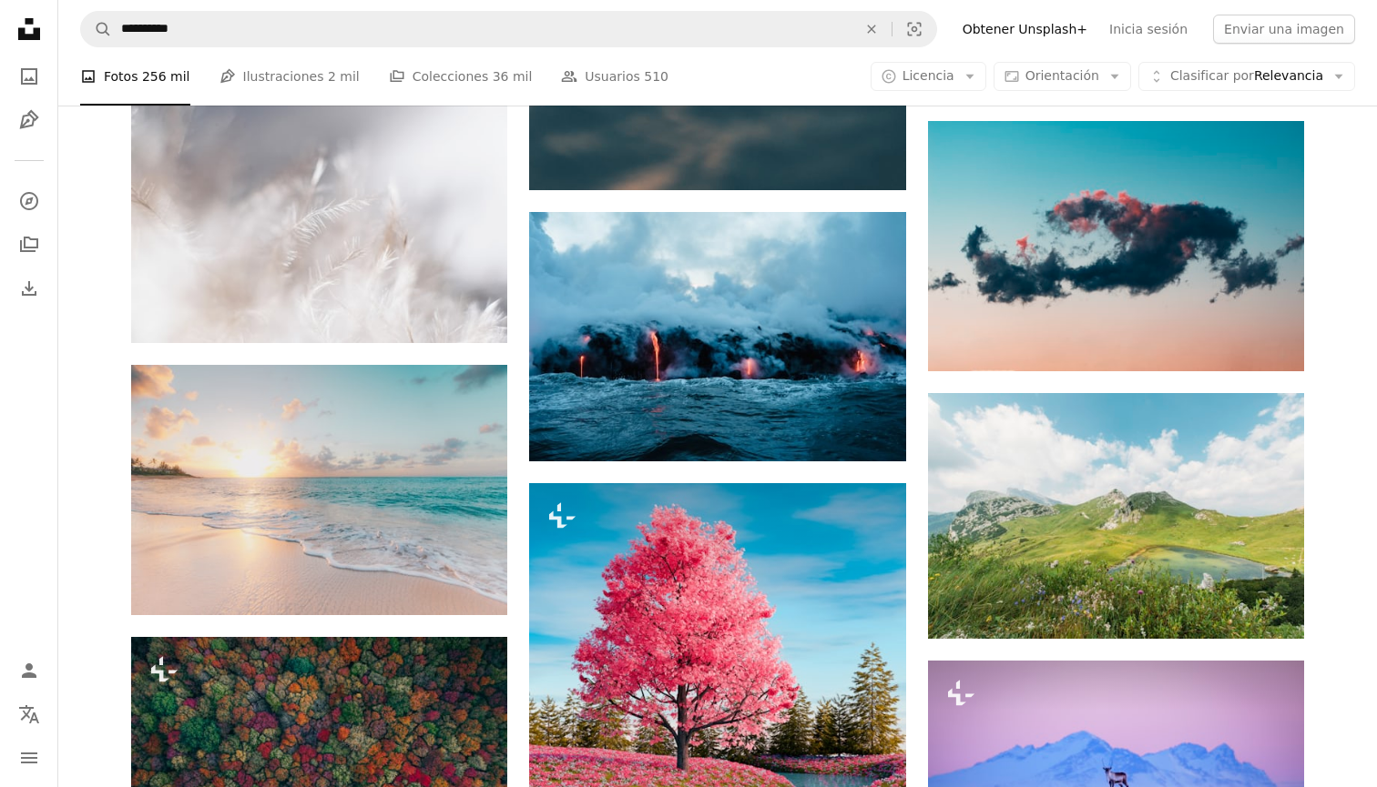
scroll to position [21209, 0]
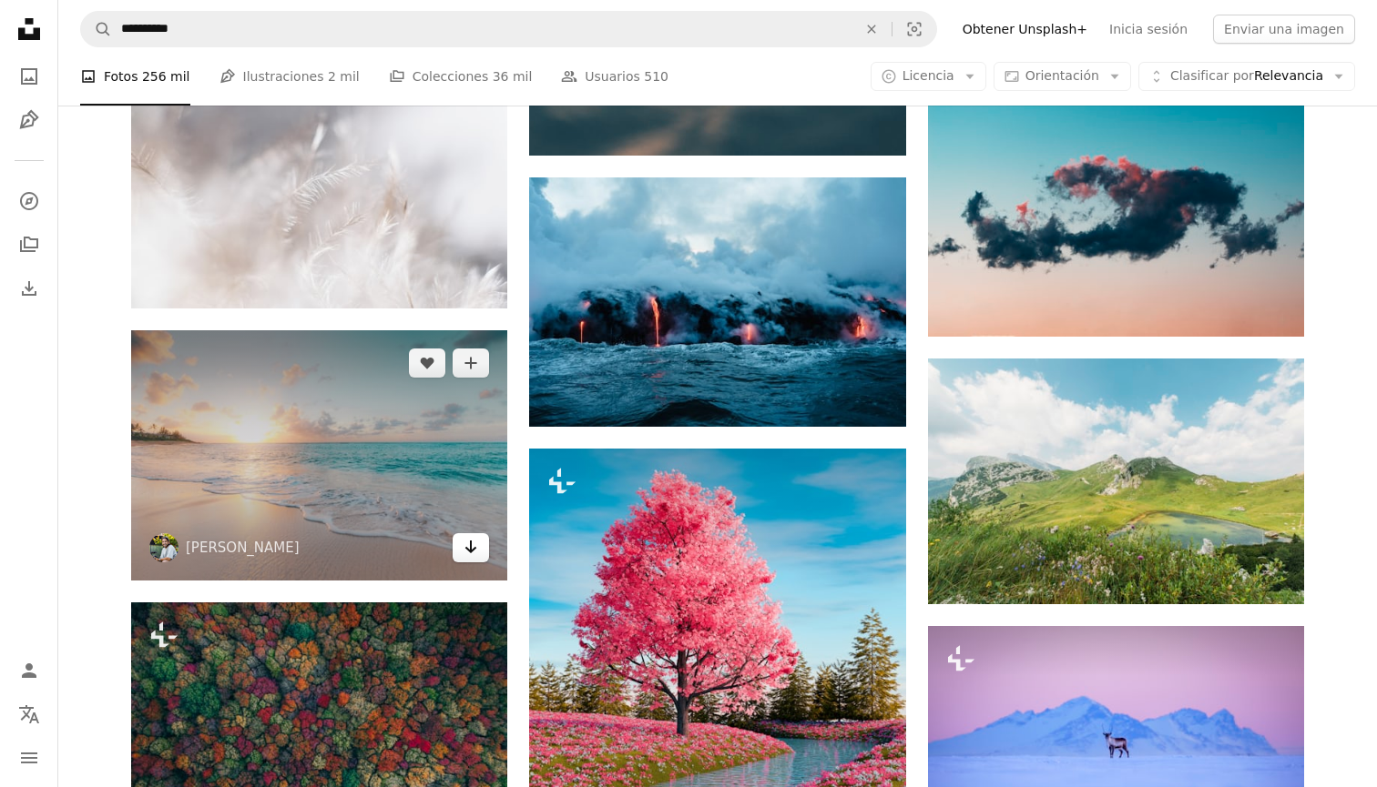
click at [474, 549] on icon "Arrow pointing down" at bounding box center [470, 547] width 15 height 22
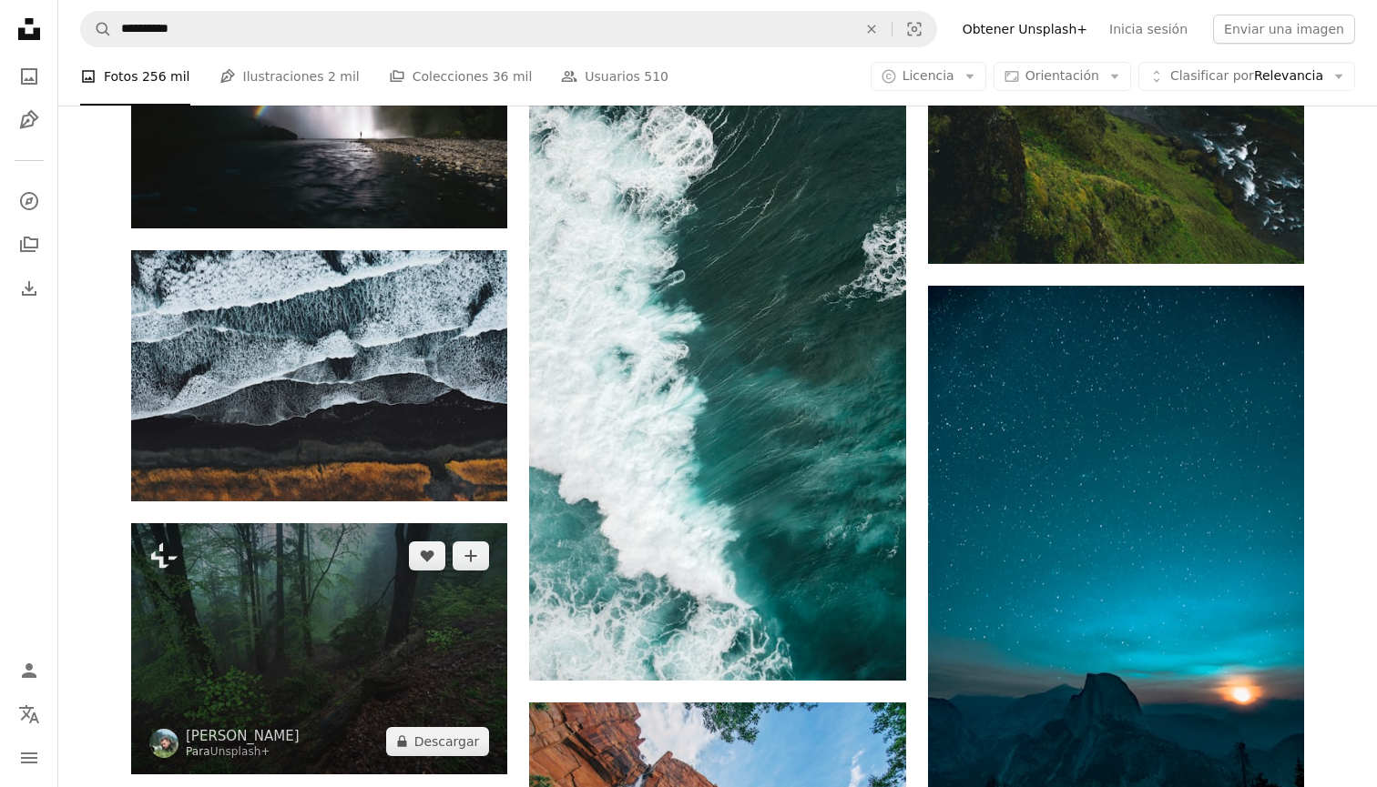
scroll to position [22685, 0]
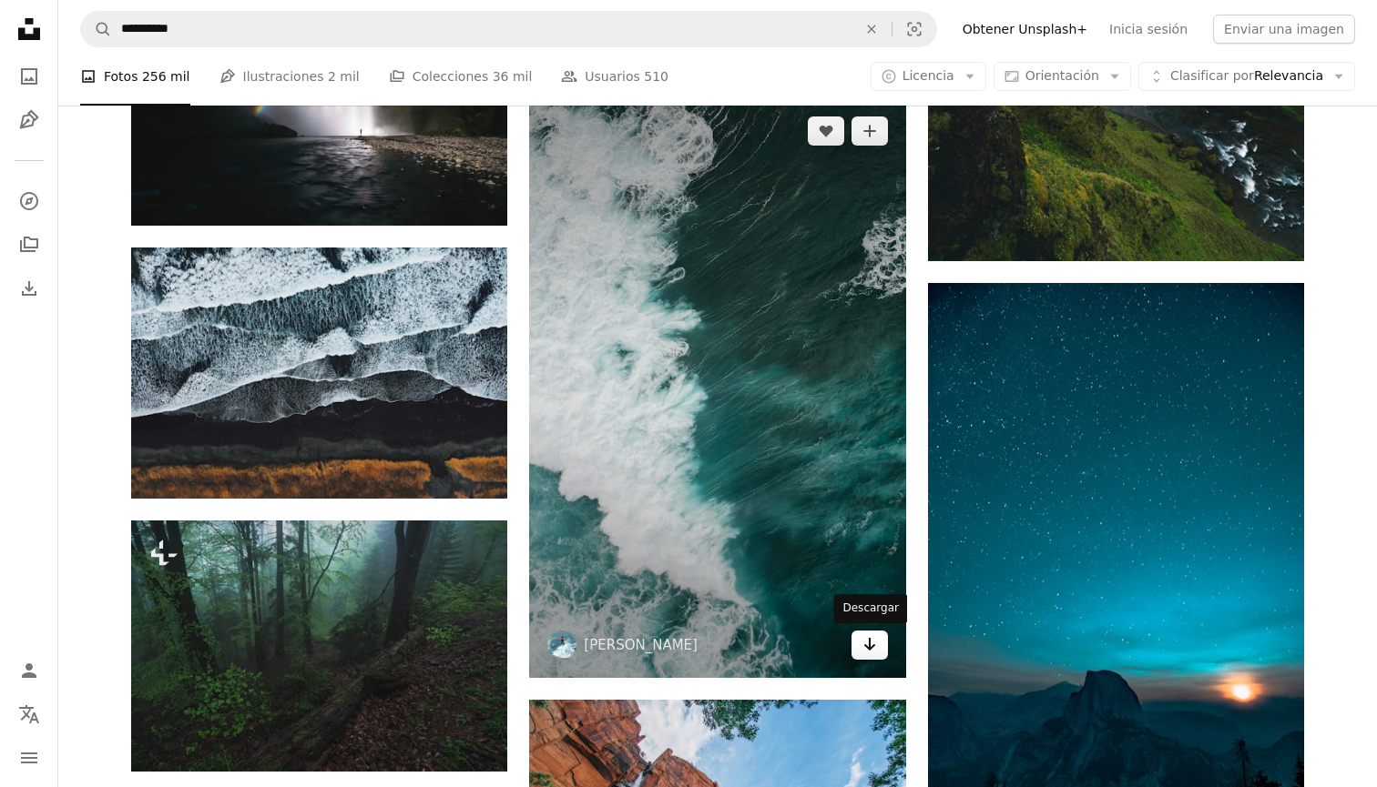
click at [878, 649] on link "Arrow pointing down" at bounding box center [869, 645] width 36 height 29
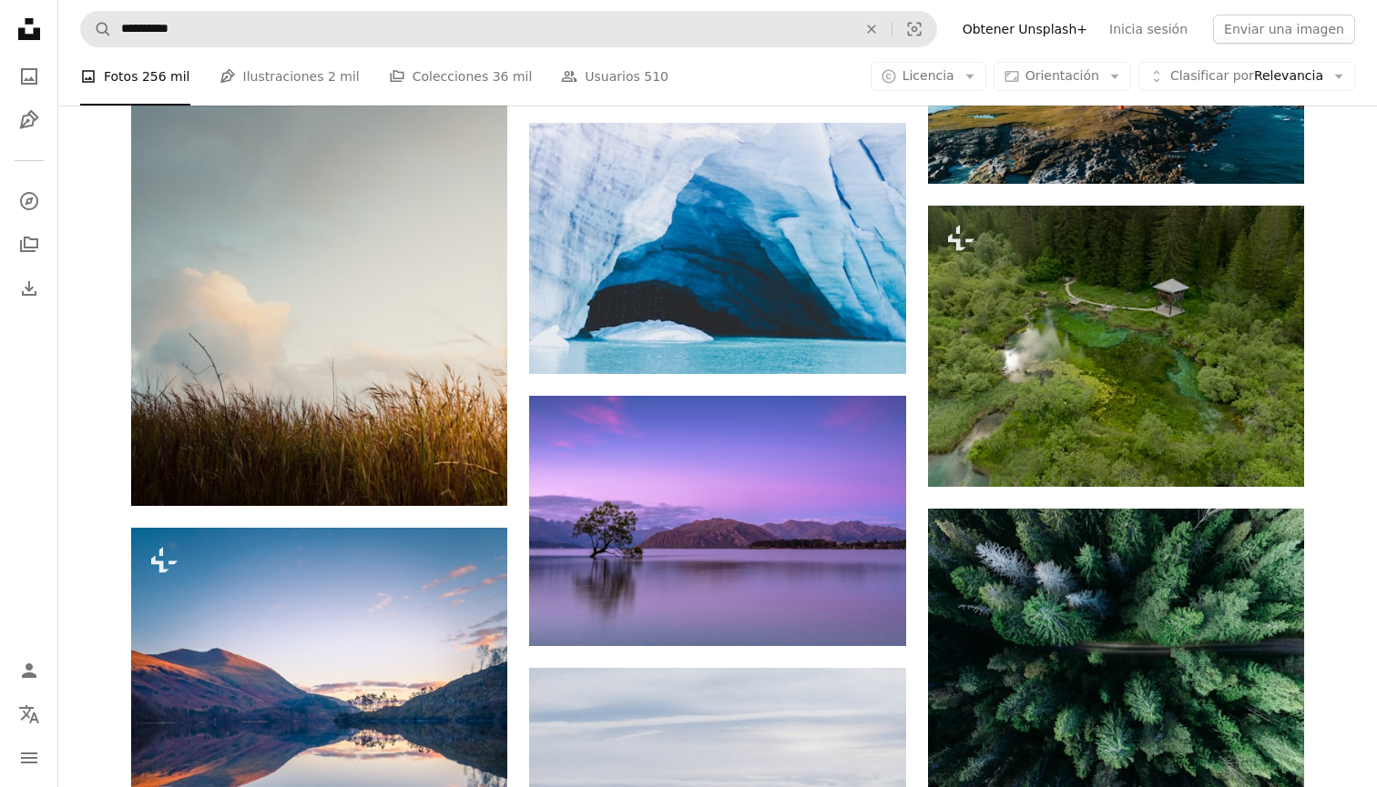
scroll to position [25466, 0]
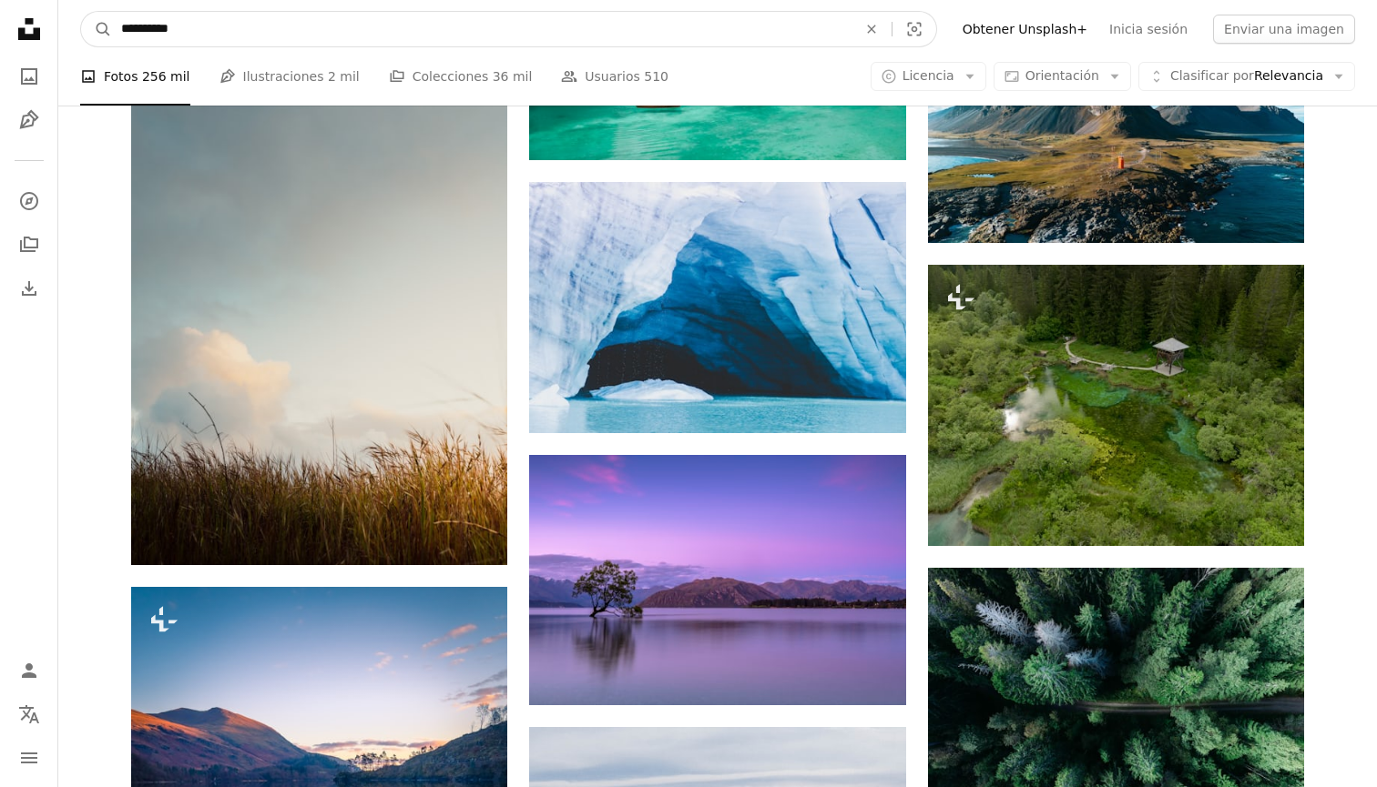
click at [609, 39] on input "**********" at bounding box center [481, 29] width 739 height 35
type input "**********"
click at [97, 29] on button "A magnifying glass" at bounding box center [96, 29] width 31 height 35
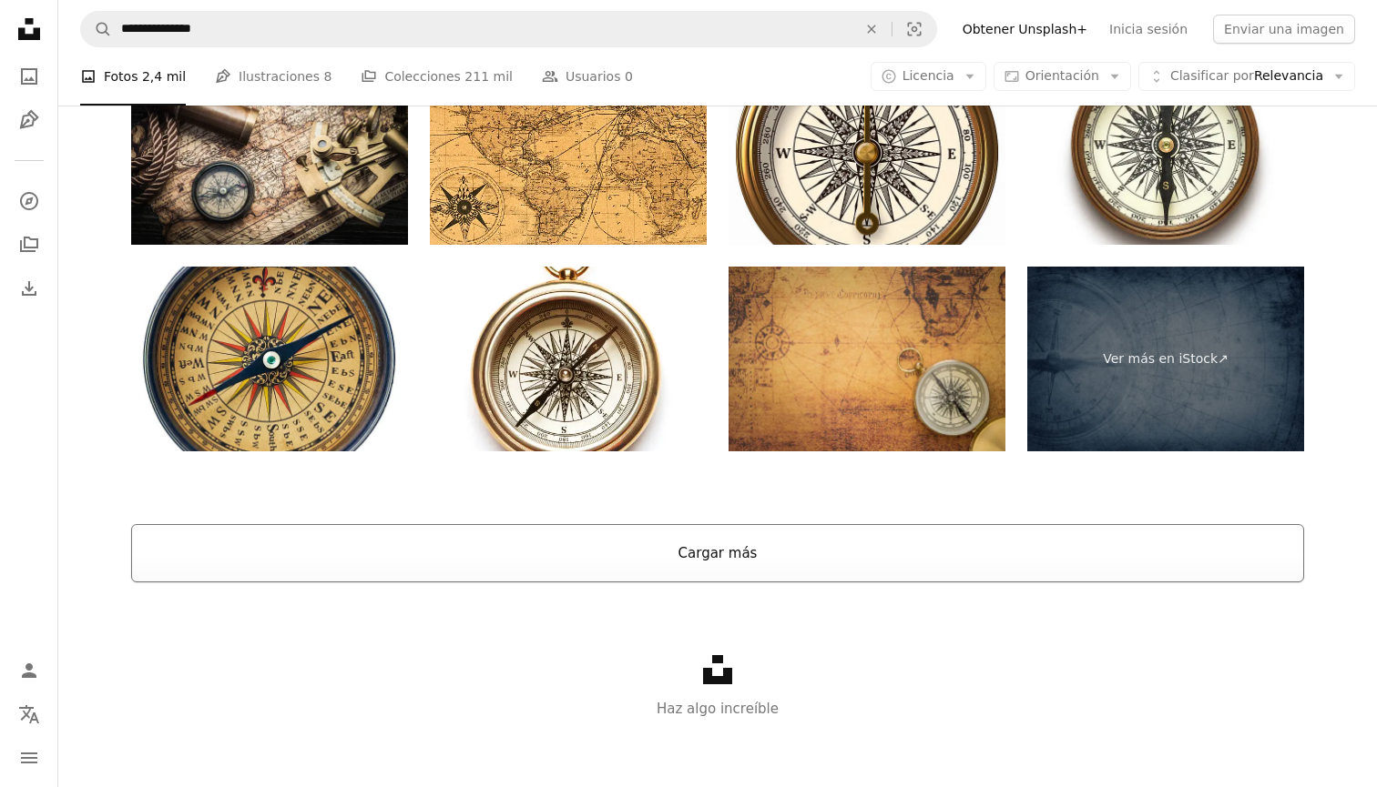
click at [720, 557] on button "Cargar más" at bounding box center [717, 553] width 1173 height 58
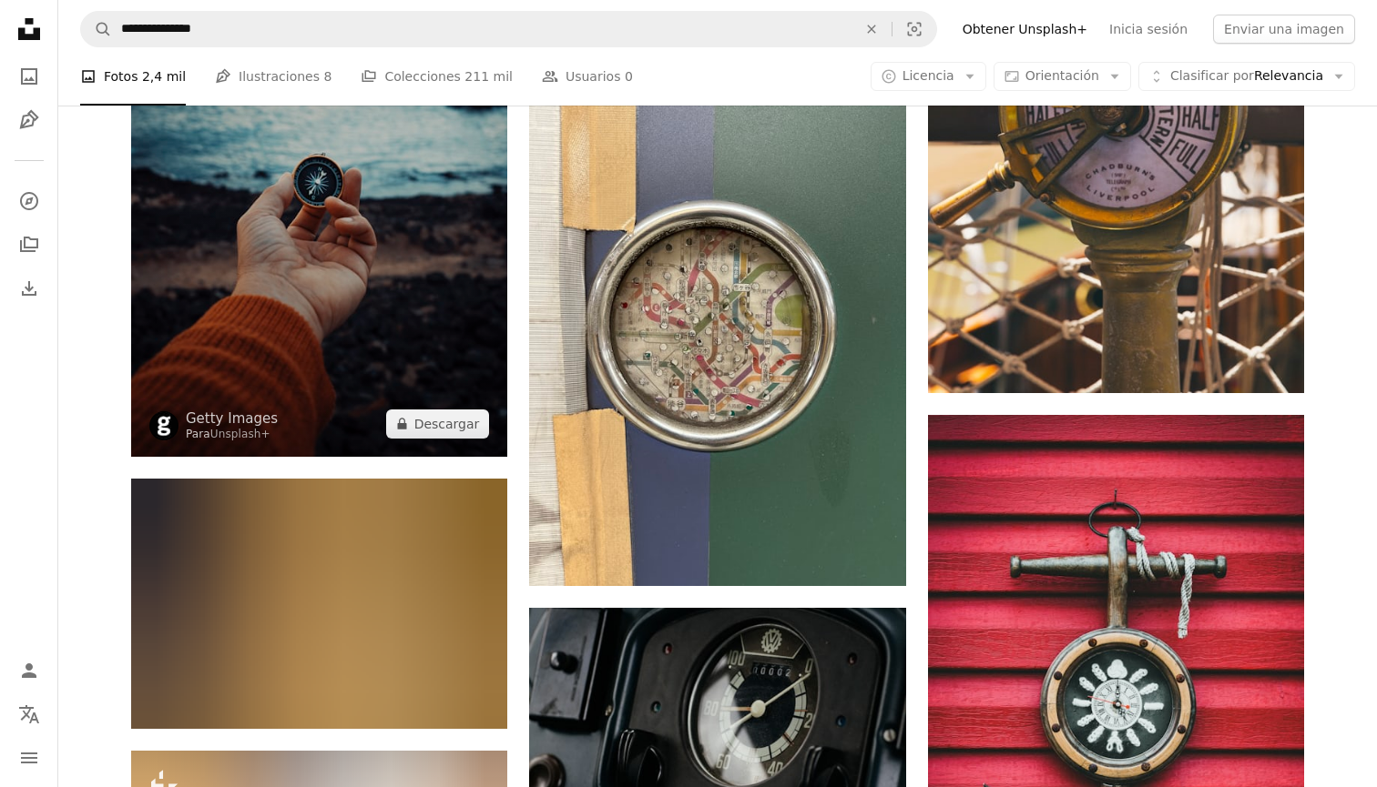
scroll to position [12288, 0]
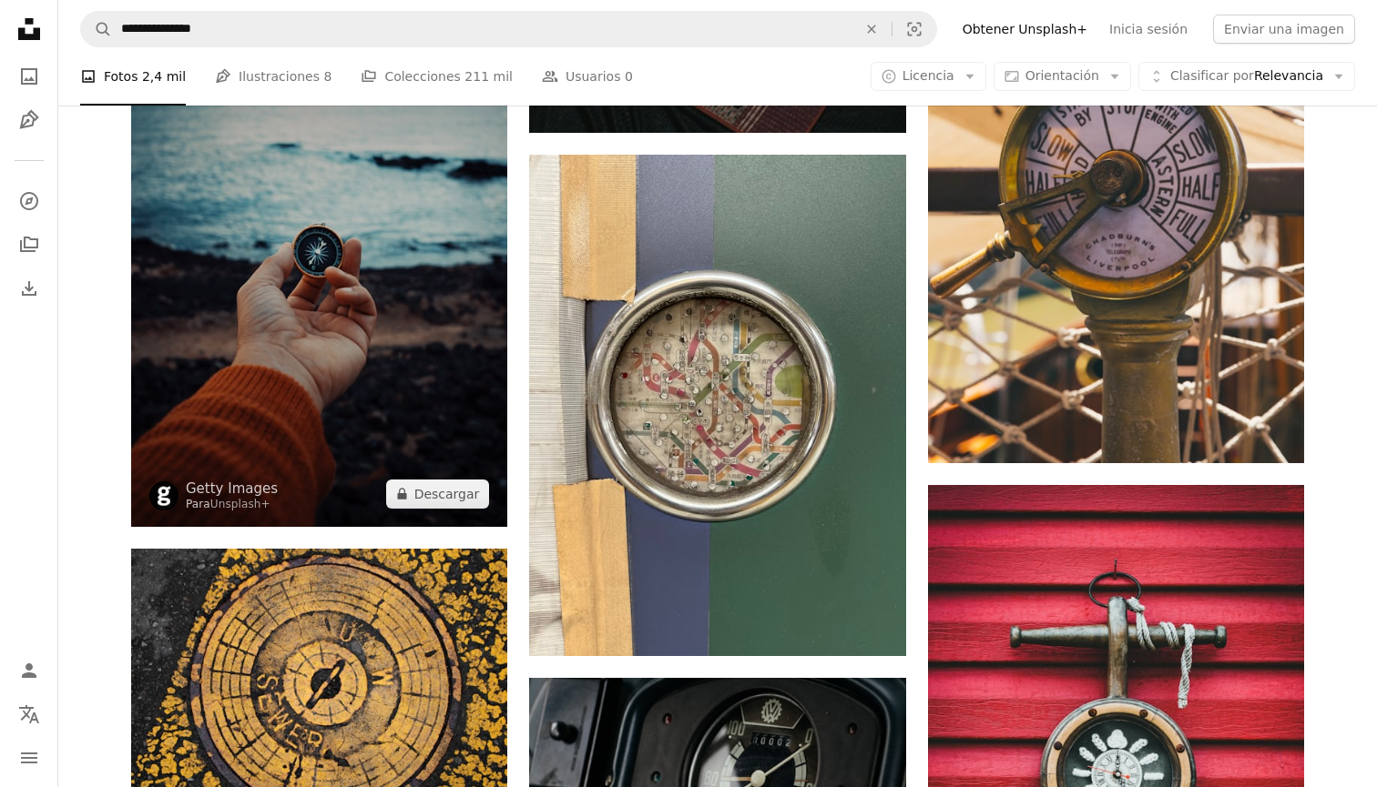
click at [331, 373] on img at bounding box center [319, 245] width 376 height 564
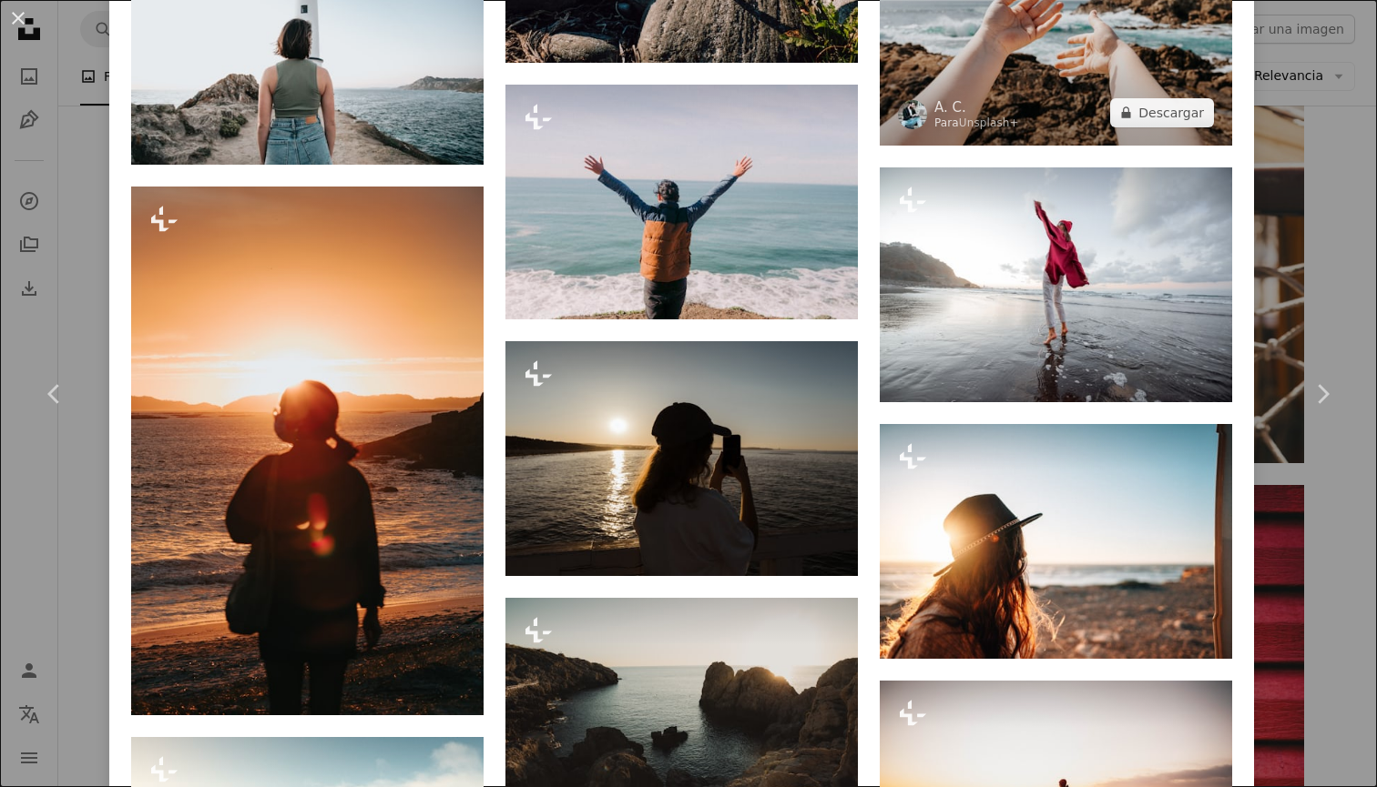
scroll to position [4328, 0]
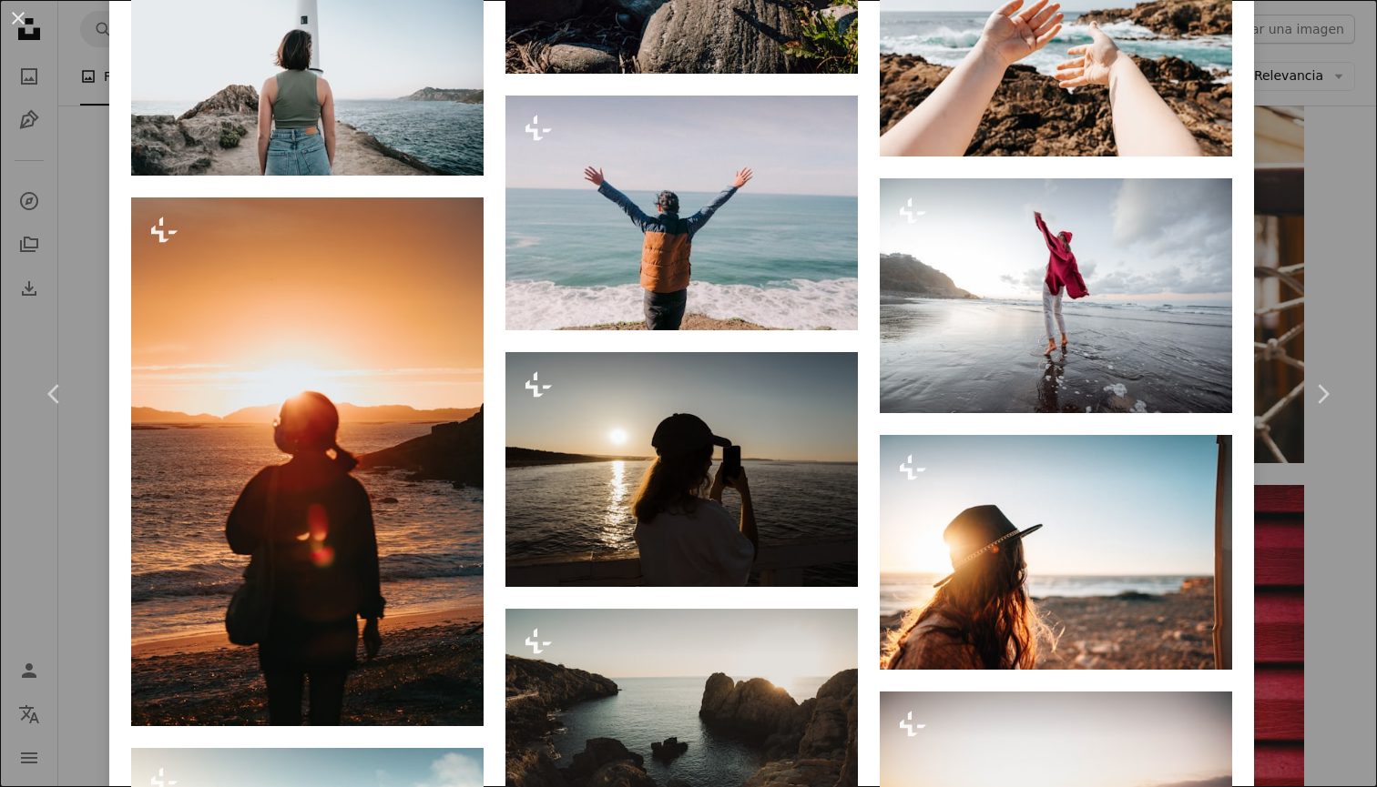
click at [1313, 175] on div "An X shape Chevron left Chevron right Getty Images Para Unsplash+ A heart A plu…" at bounding box center [688, 393] width 1377 height 787
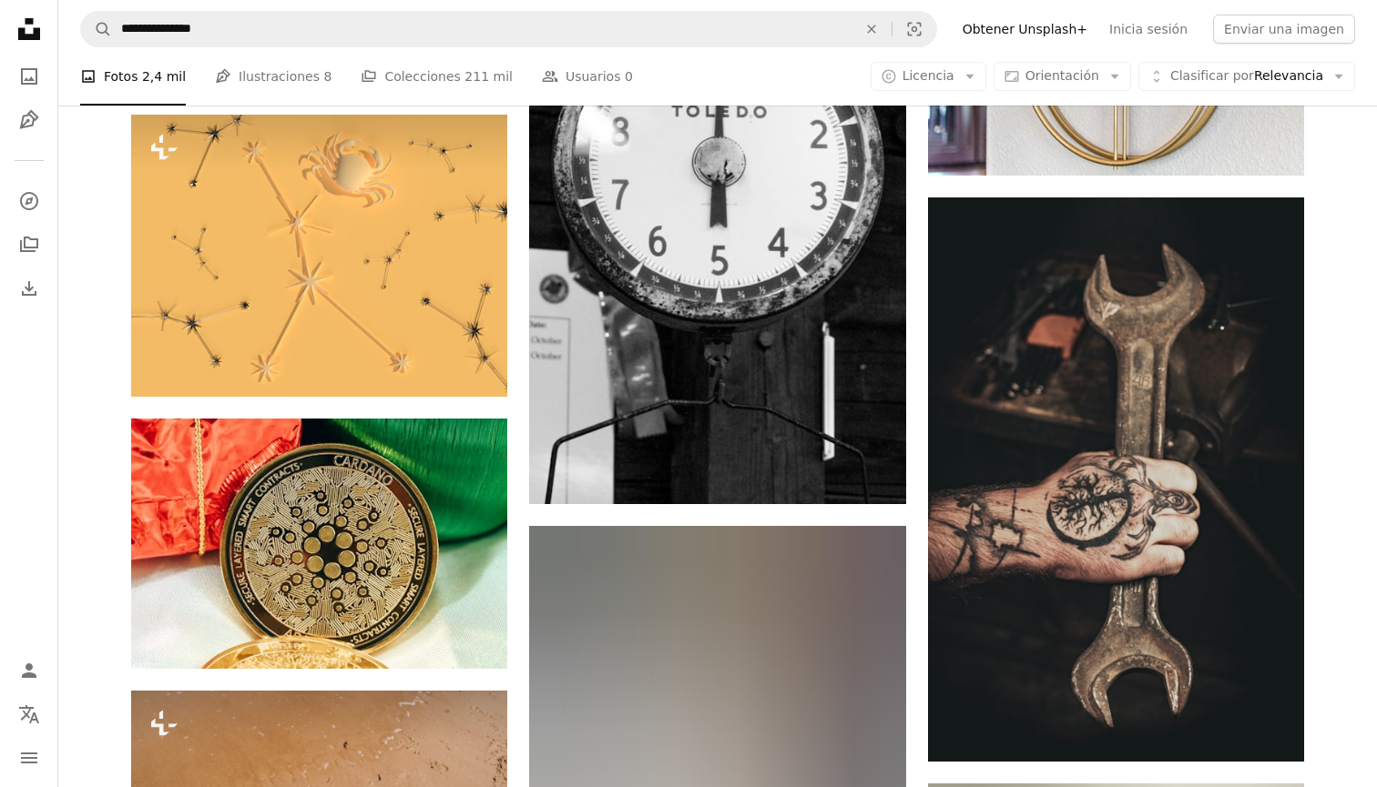
scroll to position [29563, 0]
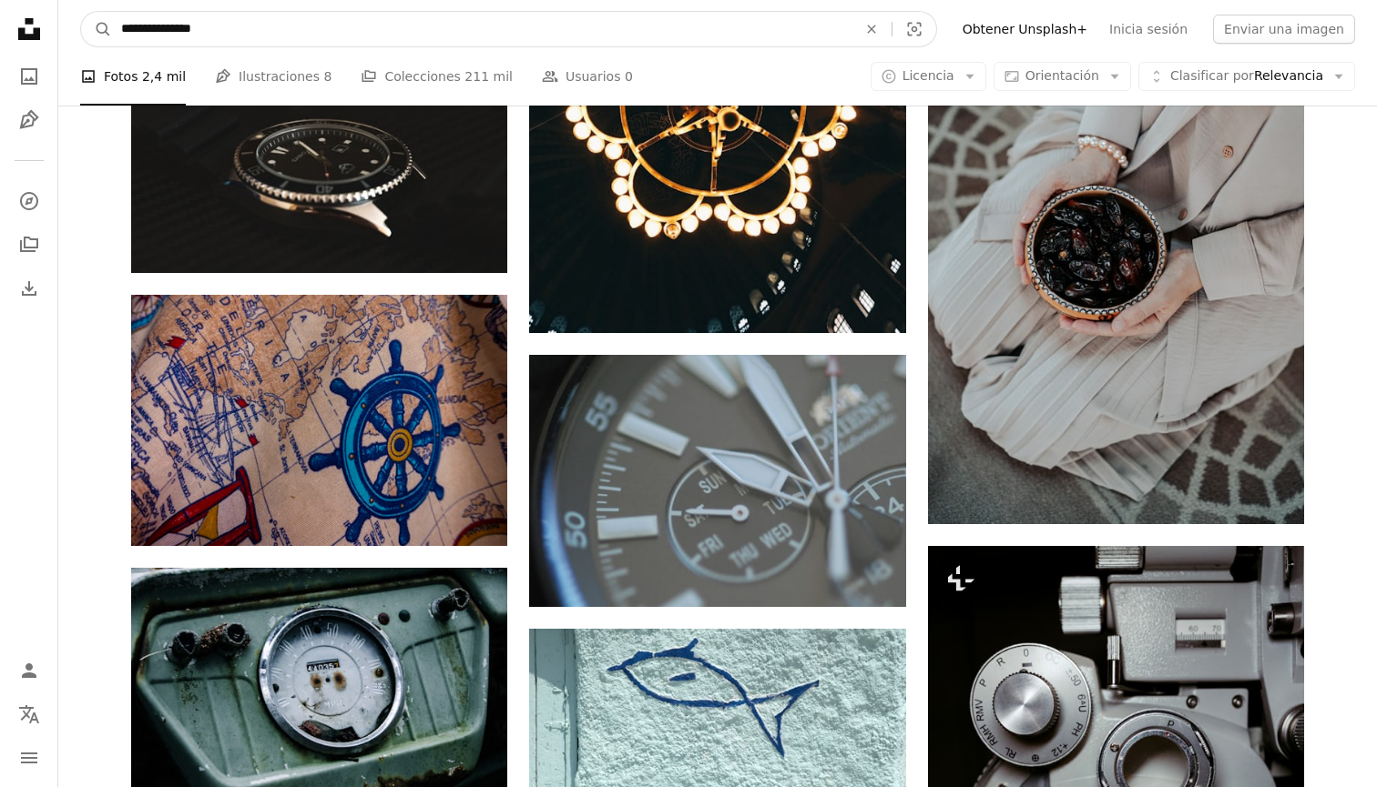
click at [547, 34] on input "**********" at bounding box center [481, 29] width 739 height 35
click at [422, 25] on input "**********" at bounding box center [481, 29] width 739 height 35
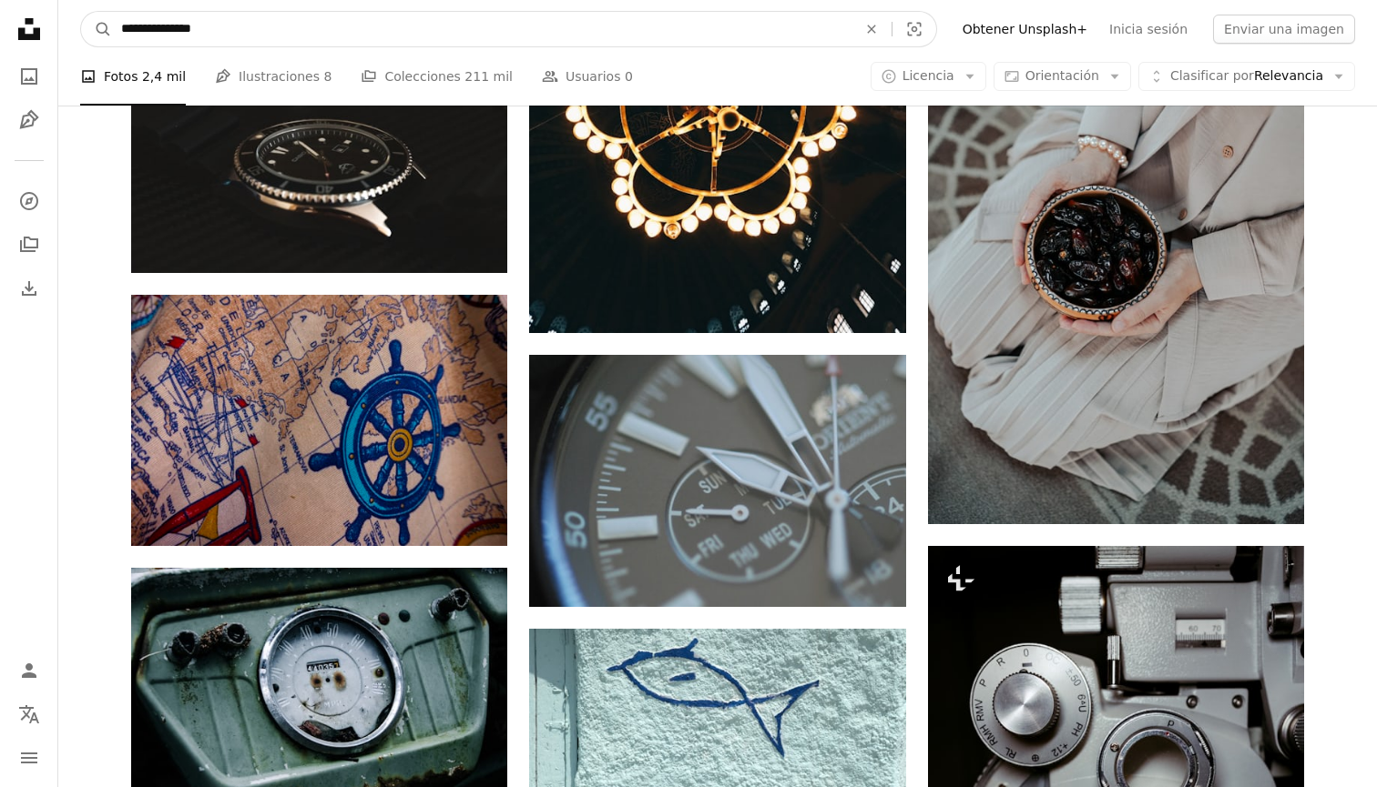
click at [422, 25] on input "**********" at bounding box center [481, 29] width 739 height 35
paste input "**********"
type input "**********"
click at [97, 29] on button "A magnifying glass" at bounding box center [96, 29] width 31 height 35
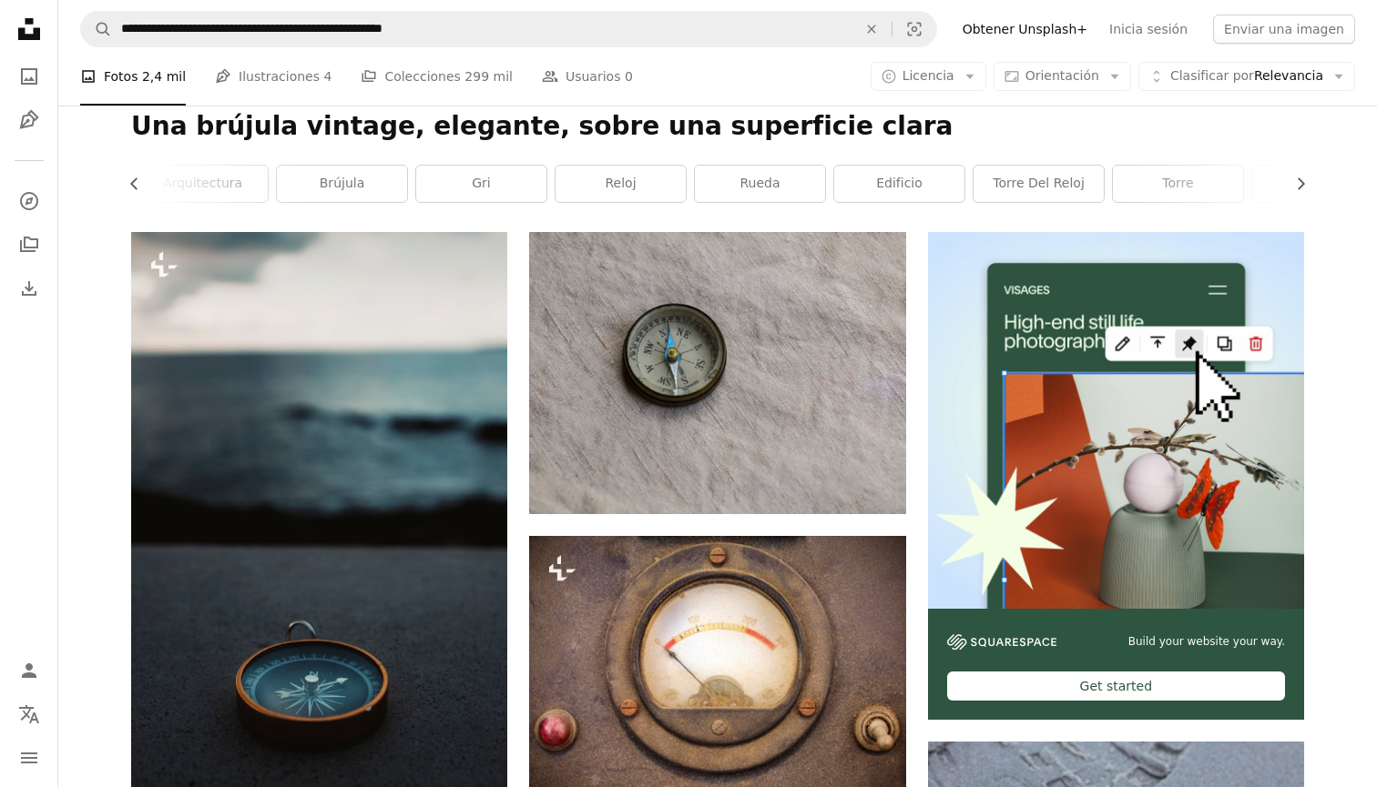
scroll to position [209, 0]
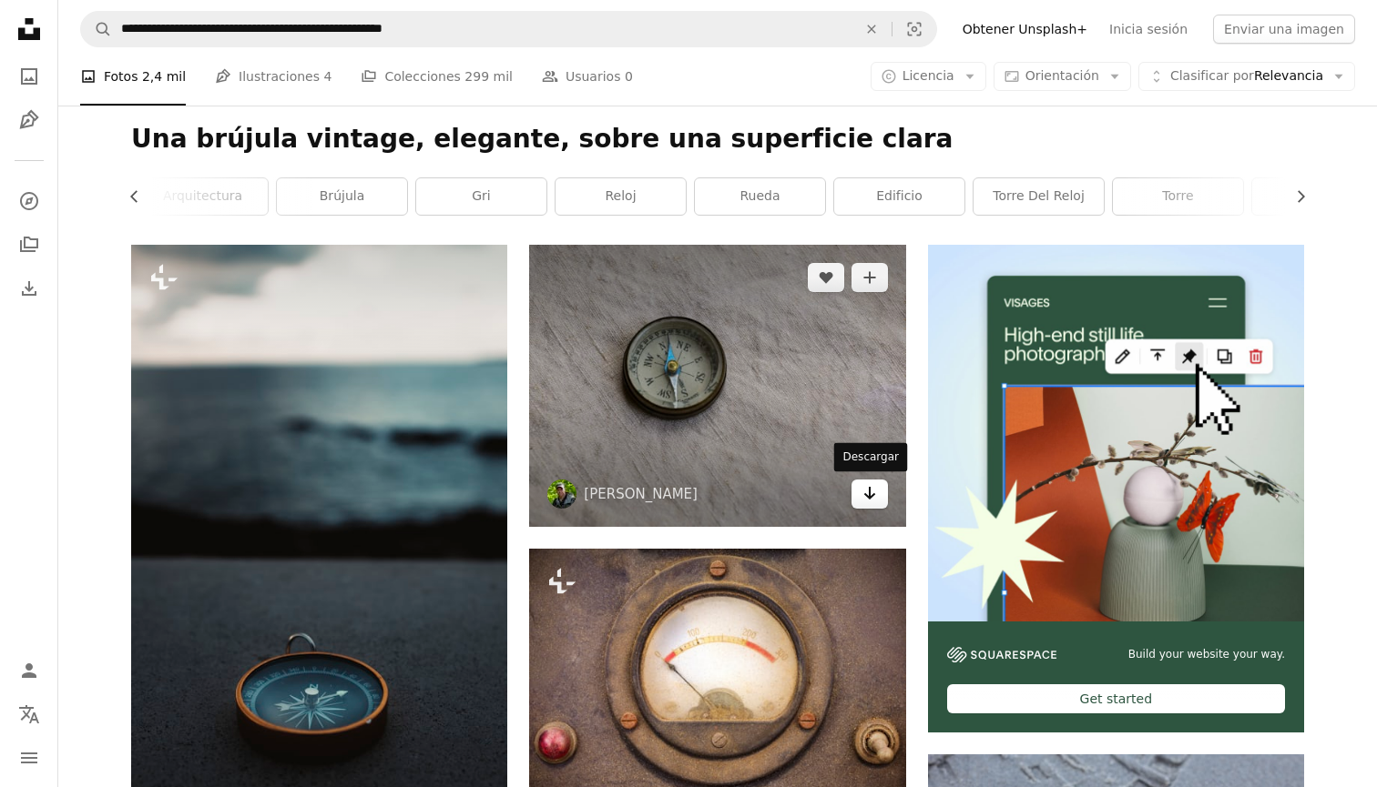
click at [875, 499] on icon "Arrow pointing down" at bounding box center [869, 494] width 15 height 22
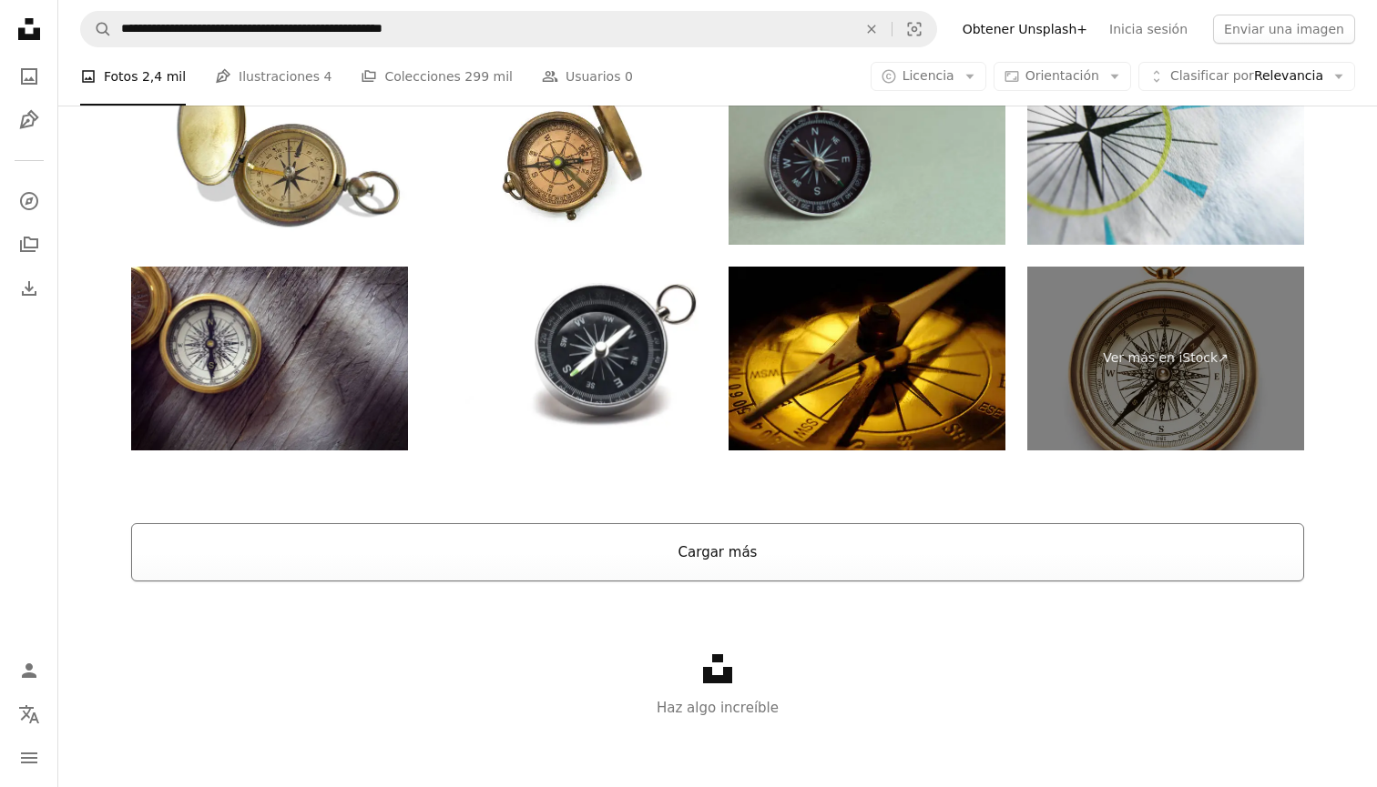
click at [725, 544] on button "Cargar más" at bounding box center [717, 552] width 1173 height 58
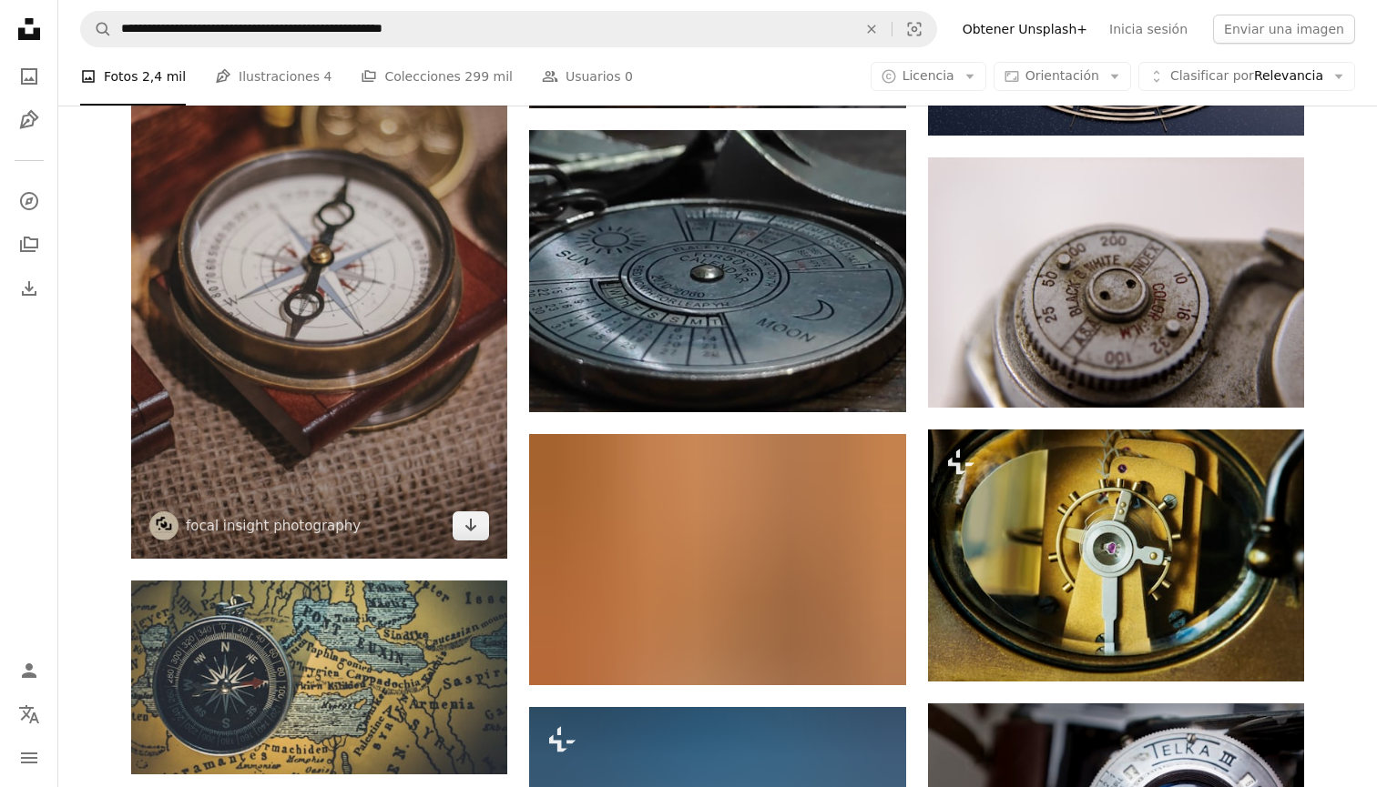
scroll to position [4374, 0]
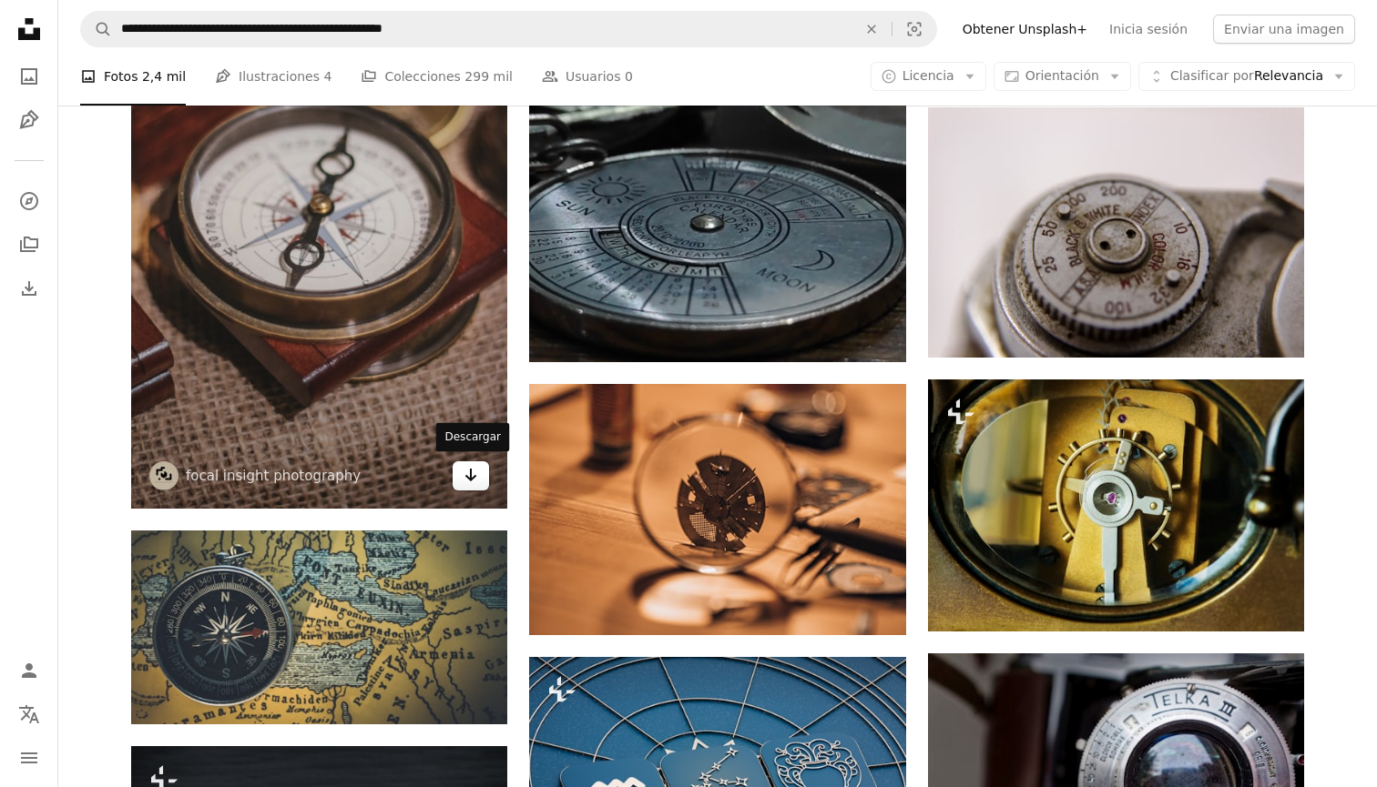
click at [463, 472] on icon "Arrow pointing down" at bounding box center [470, 475] width 15 height 22
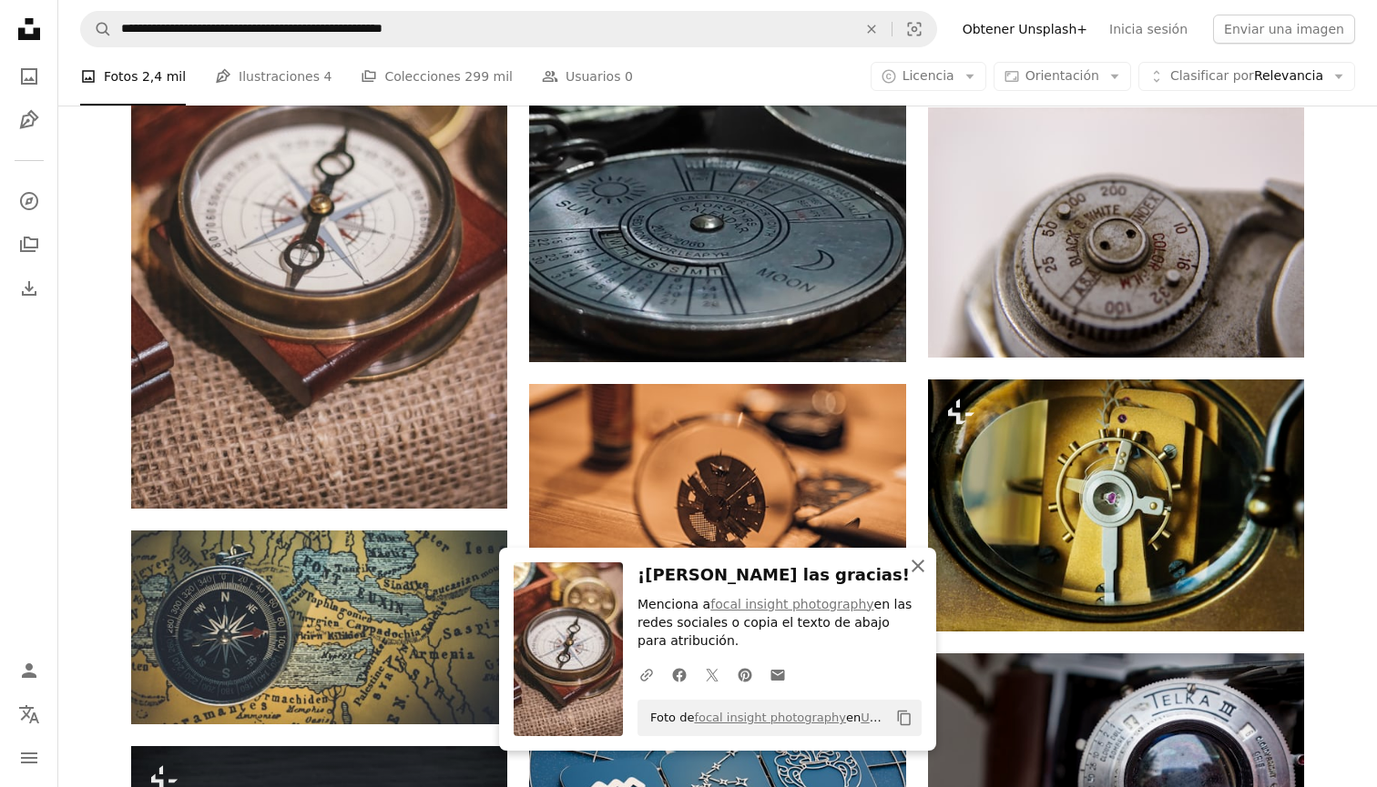
click at [910, 564] on icon "An X shape" at bounding box center [918, 566] width 22 height 22
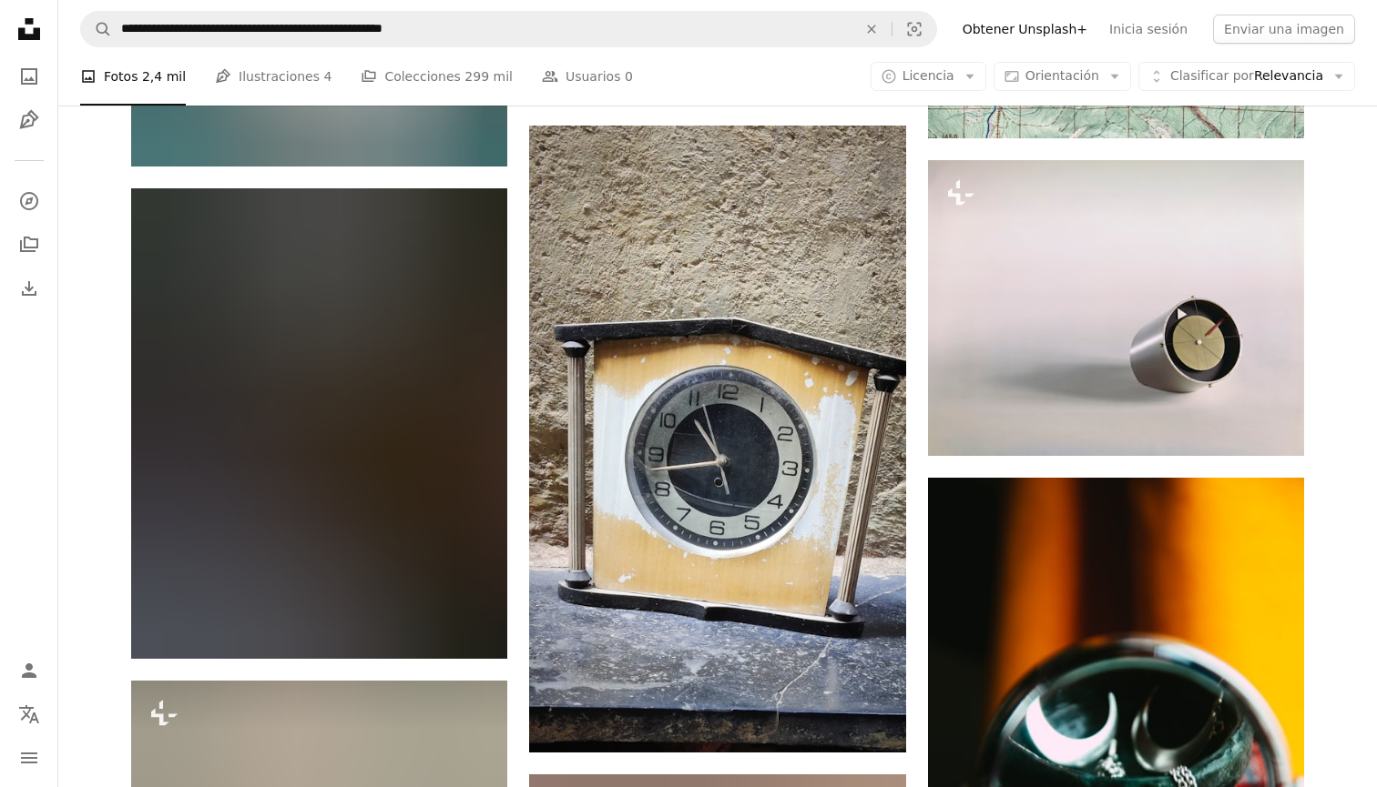
scroll to position [28415, 0]
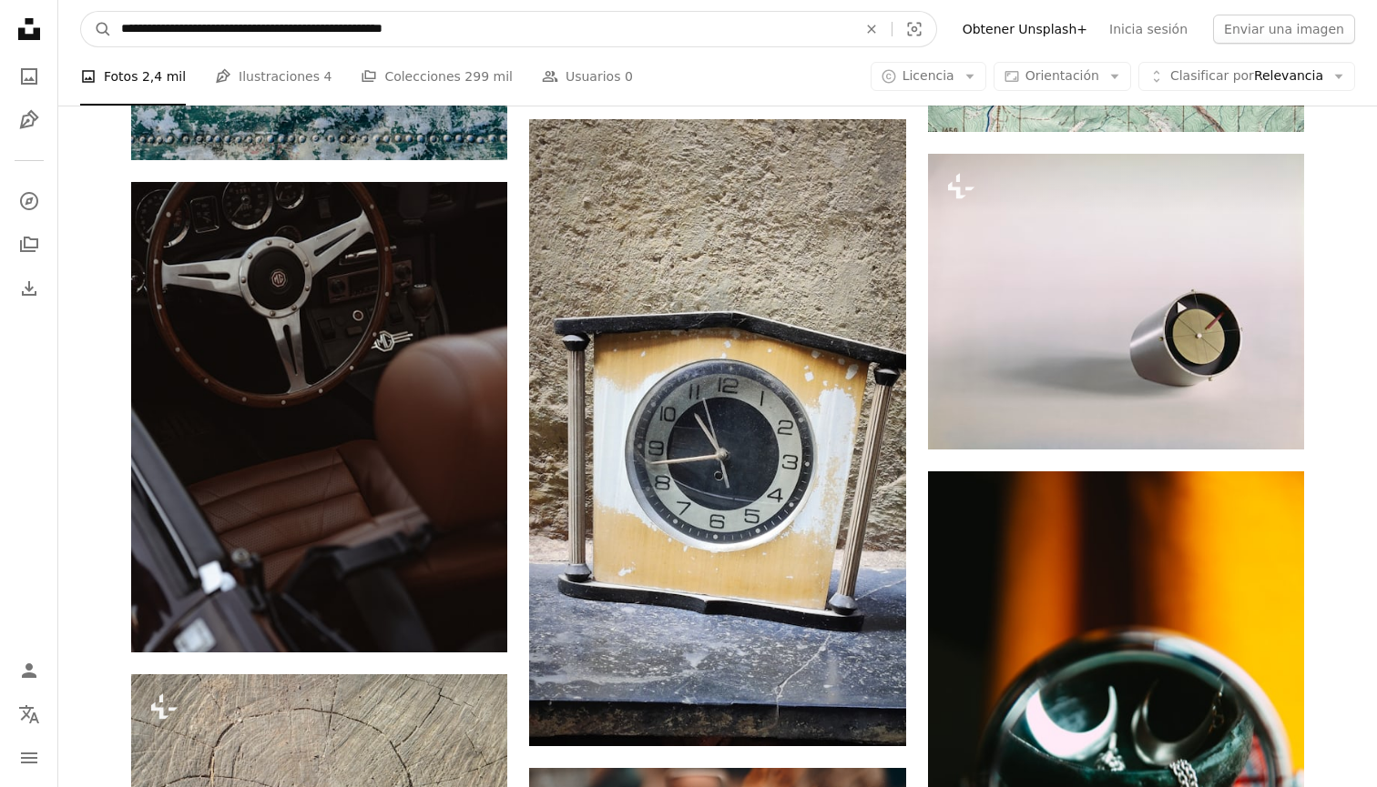
click at [421, 35] on input "**********" at bounding box center [481, 29] width 739 height 35
type input "**********"
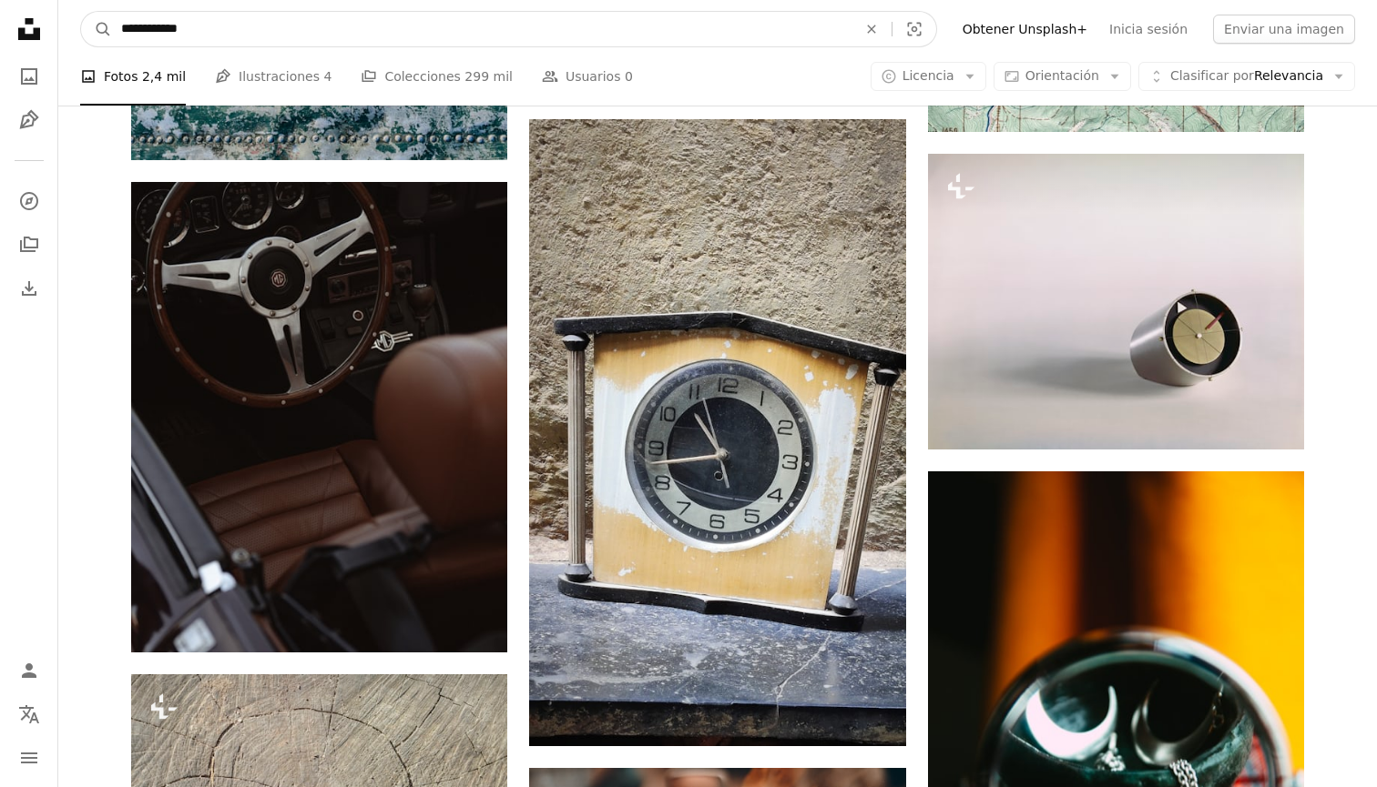
click at [97, 29] on button "A magnifying glass" at bounding box center [96, 29] width 31 height 35
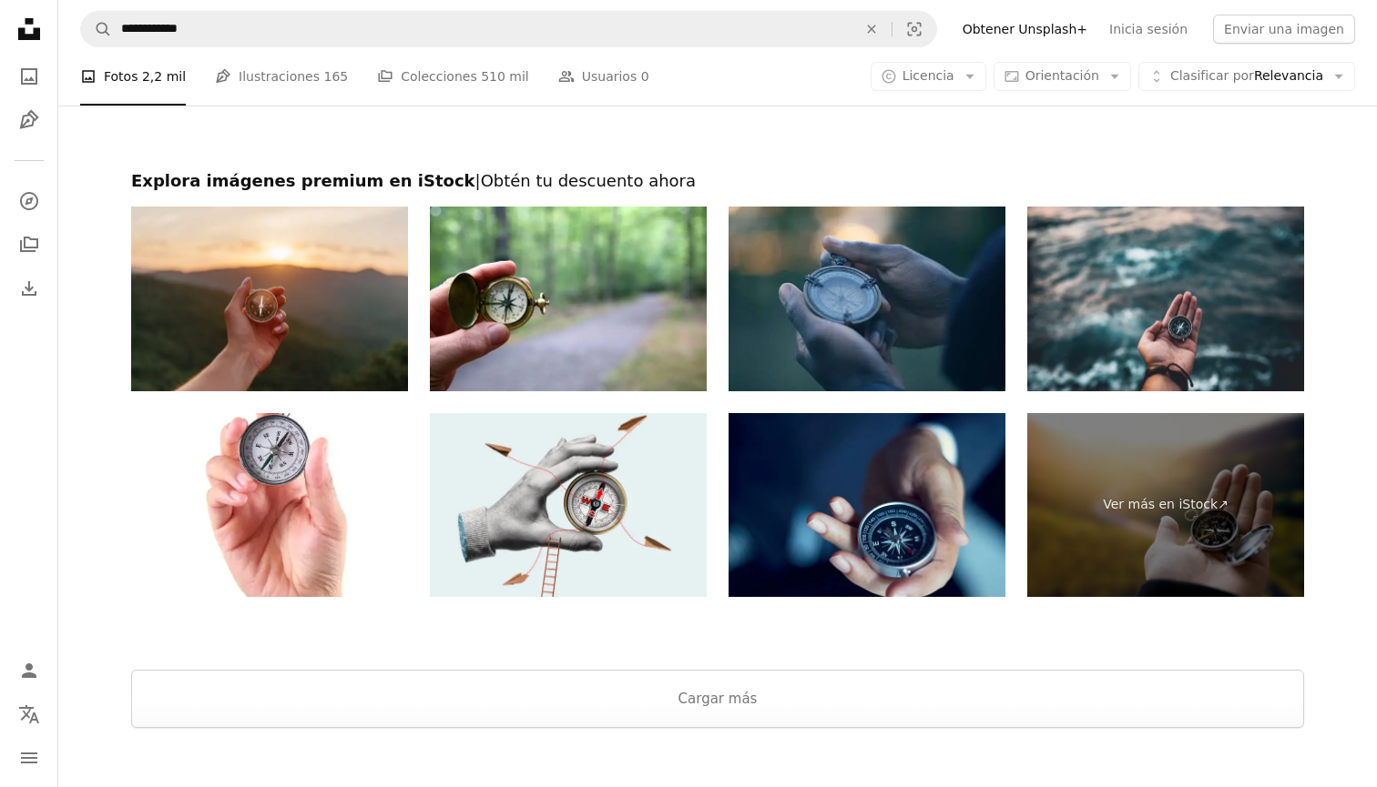
scroll to position [3711, 0]
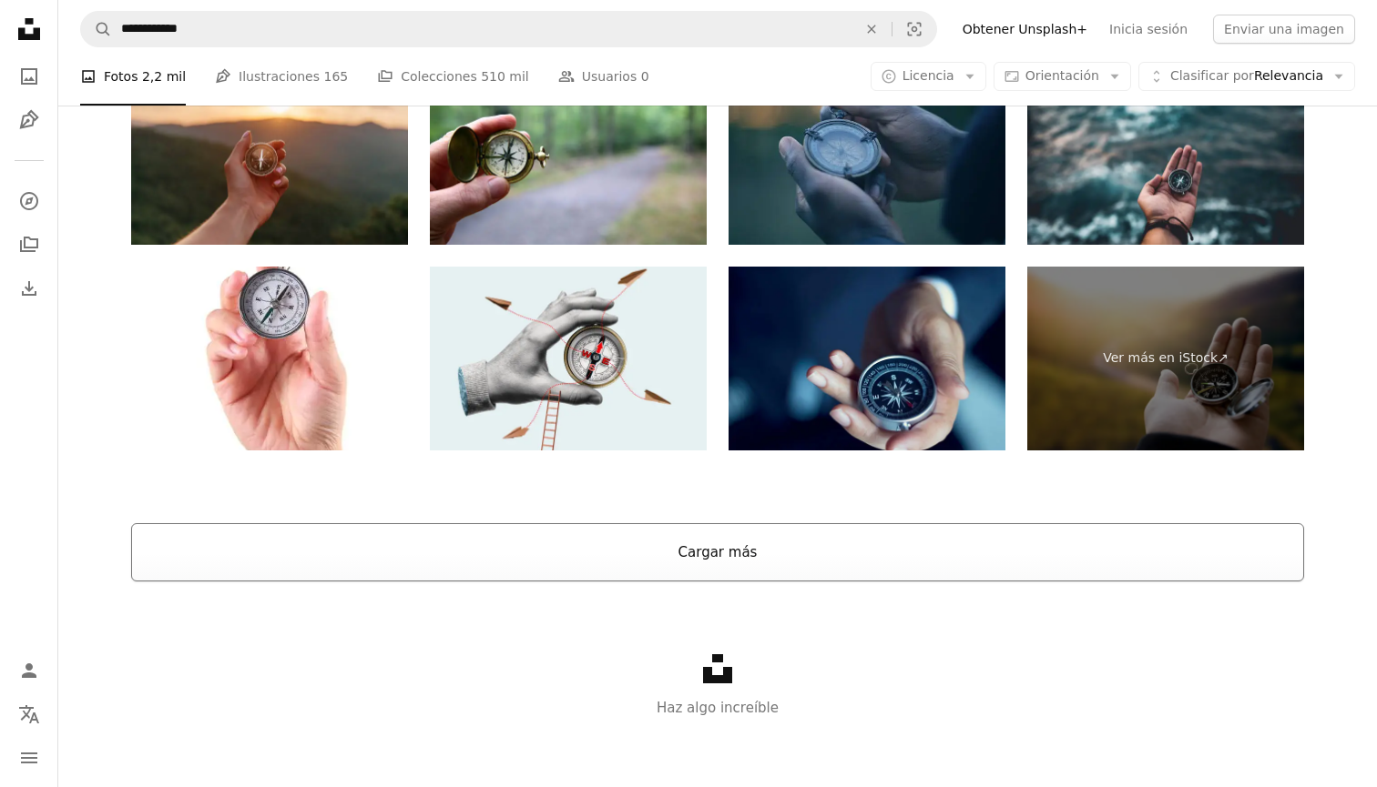
click at [723, 564] on button "Cargar más" at bounding box center [717, 552] width 1173 height 58
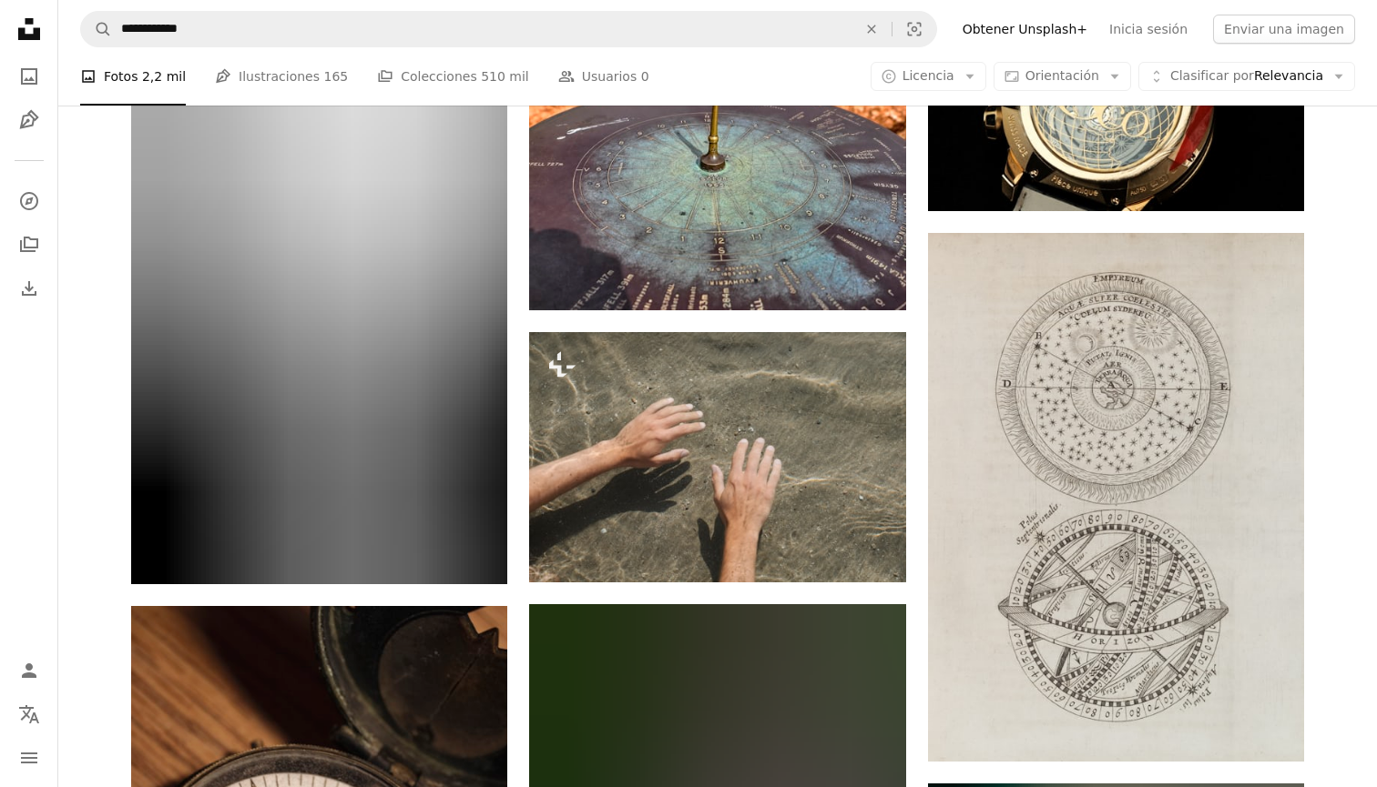
scroll to position [13959, 0]
